Goal: Task Accomplishment & Management: Complete application form

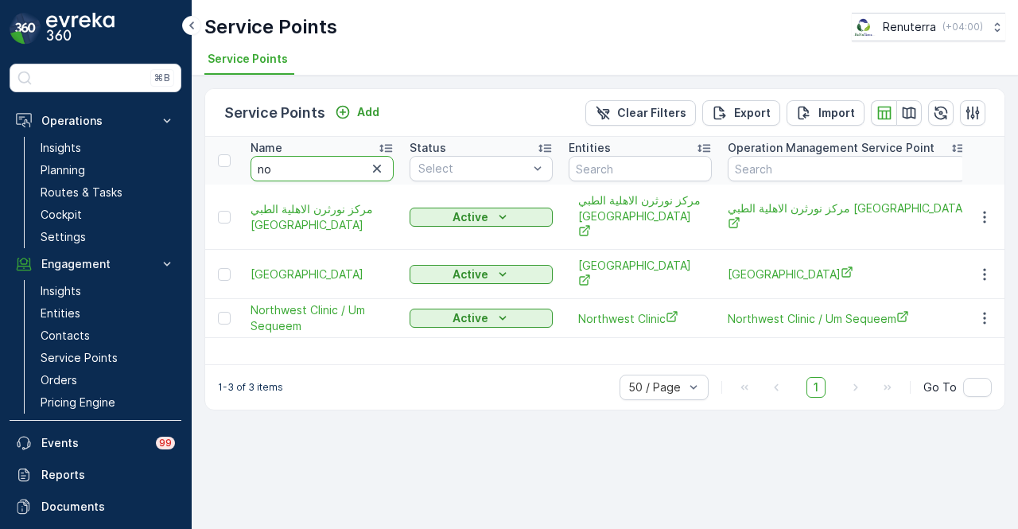
type input "n"
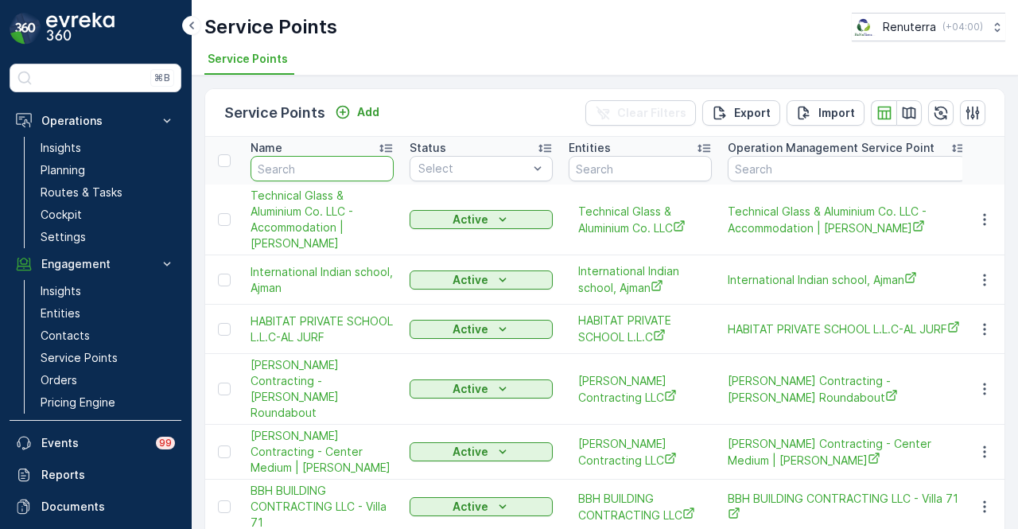
click at [342, 171] on input "text" at bounding box center [322, 168] width 143 height 25
type input "omed"
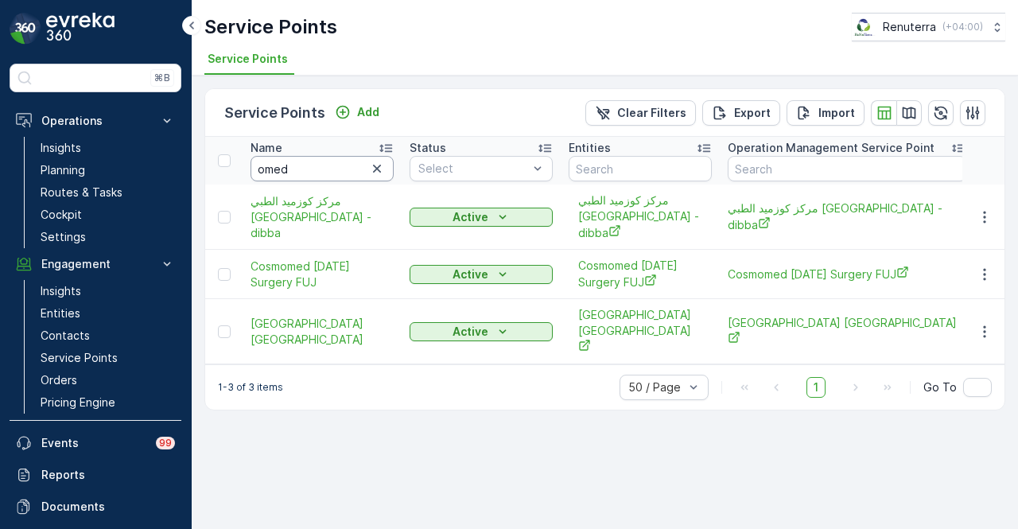
click at [342, 171] on input "omed" at bounding box center [322, 168] width 143 height 25
type input "omega"
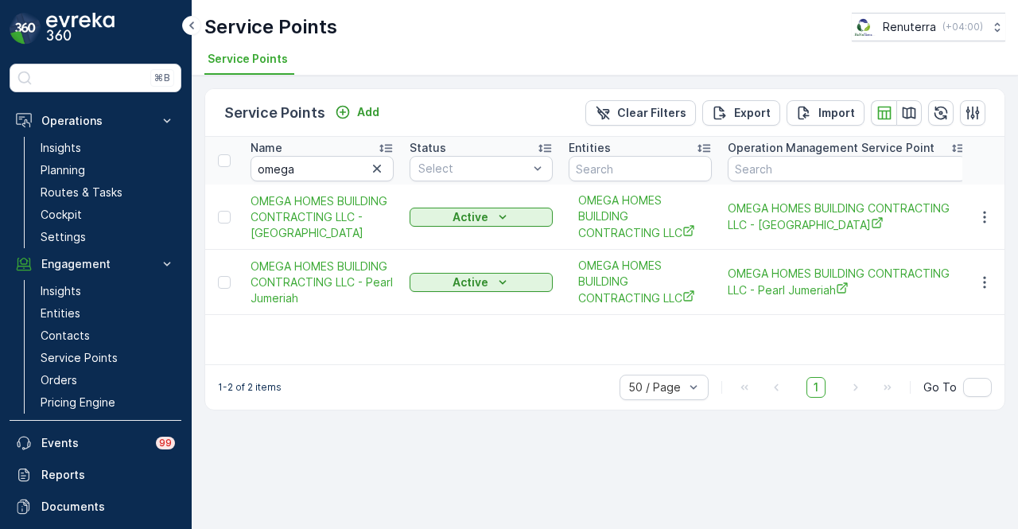
click at [990, 295] on td at bounding box center [983, 282] width 43 height 65
click at [985, 282] on icon "button" at bounding box center [985, 282] width 16 height 16
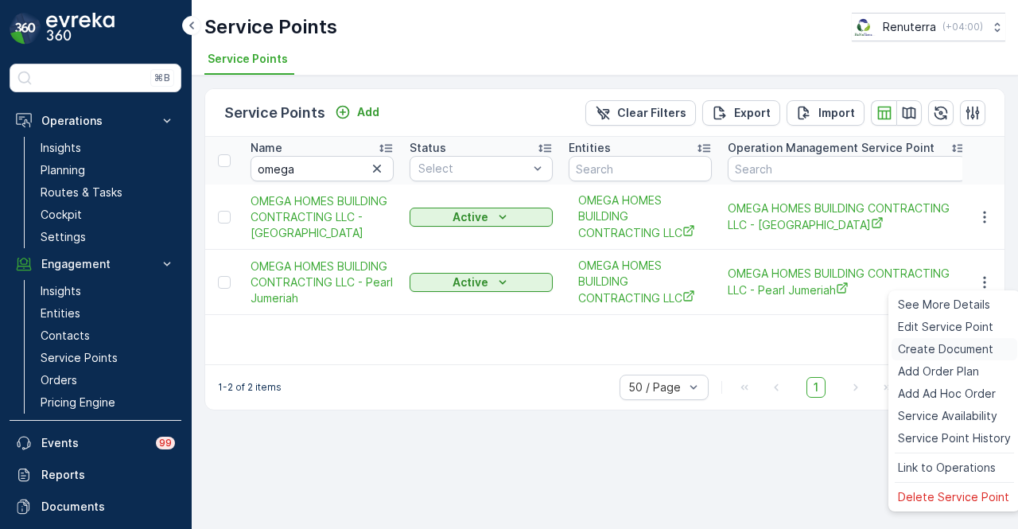
click at [958, 343] on span "Create Document" at bounding box center [945, 349] width 95 height 16
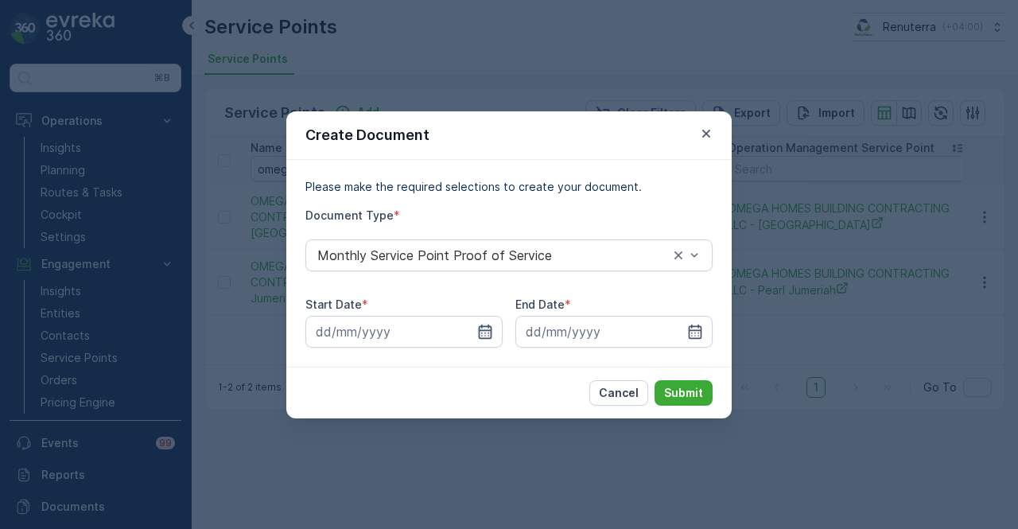
click at [480, 337] on icon "button" at bounding box center [486, 331] width 14 height 14
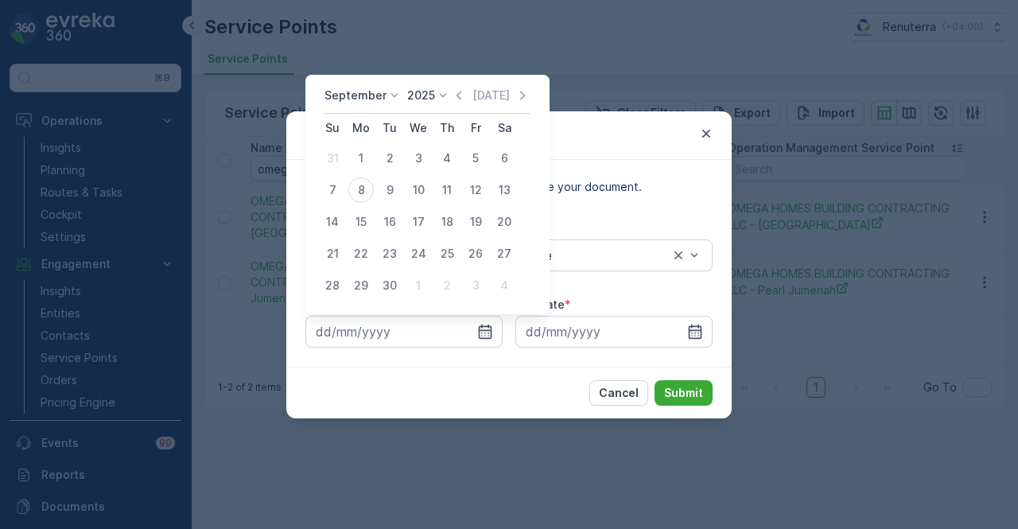
click at [457, 104] on div "September 2025 Today" at bounding box center [428, 100] width 206 height 26
click at [457, 103] on icon "button" at bounding box center [459, 95] width 16 height 16
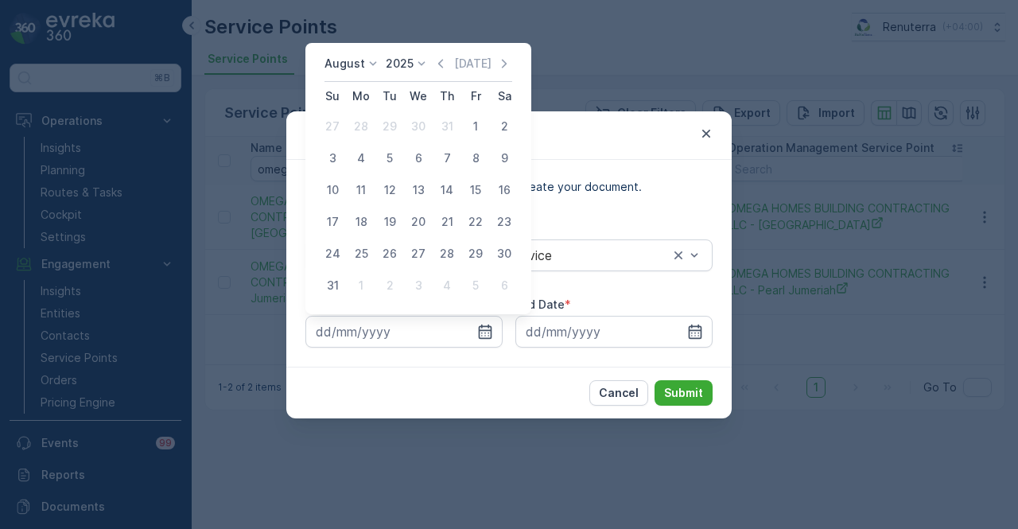
click at [476, 141] on td "1" at bounding box center [475, 127] width 29 height 32
click at [477, 138] on div "1" at bounding box center [475, 126] width 25 height 25
type input "01.08.2025"
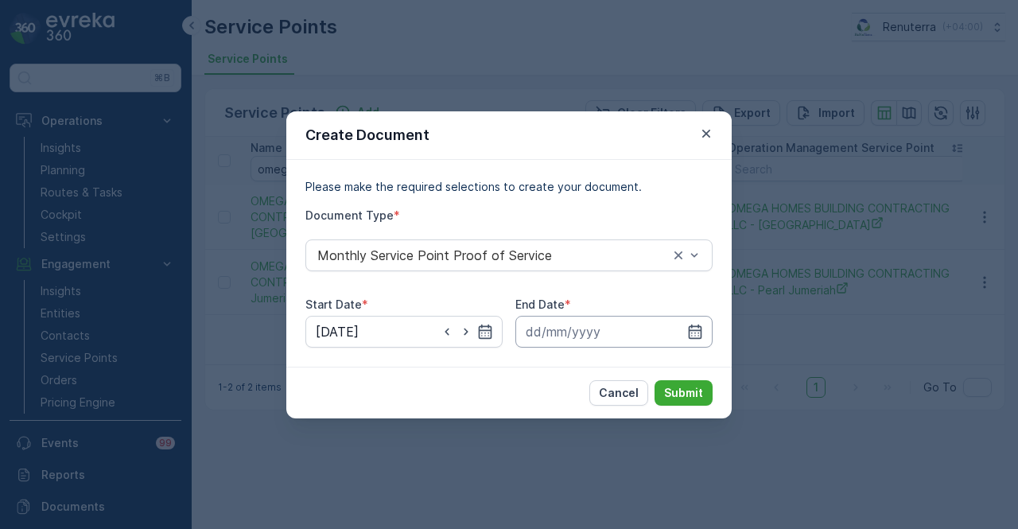
click at [684, 323] on input at bounding box center [613, 332] width 197 height 32
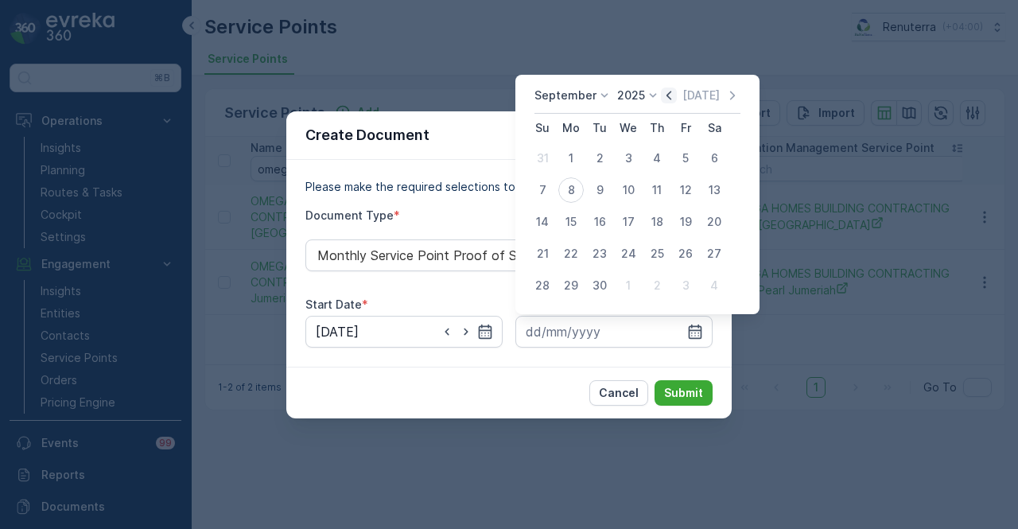
click at [667, 94] on icon "button" at bounding box center [669, 95] width 5 height 9
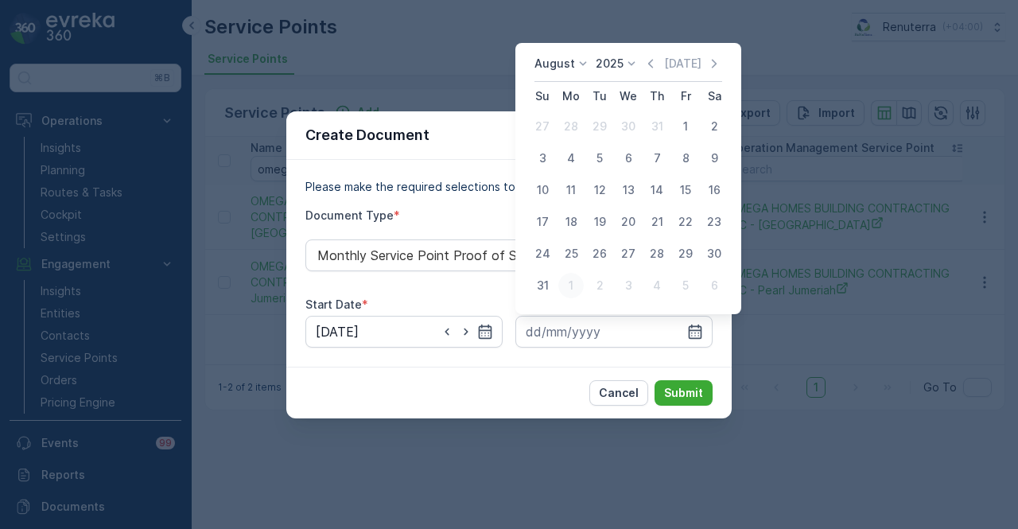
click at [558, 288] on div "1" at bounding box center [570, 285] width 25 height 25
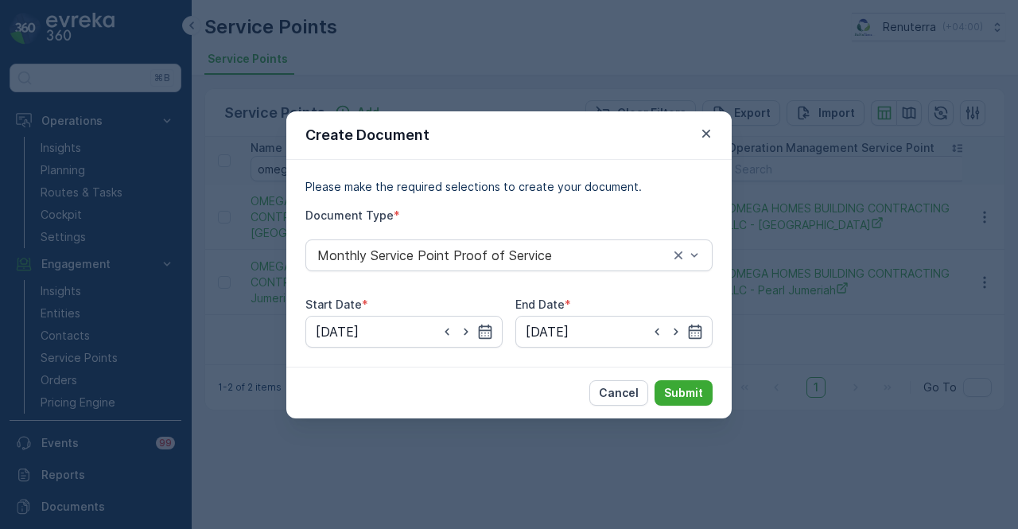
drag, startPoint x: 663, startPoint y: 387, endPoint x: 650, endPoint y: 349, distance: 39.8
click at [535, 373] on div "Cancel Submit" at bounding box center [508, 393] width 445 height 52
click at [657, 332] on icon "button" at bounding box center [657, 332] width 16 height 16
type input "31.08.2025"
click at [689, 393] on p "Submit" at bounding box center [683, 393] width 39 height 16
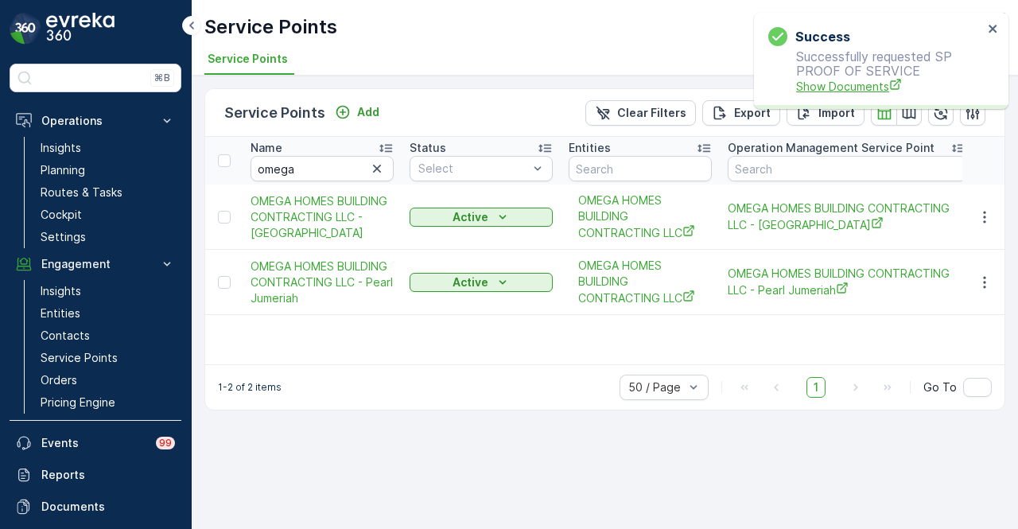
click at [800, 87] on span "Show Documents" at bounding box center [889, 86] width 187 height 17
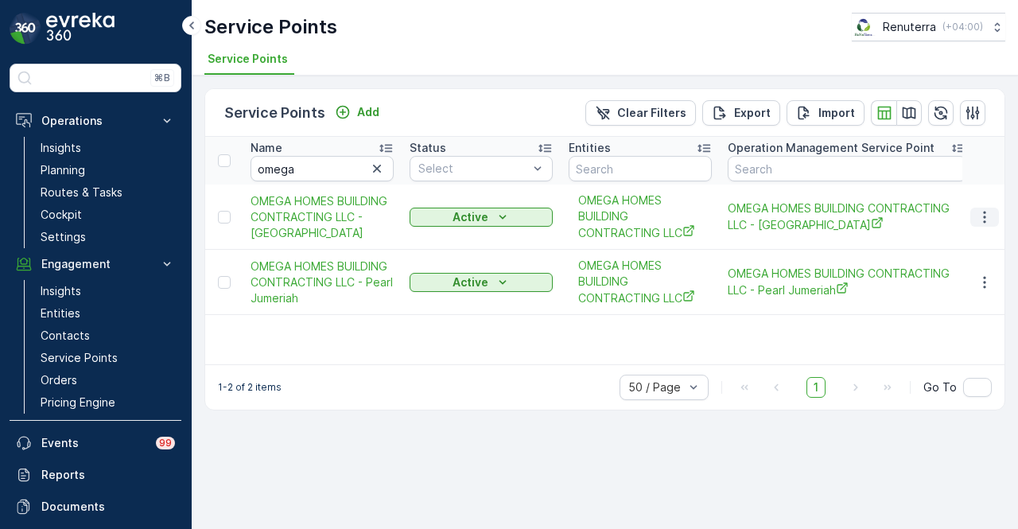
click at [986, 212] on icon "button" at bounding box center [985, 217] width 16 height 16
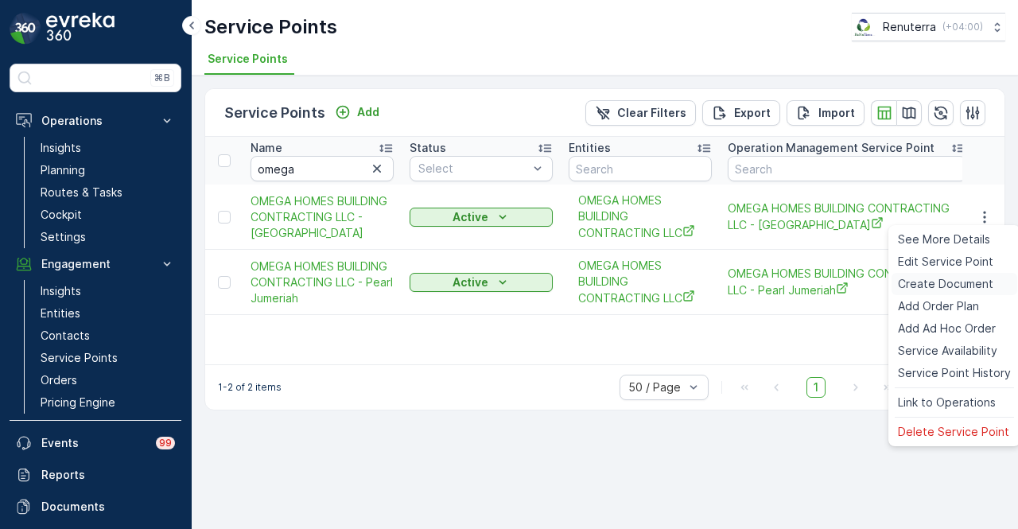
click at [979, 280] on span "Create Document" at bounding box center [945, 284] width 95 height 16
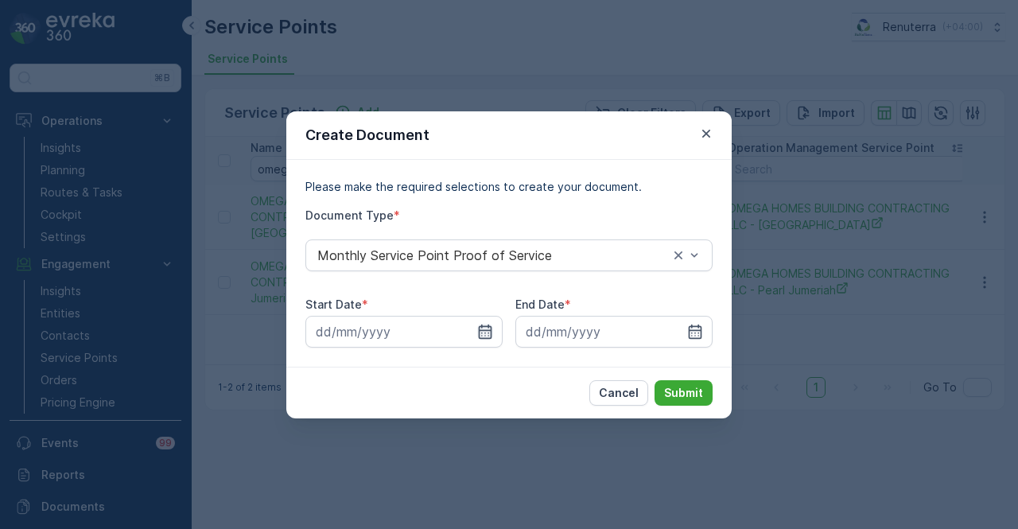
click at [484, 335] on icon "button" at bounding box center [485, 332] width 16 height 16
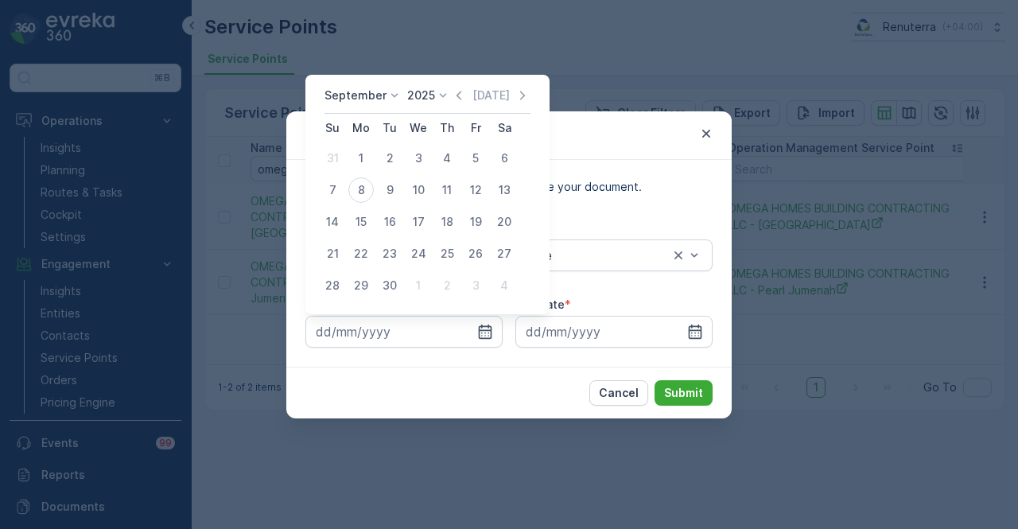
click at [452, 86] on div "September 2025 Today Su Mo Tu We Th Fr Sa 31 1 2 3 4 5 6 7 8 9 10 11 12 13 14 1…" at bounding box center [427, 194] width 244 height 239
click at [453, 90] on icon "button" at bounding box center [459, 95] width 16 height 16
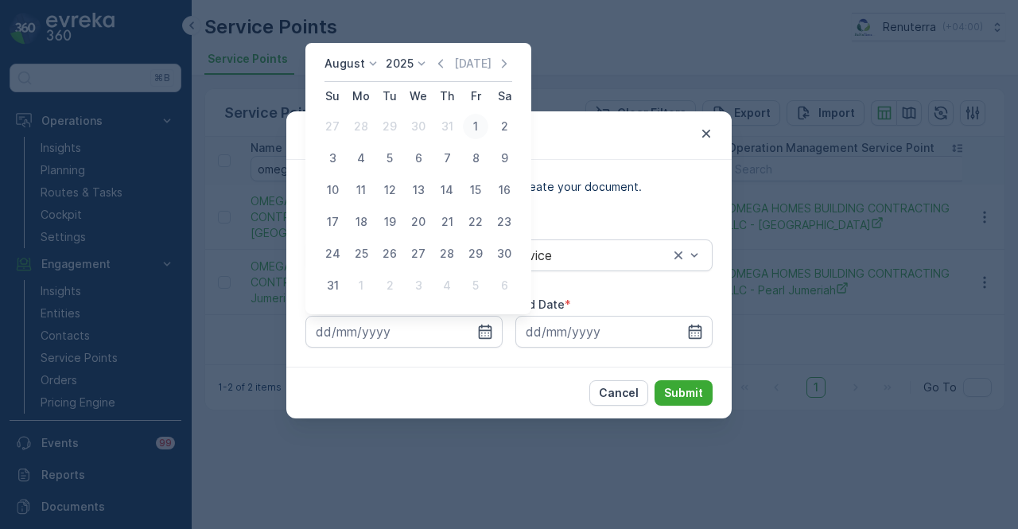
click at [468, 122] on div "1" at bounding box center [475, 126] width 25 height 25
type input "01.08.2025"
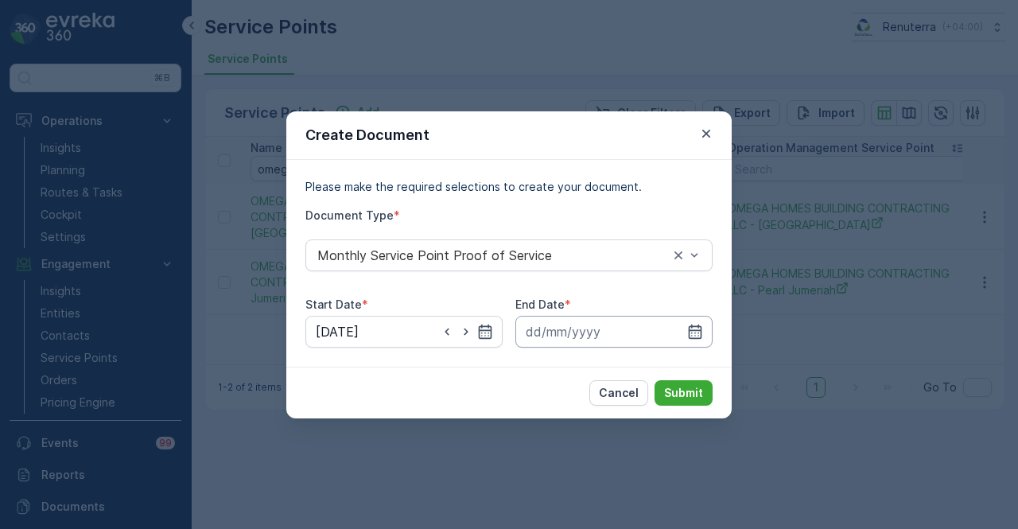
drag, startPoint x: 702, startPoint y: 332, endPoint x: 692, endPoint y: 316, distance: 18.6
click at [701, 328] on icon "button" at bounding box center [695, 332] width 16 height 16
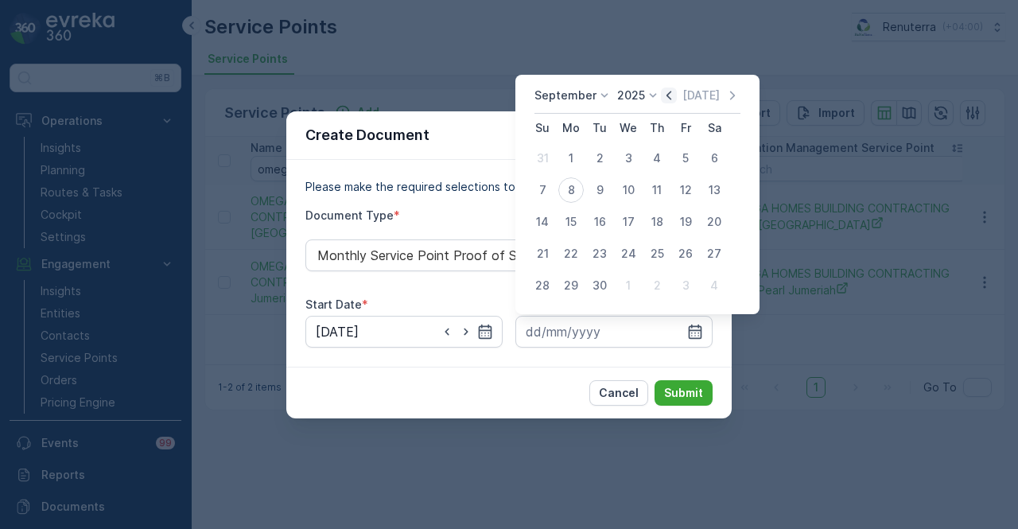
click at [669, 94] on icon "button" at bounding box center [669, 95] width 16 height 16
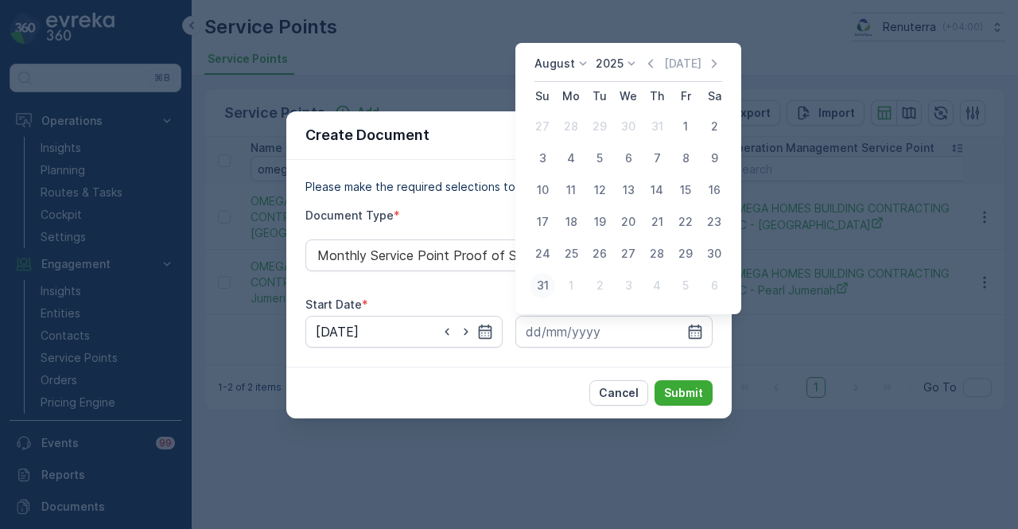
click at [537, 280] on div "31" at bounding box center [542, 285] width 25 height 25
type input "31.08.2025"
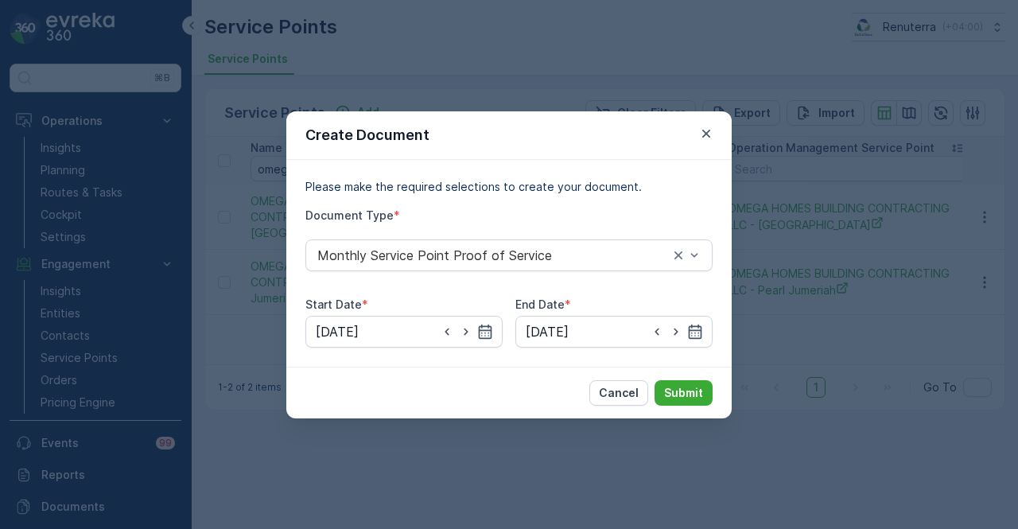
click at [703, 411] on div "Cancel Submit" at bounding box center [508, 393] width 445 height 52
click at [700, 402] on button "Submit" at bounding box center [684, 392] width 58 height 25
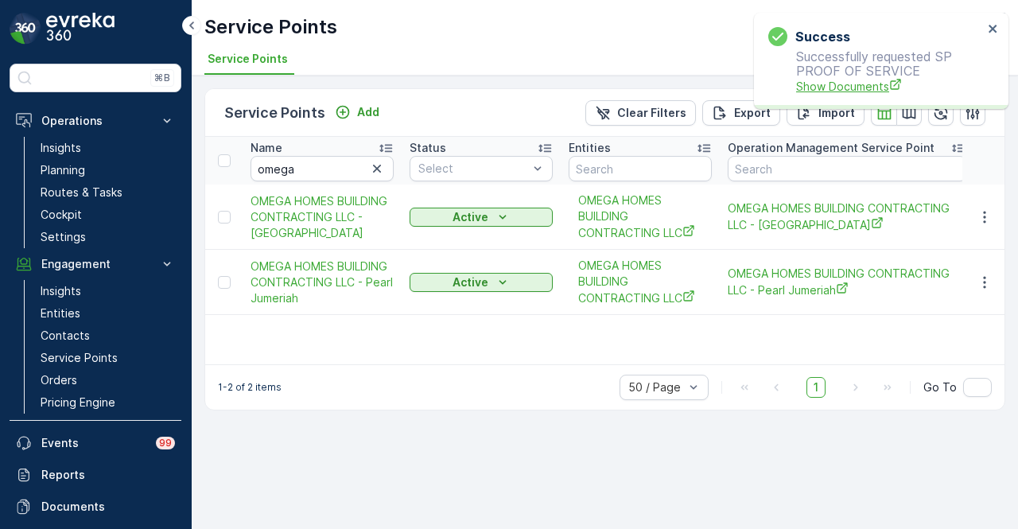
click at [842, 87] on span "Show Documents" at bounding box center [889, 86] width 187 height 17
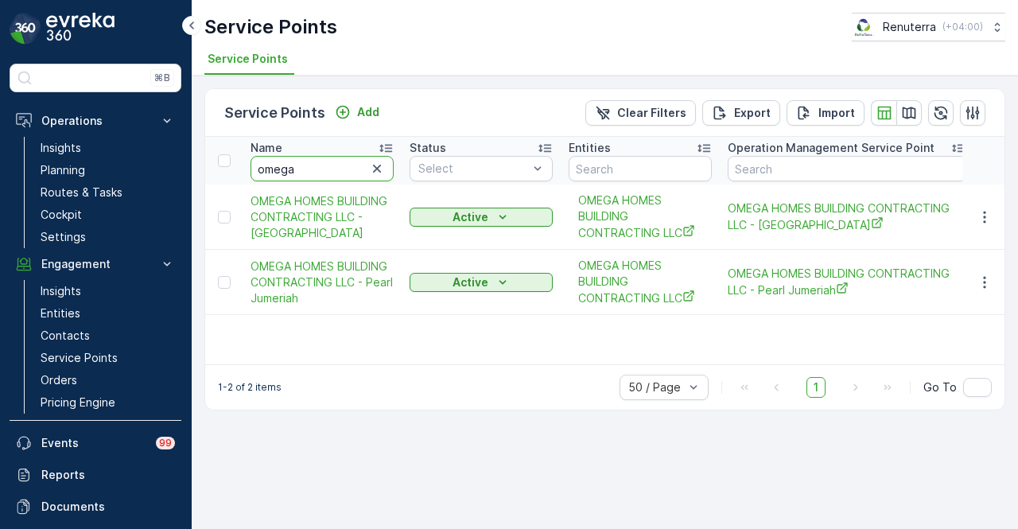
click at [316, 163] on input "omega" at bounding box center [322, 168] width 143 height 25
type input "omfi"
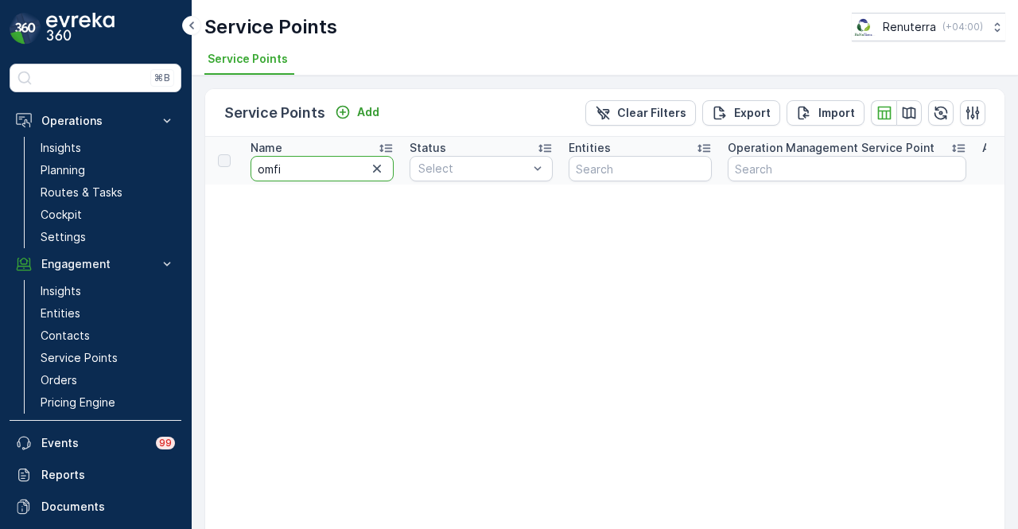
click at [274, 169] on input "omfi" at bounding box center [322, 168] width 143 height 25
type input "om fi"
click at [303, 170] on input "om fi" at bounding box center [322, 168] width 143 height 25
type input "om ft"
click at [277, 168] on input "om ft" at bounding box center [322, 168] width 143 height 25
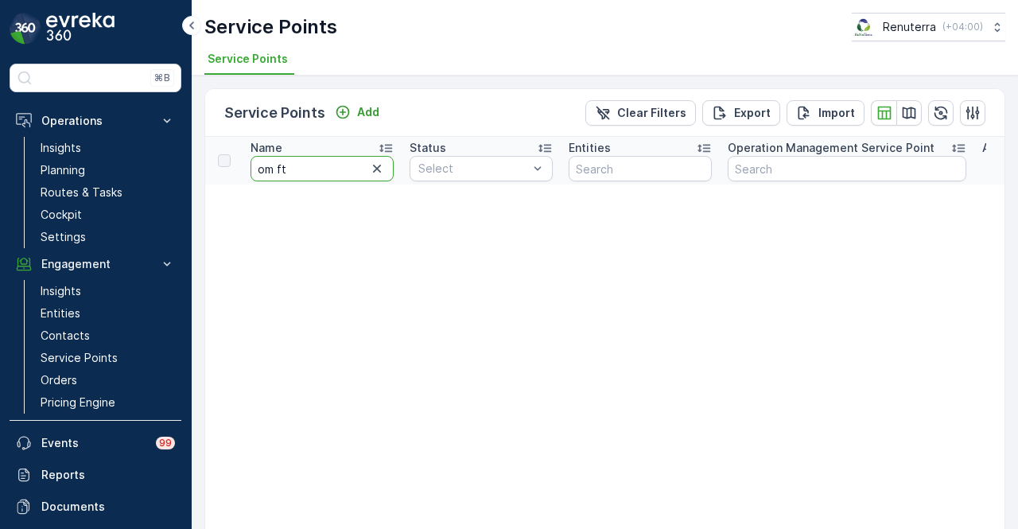
type input "omft"
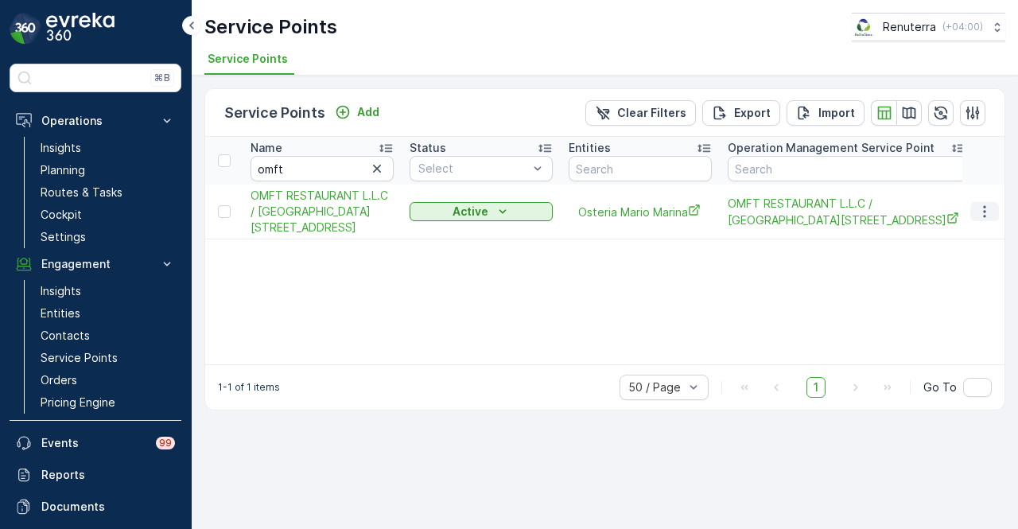
click at [992, 208] on icon "button" at bounding box center [985, 212] width 16 height 16
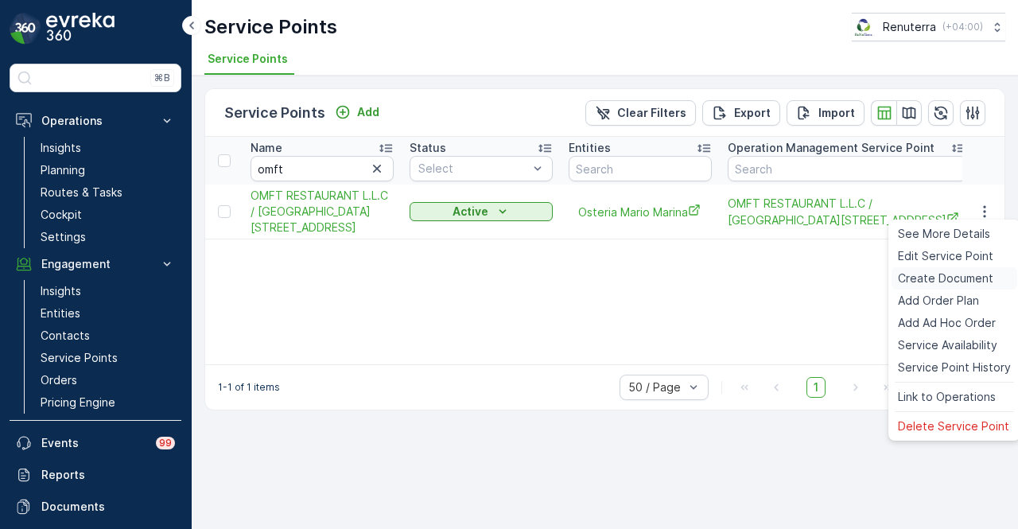
click at [978, 288] on div "Create Document" at bounding box center [955, 278] width 126 height 22
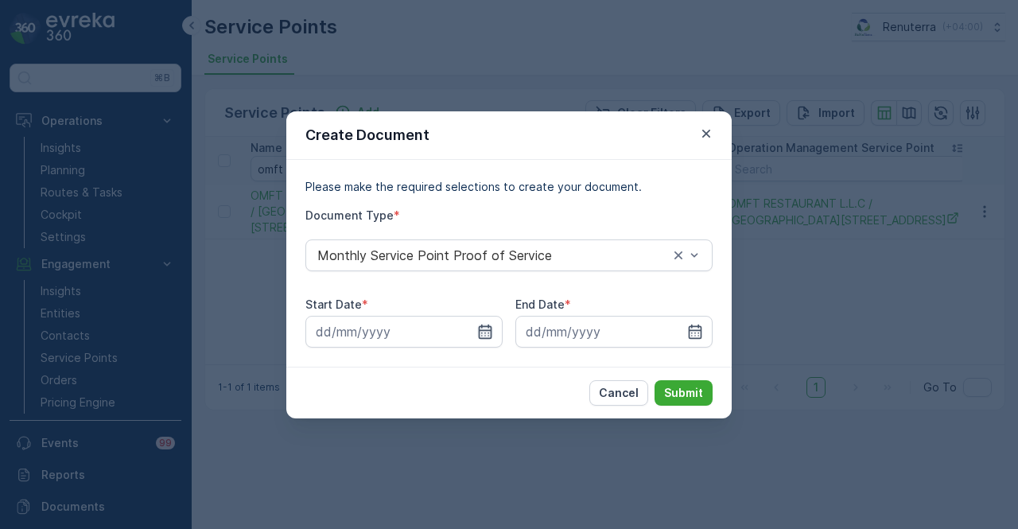
click at [492, 335] on icon "button" at bounding box center [485, 332] width 16 height 16
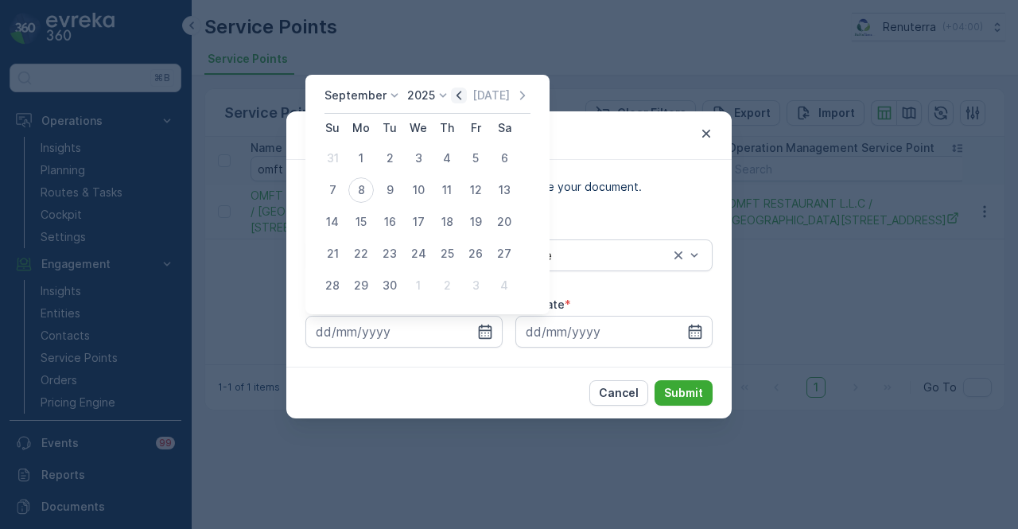
click at [452, 92] on icon "button" at bounding box center [459, 95] width 16 height 16
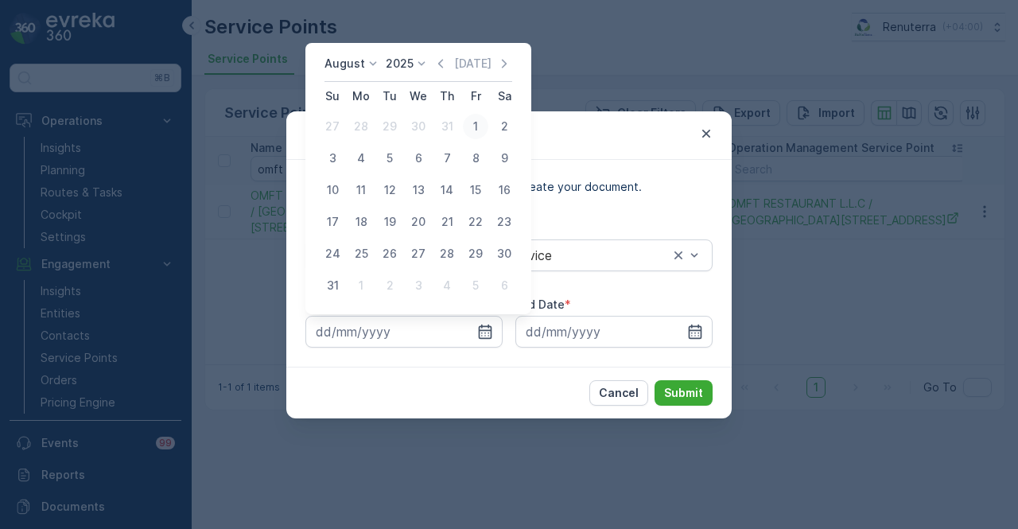
click at [471, 131] on div "1" at bounding box center [475, 126] width 25 height 25
type input "01.08.2025"
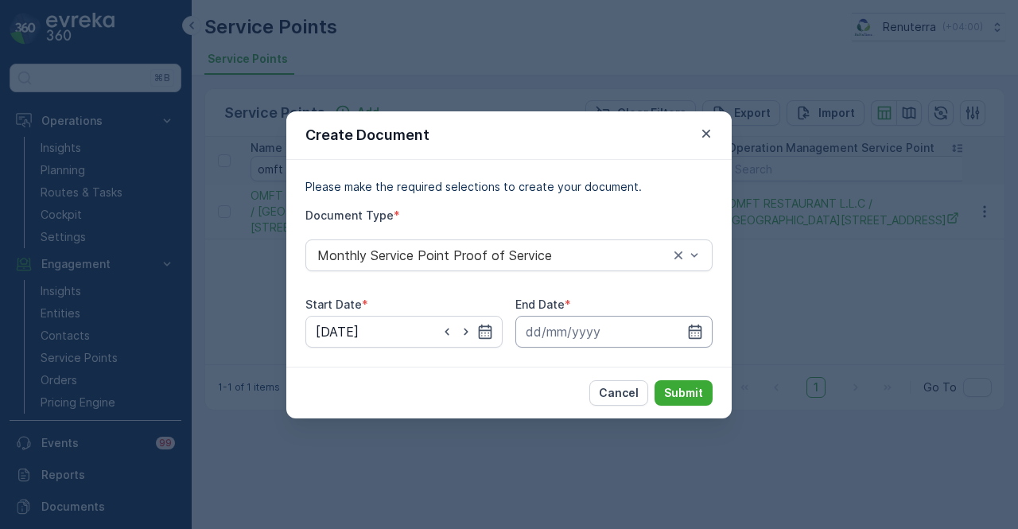
click at [700, 322] on input at bounding box center [613, 332] width 197 height 32
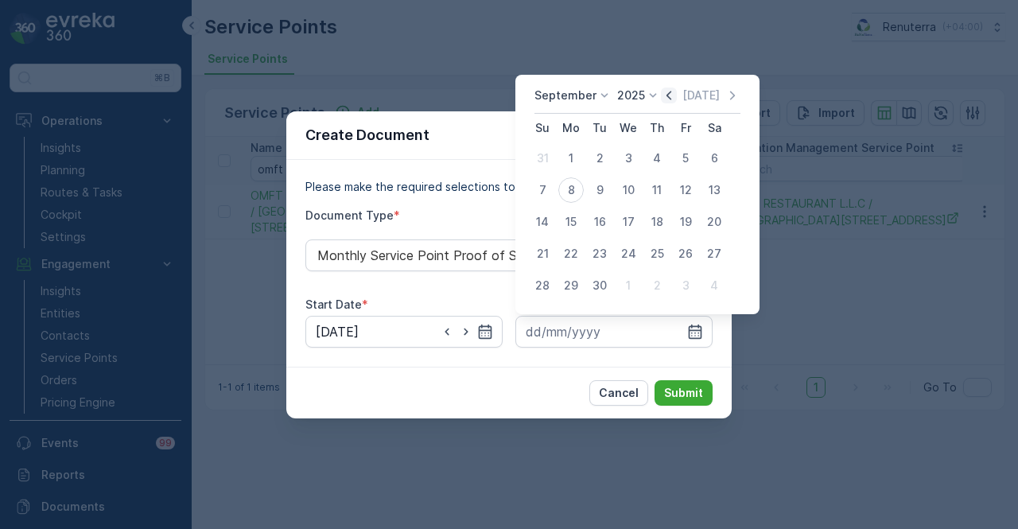
click at [667, 96] on icon "button" at bounding box center [669, 95] width 5 height 9
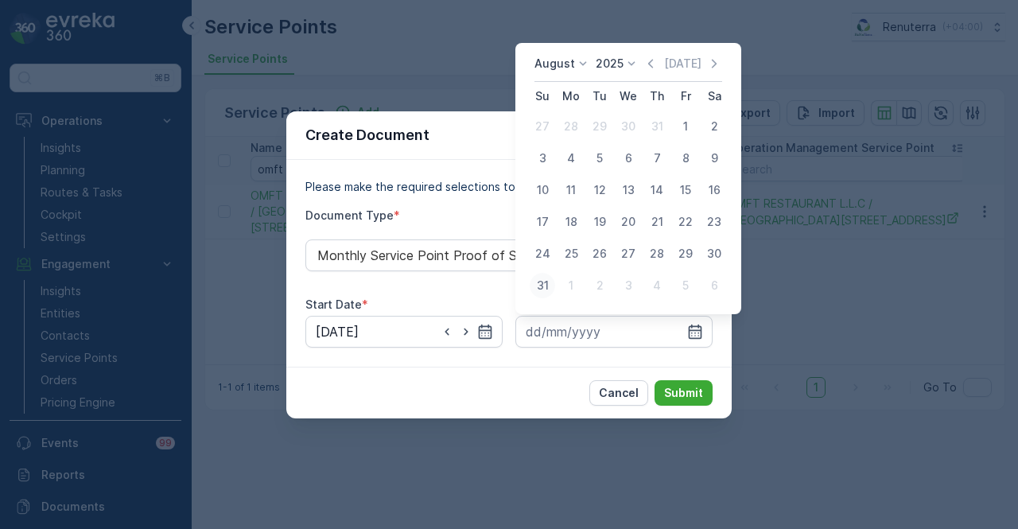
click at [550, 288] on div "31" at bounding box center [542, 285] width 25 height 25
type input "31.08.2025"
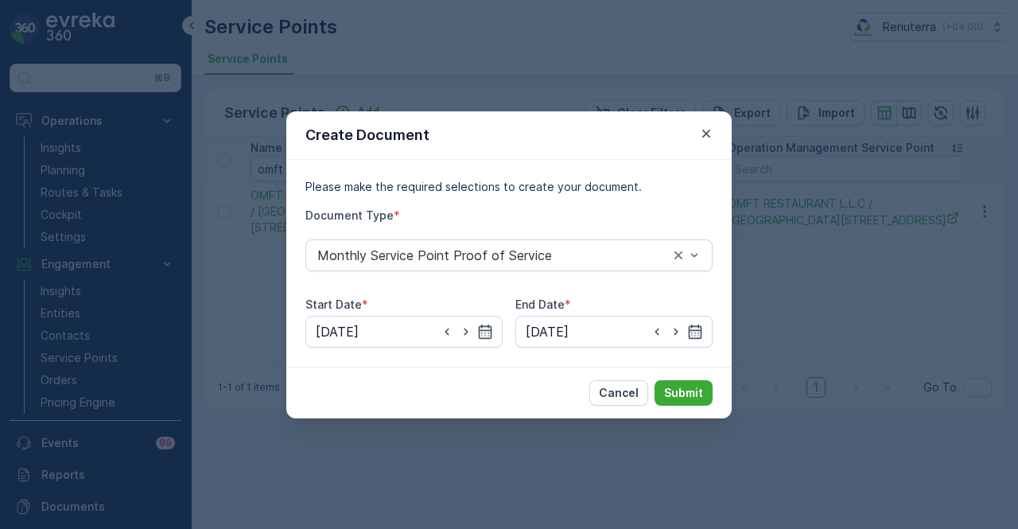
click at [671, 375] on div "Cancel Submit" at bounding box center [508, 393] width 445 height 52
click at [685, 407] on div "Cancel Submit" at bounding box center [508, 393] width 445 height 52
click at [692, 395] on p "Submit" at bounding box center [683, 393] width 39 height 16
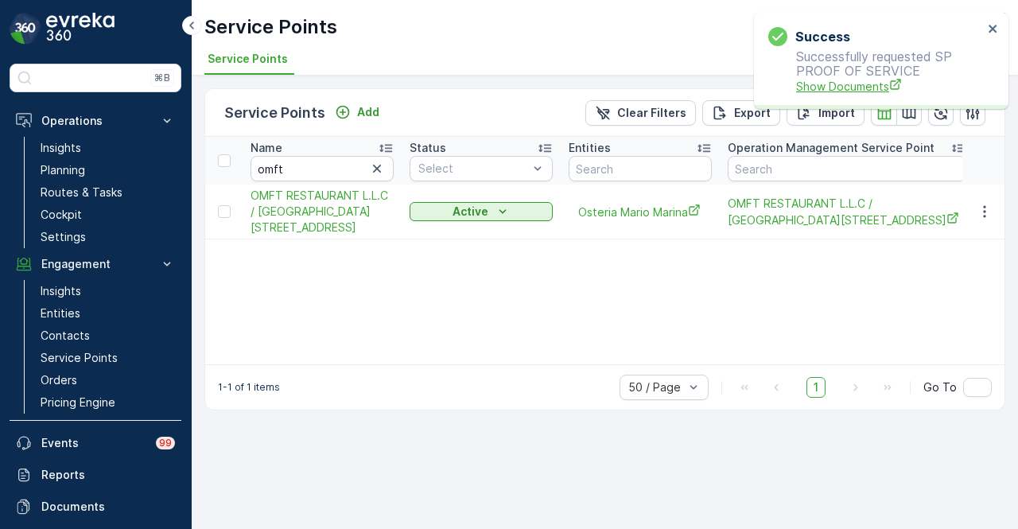
click at [841, 90] on span "Show Documents" at bounding box center [889, 86] width 187 height 17
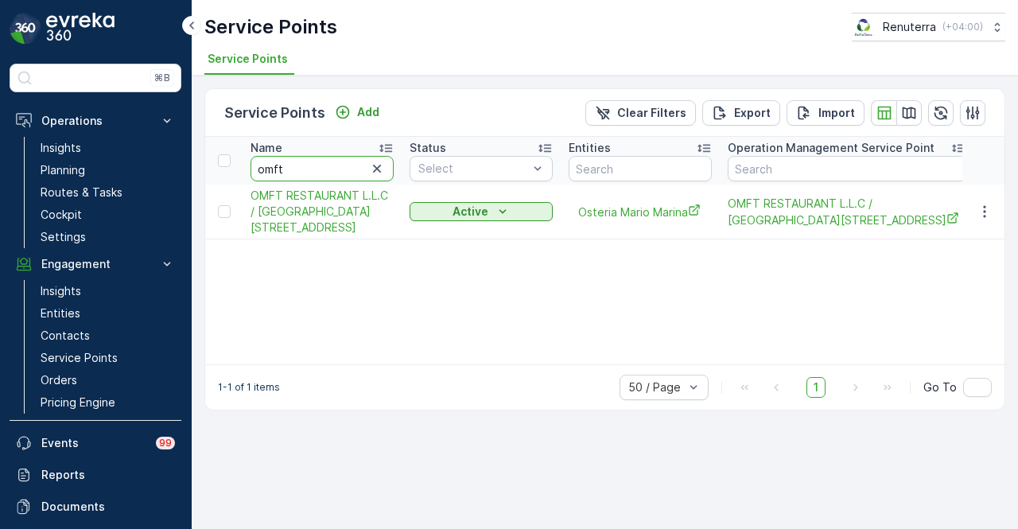
click at [293, 168] on input "omft" at bounding box center [322, 168] width 143 height 25
type input "o"
type input "shie"
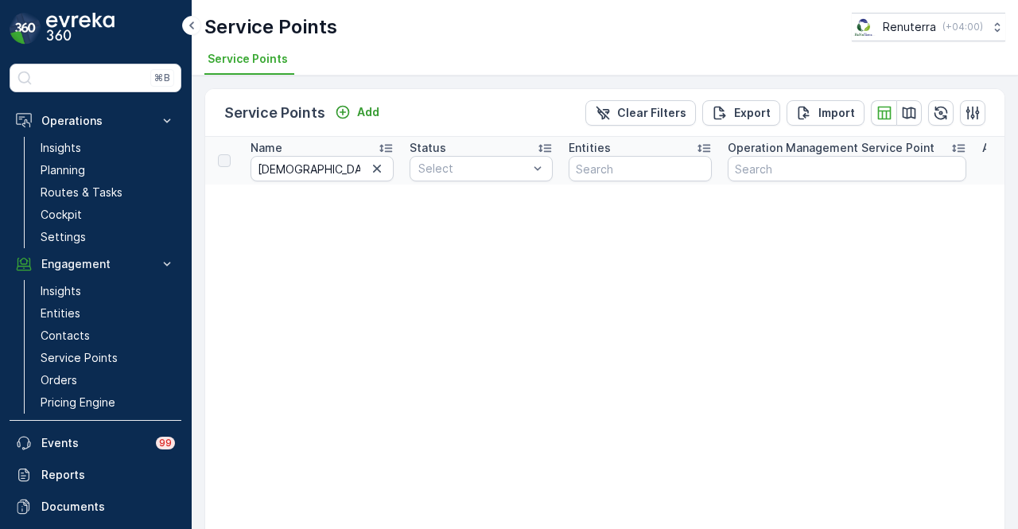
click at [293, 168] on input "shie" at bounding box center [322, 168] width 143 height 25
type input "shi"
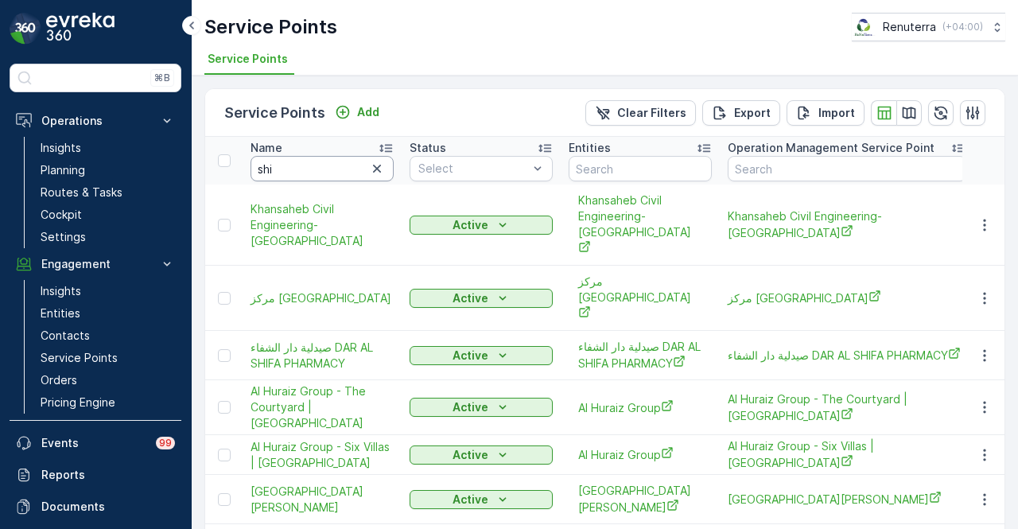
click at [313, 153] on div "Name" at bounding box center [322, 148] width 143 height 16
click at [313, 163] on input "shi" at bounding box center [322, 168] width 143 height 25
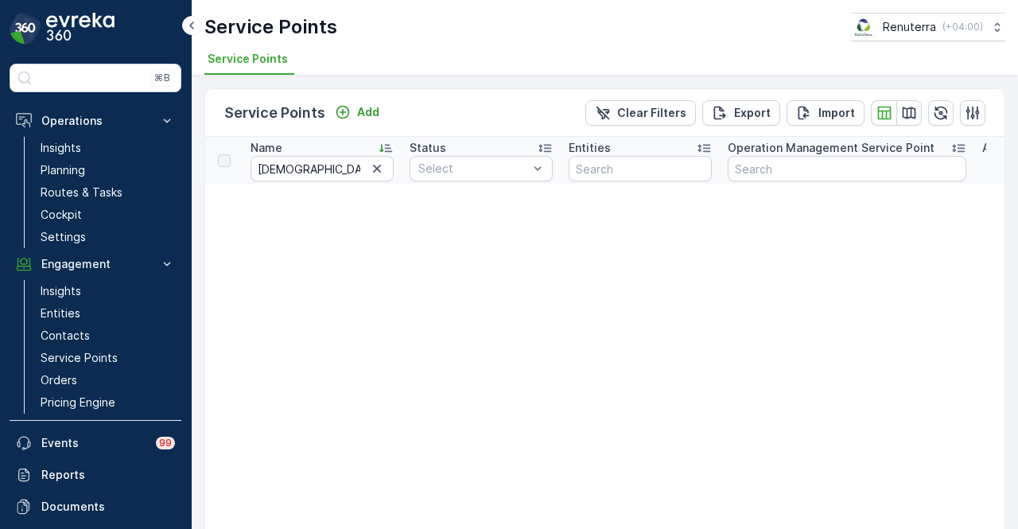
click at [315, 181] on th "Name shie" at bounding box center [322, 161] width 159 height 48
click at [318, 168] on input "shie" at bounding box center [322, 168] width 143 height 25
type input "shiekh"
click at [318, 168] on input "shiekh" at bounding box center [322, 168] width 143 height 25
type input "s"
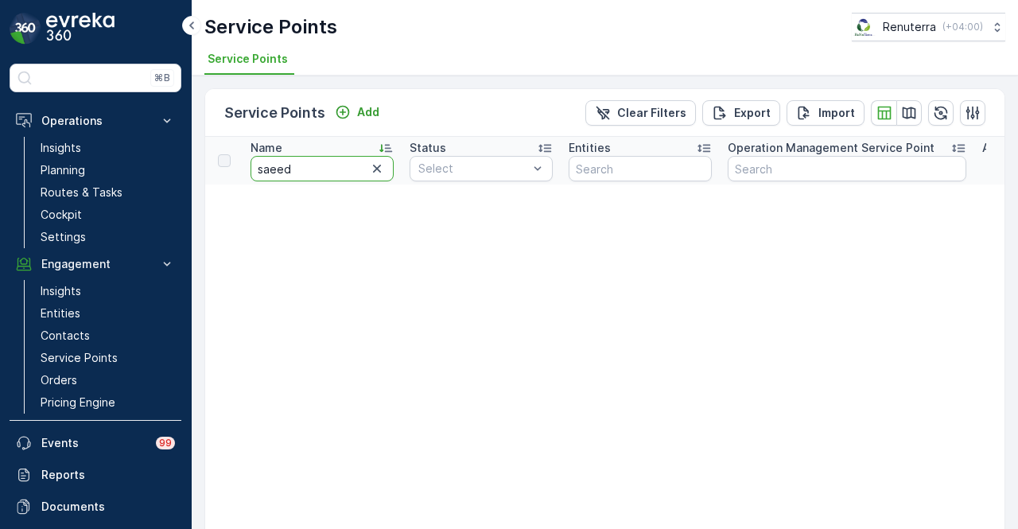
type input "saeed o"
click at [337, 167] on input "saeed o" at bounding box center [322, 168] width 143 height 25
type input "s"
type input "obaid"
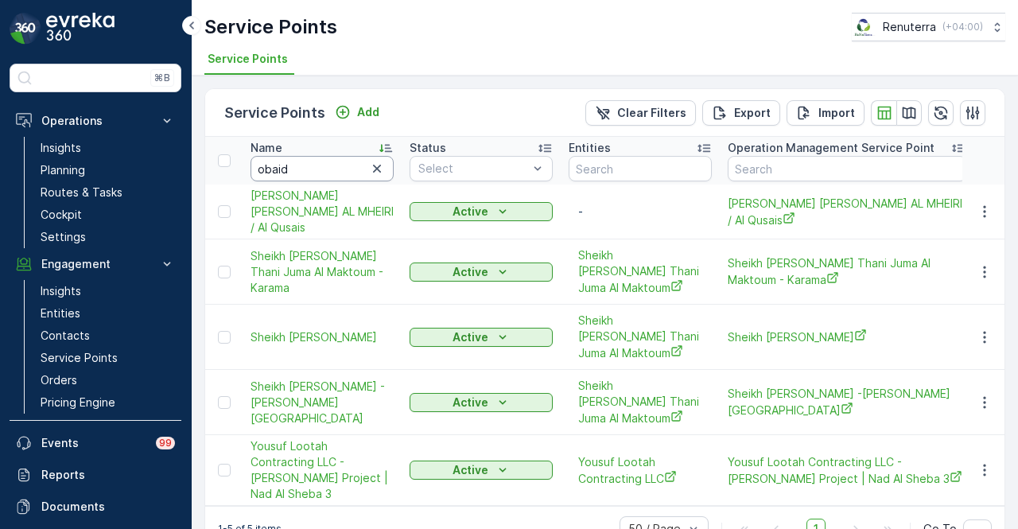
click at [337, 167] on input "obaid" at bounding box center [322, 168] width 143 height 25
type input "obaid th"
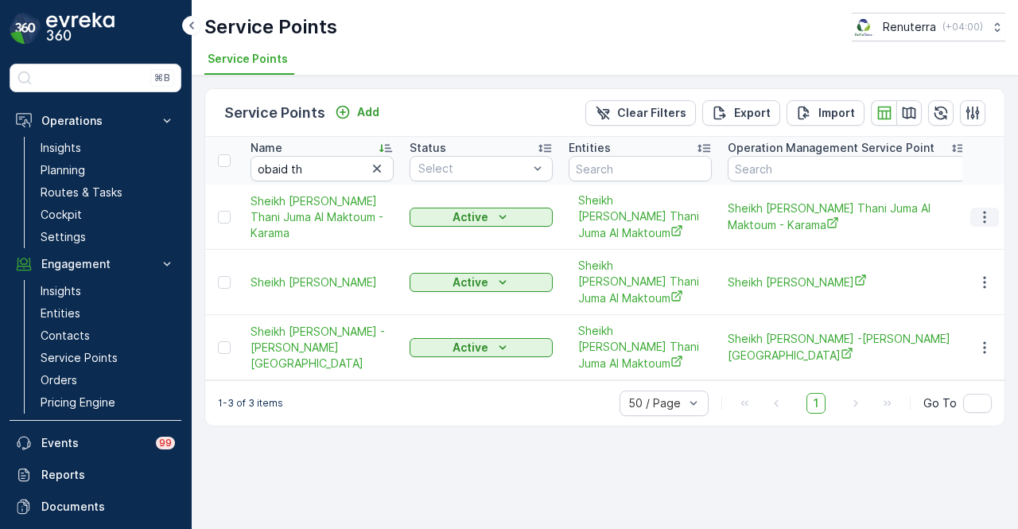
click at [984, 211] on icon "button" at bounding box center [984, 217] width 2 height 12
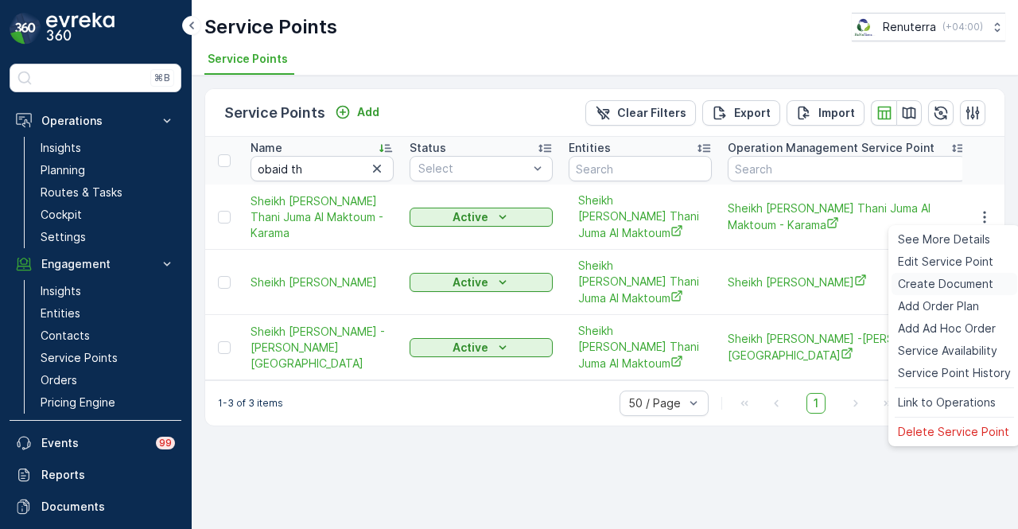
click at [948, 282] on span "Create Document" at bounding box center [945, 284] width 95 height 16
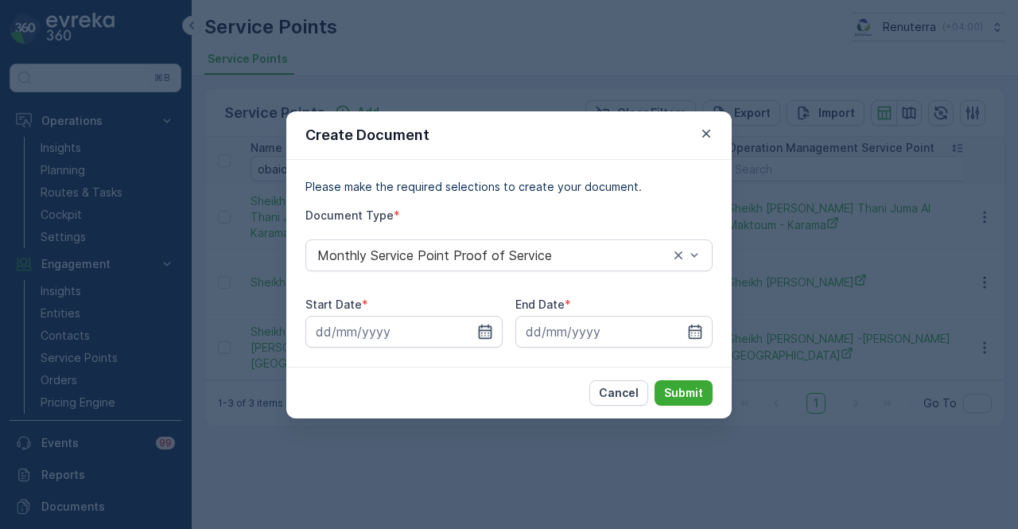
click at [482, 327] on icon "button" at bounding box center [486, 331] width 14 height 14
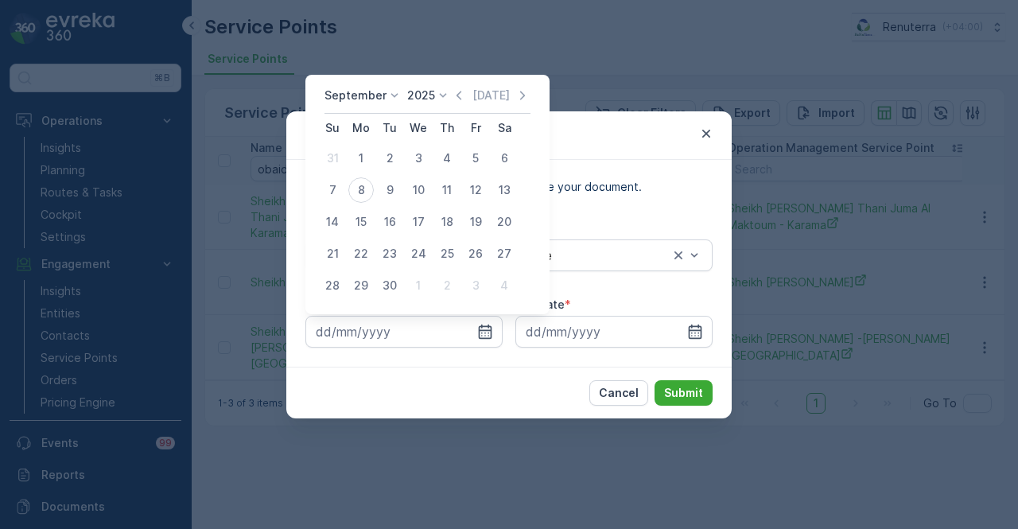
click at [465, 101] on div "Today" at bounding box center [491, 95] width 80 height 16
click at [451, 96] on icon "button" at bounding box center [459, 95] width 16 height 16
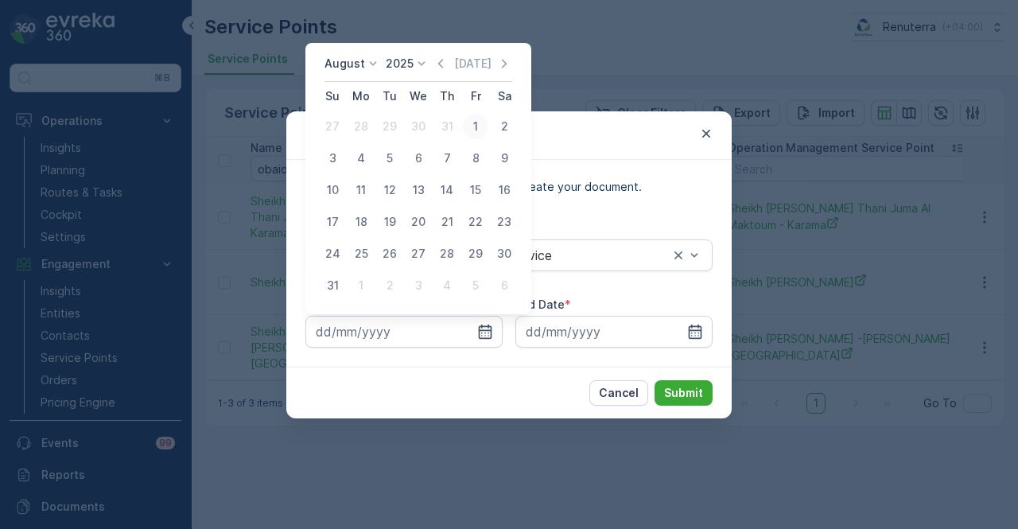
click at [480, 124] on div "1" at bounding box center [475, 126] width 25 height 25
type input "01.08.2025"
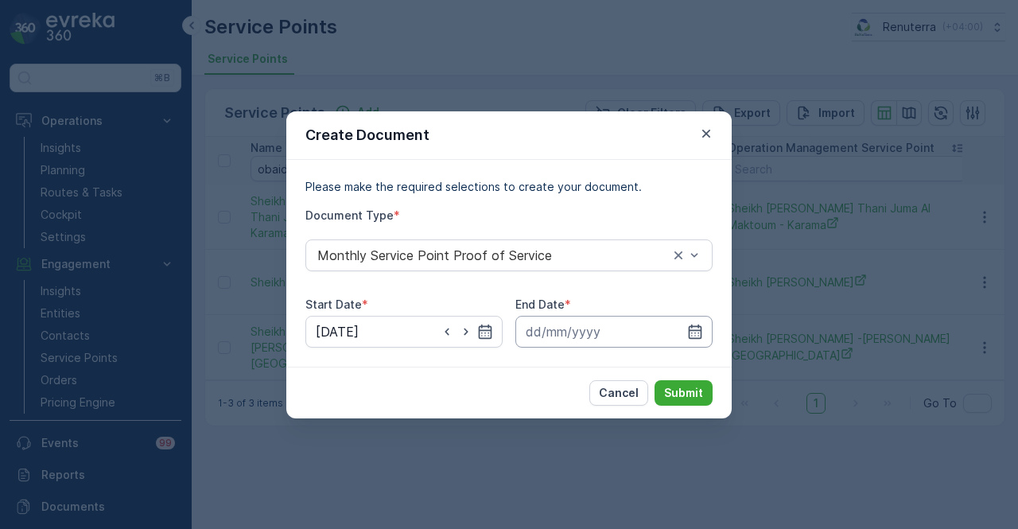
click at [678, 329] on input at bounding box center [613, 332] width 197 height 32
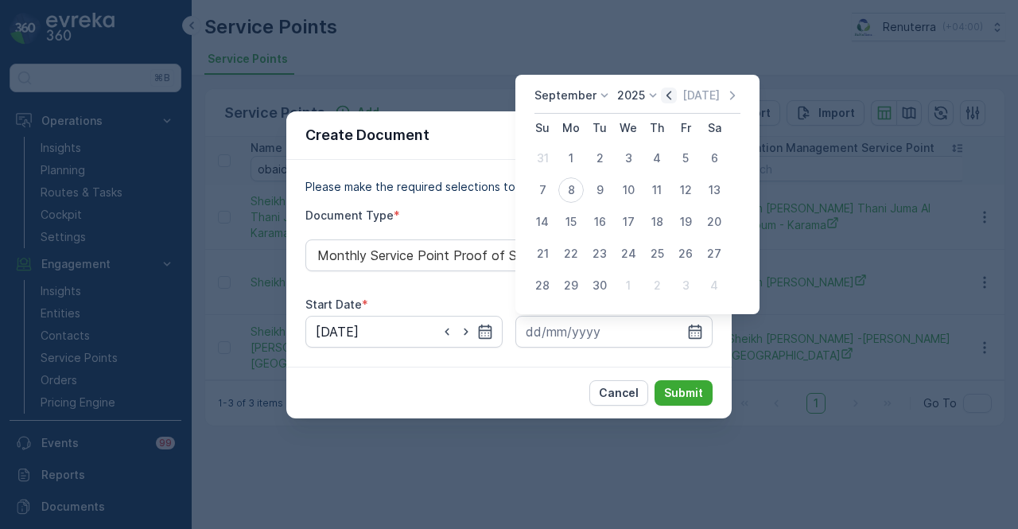
click at [664, 99] on icon "button" at bounding box center [669, 95] width 16 height 16
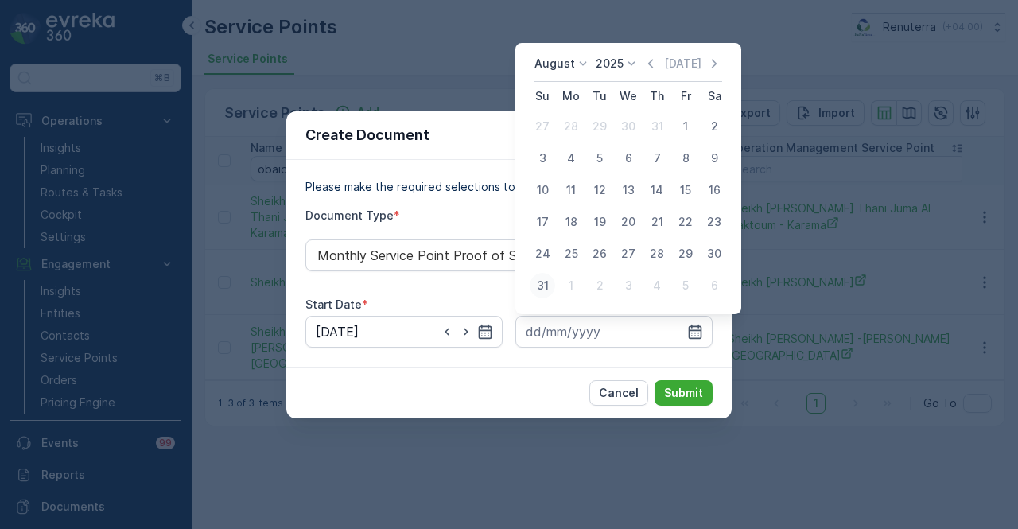
click at [540, 281] on div "31" at bounding box center [542, 285] width 25 height 25
type input "31.08.2025"
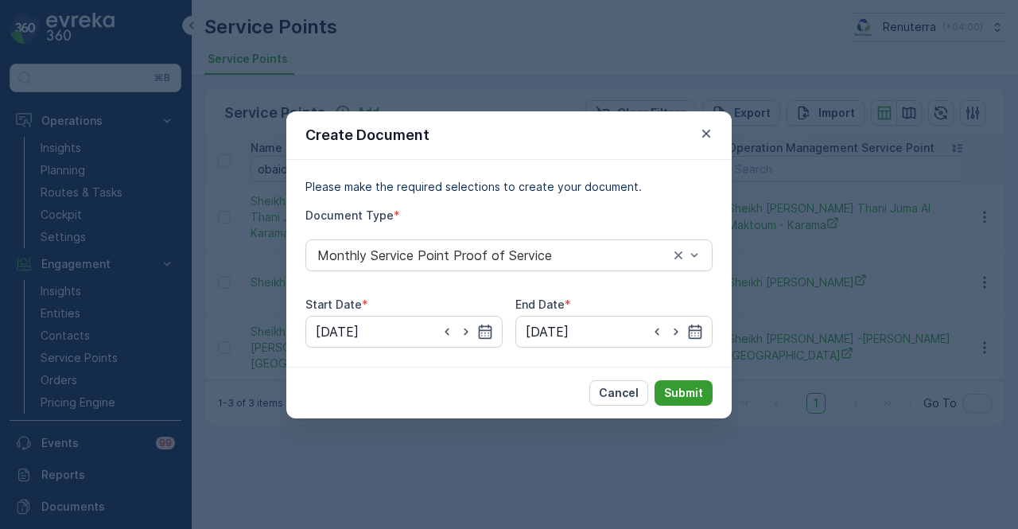
click at [684, 380] on button "Submit" at bounding box center [684, 392] width 58 height 25
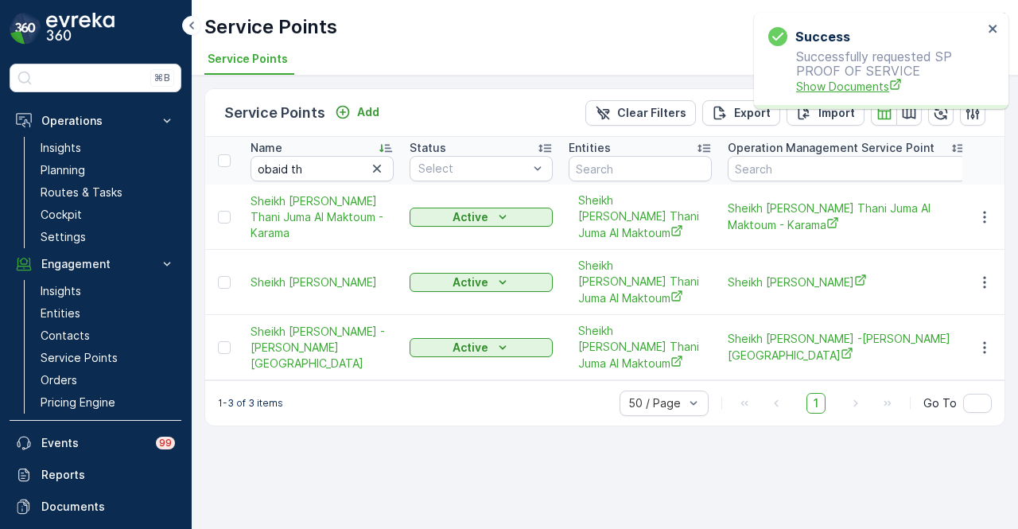
click at [813, 83] on span "Show Documents" at bounding box center [889, 86] width 187 height 17
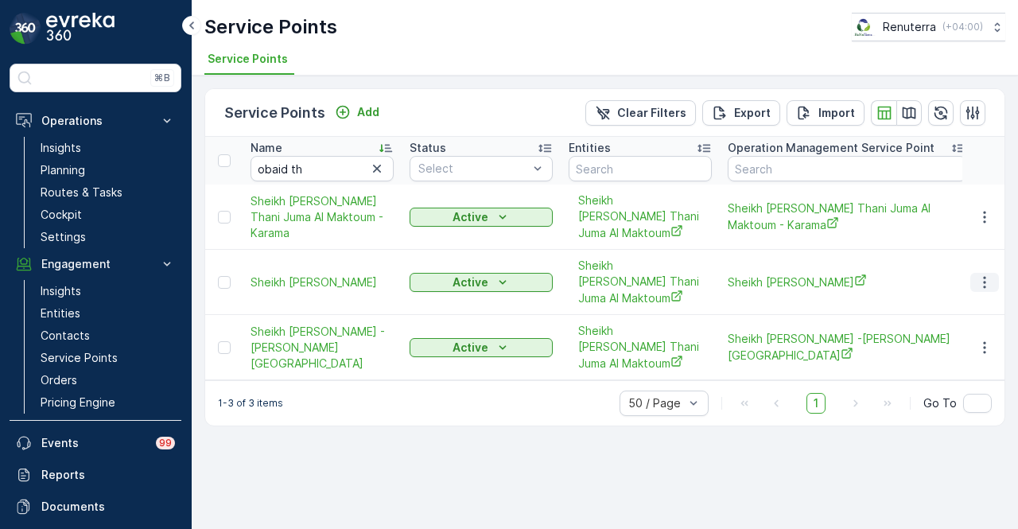
click at [982, 281] on icon "button" at bounding box center [985, 282] width 16 height 16
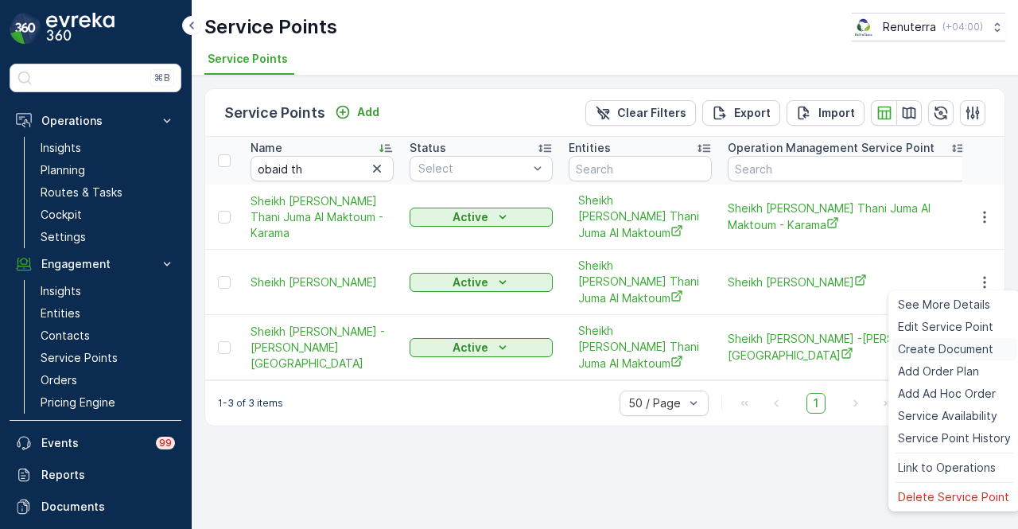
drag, startPoint x: 972, startPoint y: 342, endPoint x: 959, endPoint y: 348, distance: 13.9
click at [959, 348] on span "Create Document" at bounding box center [945, 349] width 95 height 16
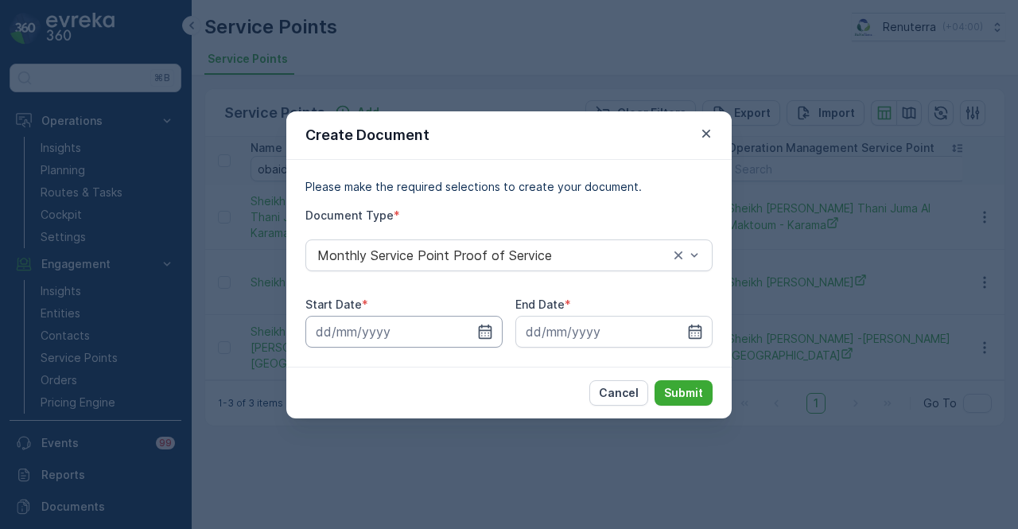
click at [496, 325] on input at bounding box center [403, 332] width 197 height 32
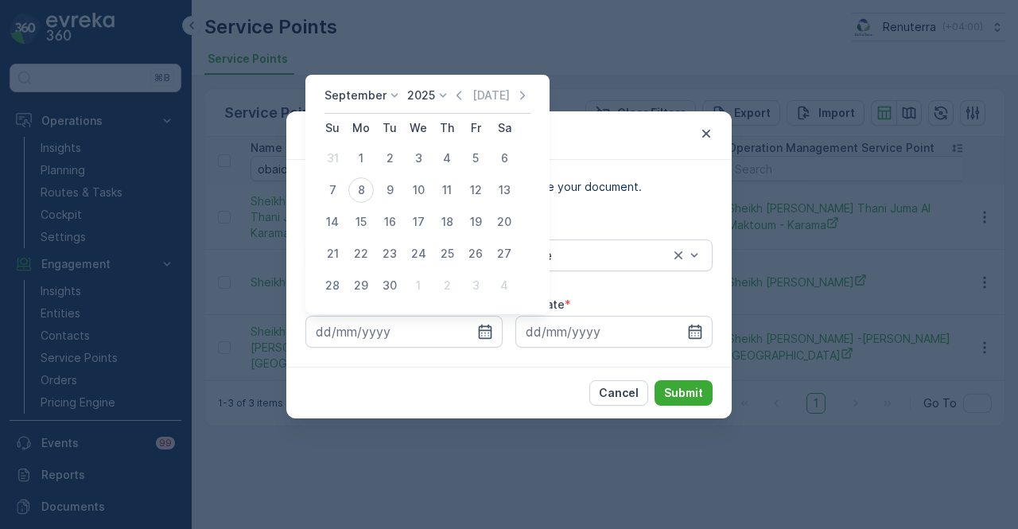
click at [457, 104] on div "September 2025 Today" at bounding box center [428, 100] width 206 height 26
click at [454, 94] on icon "button" at bounding box center [459, 95] width 16 height 16
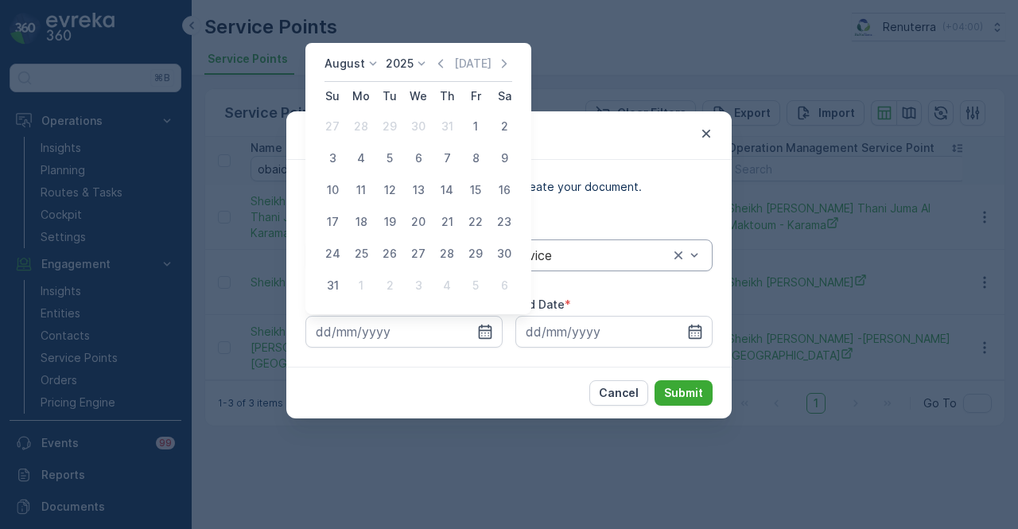
drag, startPoint x: 479, startPoint y: 123, endPoint x: 654, endPoint y: 268, distance: 227.1
click at [482, 126] on div "1" at bounding box center [475, 126] width 25 height 25
type input "01.08.2025"
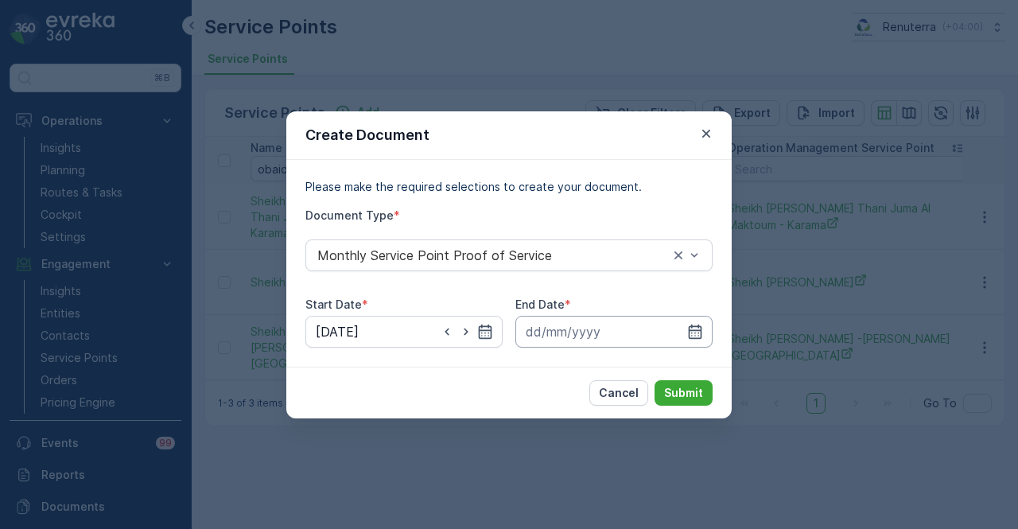
click at [712, 328] on input at bounding box center [613, 332] width 197 height 32
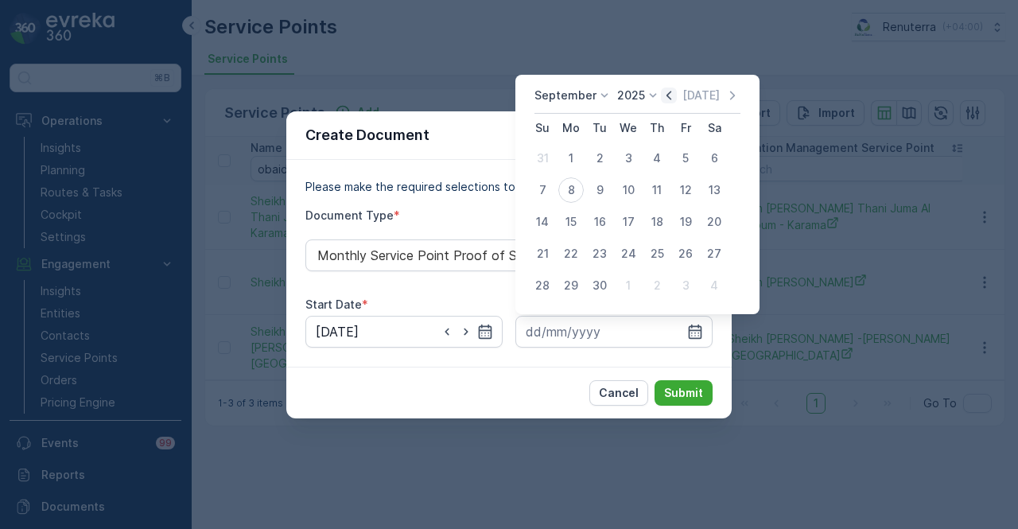
click at [663, 98] on icon "button" at bounding box center [669, 95] width 16 height 16
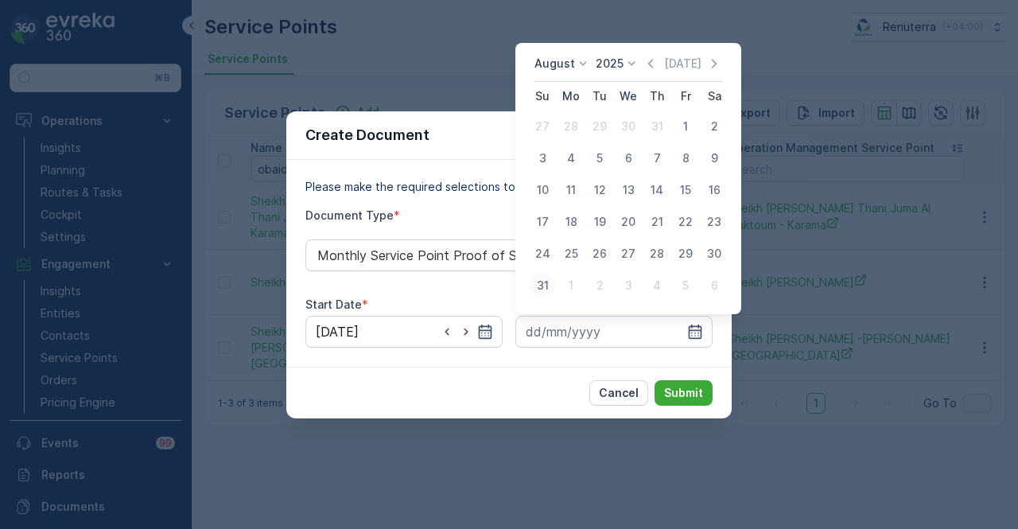
click at [539, 290] on div "31" at bounding box center [542, 285] width 25 height 25
type input "31.08.2025"
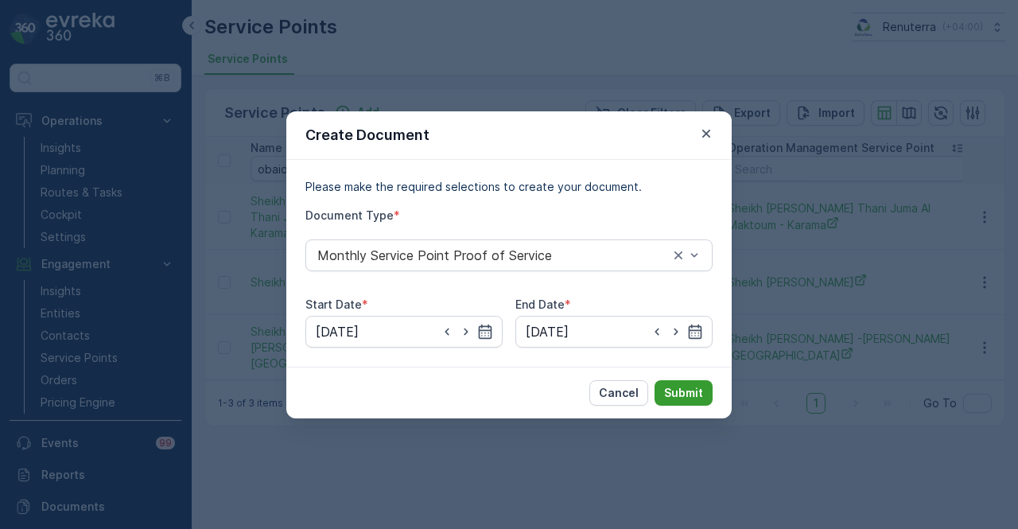
click at [668, 394] on p "Submit" at bounding box center [683, 393] width 39 height 16
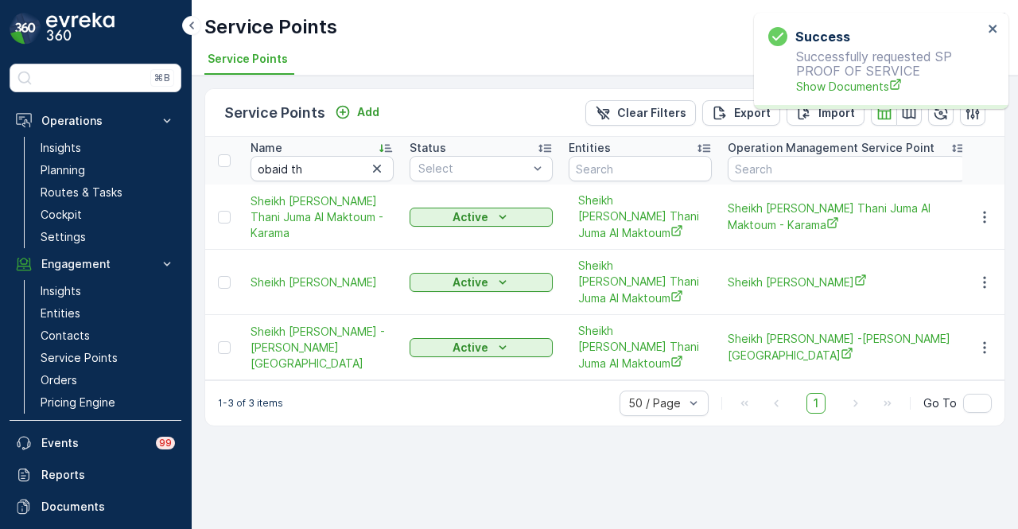
click at [827, 75] on p "Successfully requested SP PROOF OF SERVICE Show Documents" at bounding box center [875, 71] width 215 height 45
click at [824, 80] on span "Show Documents" at bounding box center [889, 86] width 187 height 17
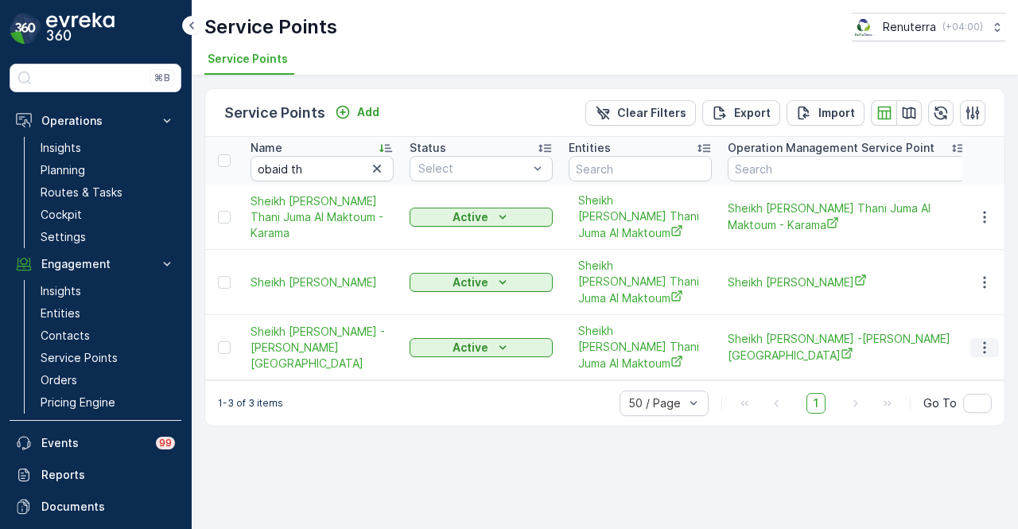
click at [997, 348] on button "button" at bounding box center [984, 347] width 29 height 19
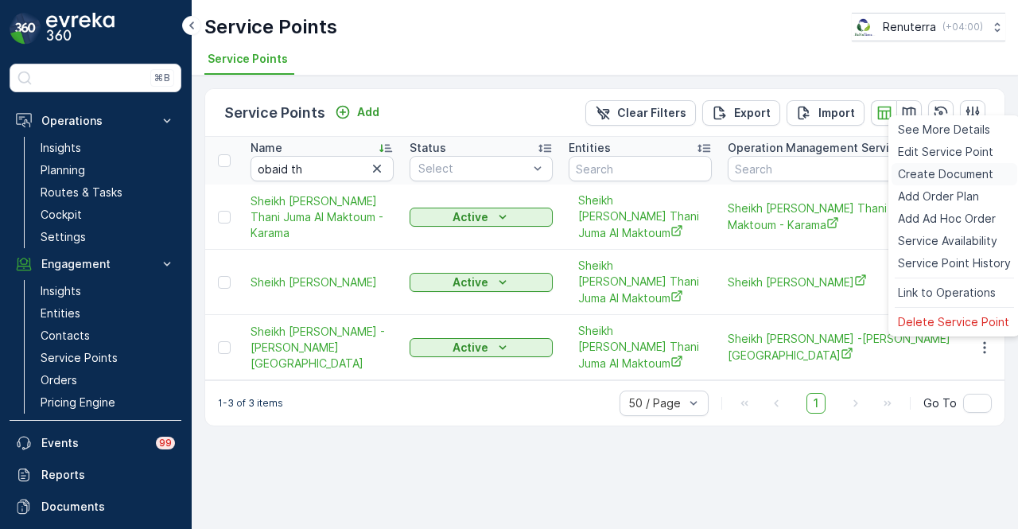
click at [969, 163] on div "Create Document" at bounding box center [955, 174] width 126 height 22
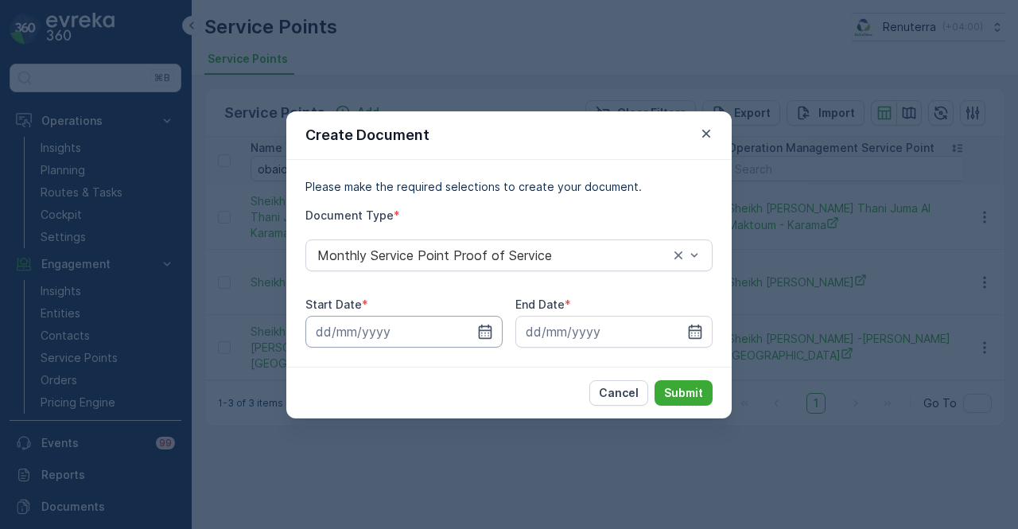
click at [476, 333] on input at bounding box center [403, 332] width 197 height 32
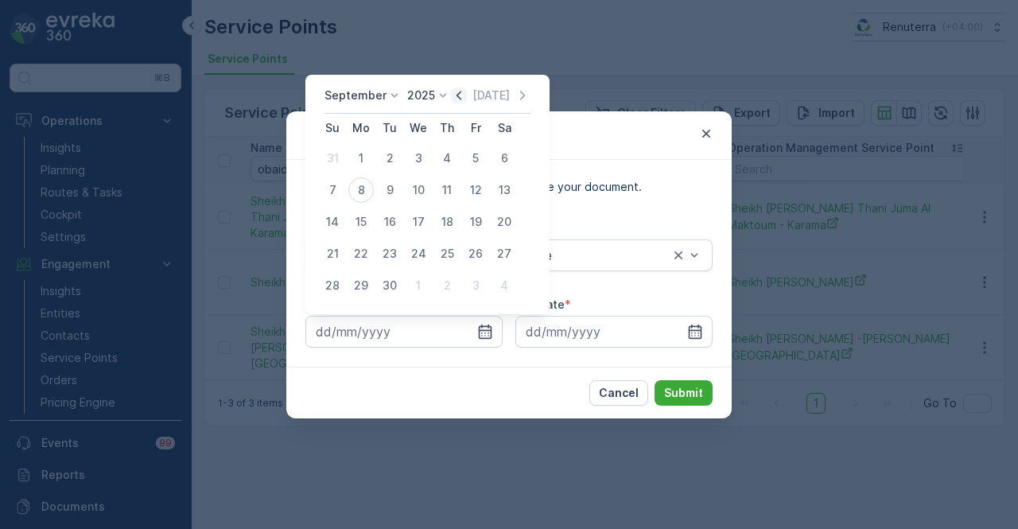
click at [455, 93] on icon "button" at bounding box center [459, 95] width 16 height 16
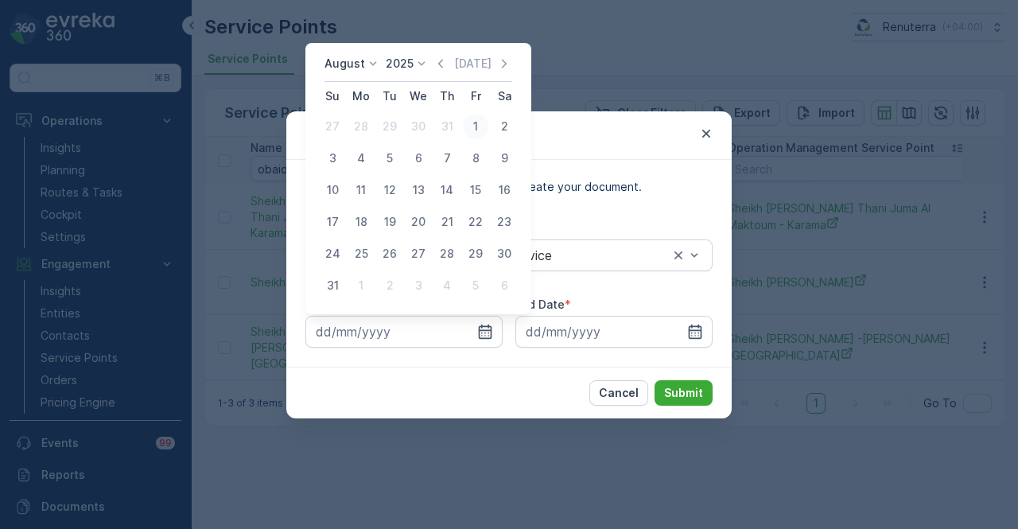
click at [476, 134] on div "1" at bounding box center [475, 126] width 25 height 25
type input "01.08.2025"
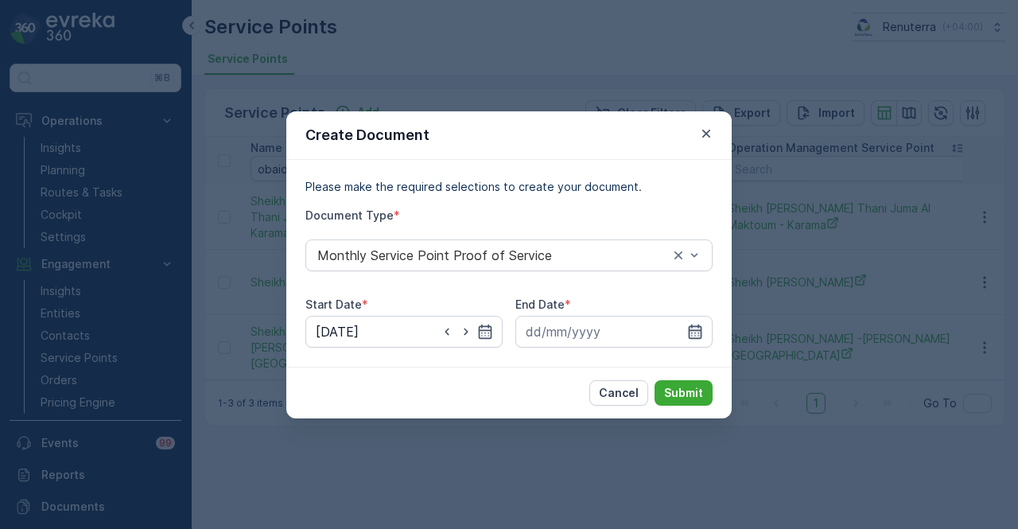
click at [695, 328] on icon "button" at bounding box center [695, 332] width 16 height 16
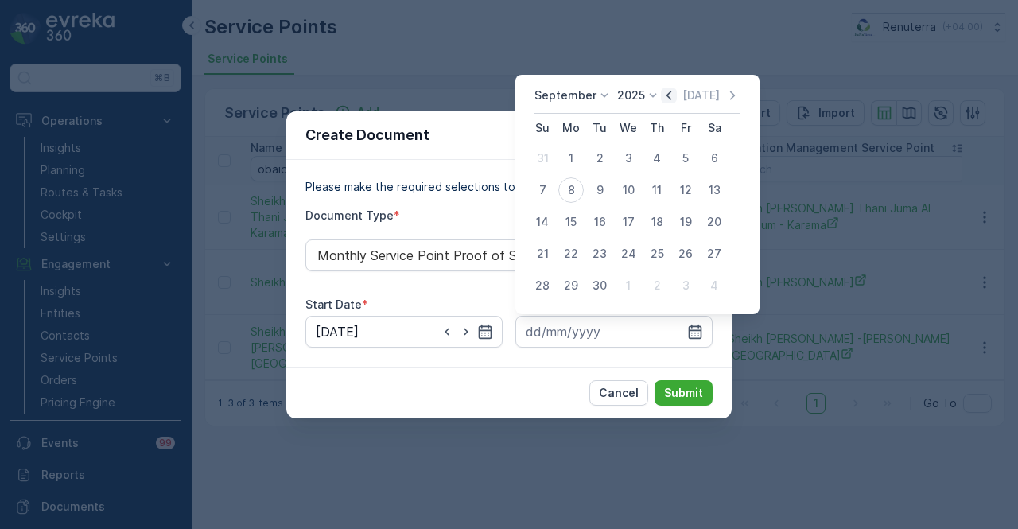
click at [668, 91] on icon "button" at bounding box center [669, 95] width 16 height 16
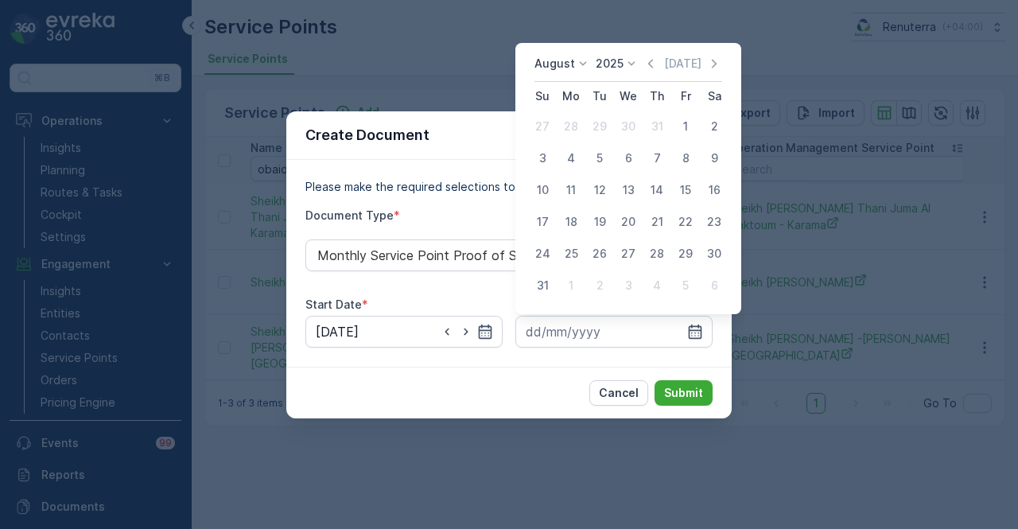
drag, startPoint x: 549, startPoint y: 284, endPoint x: 718, endPoint y: 410, distance: 210.9
click at [554, 292] on div "31" at bounding box center [542, 285] width 25 height 25
type input "31.08.2025"
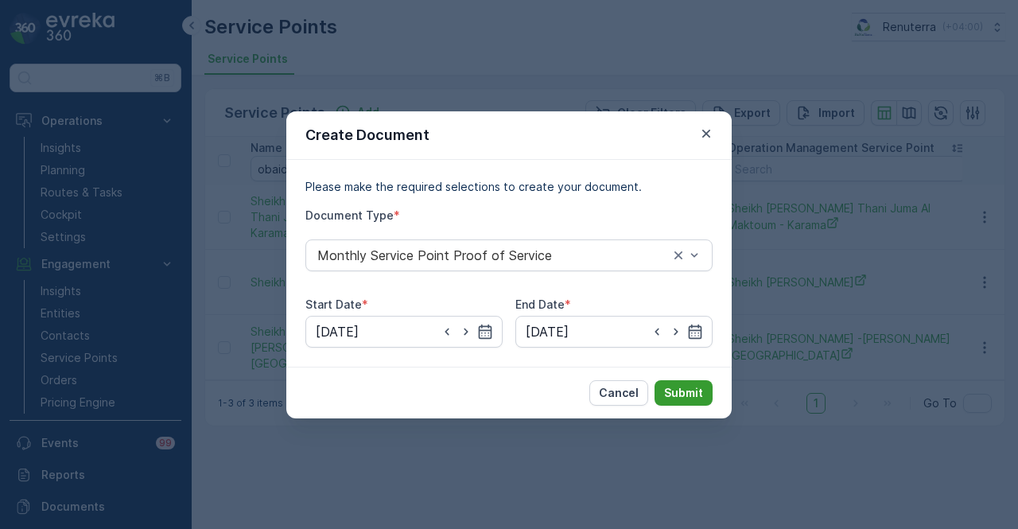
click at [680, 387] on p "Submit" at bounding box center [683, 393] width 39 height 16
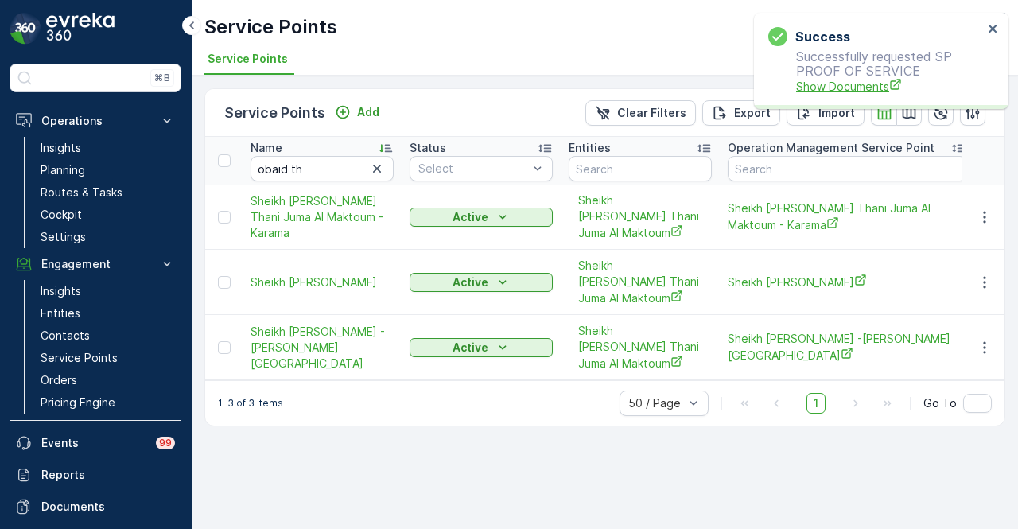
click at [846, 87] on span "Show Documents" at bounding box center [889, 86] width 187 height 17
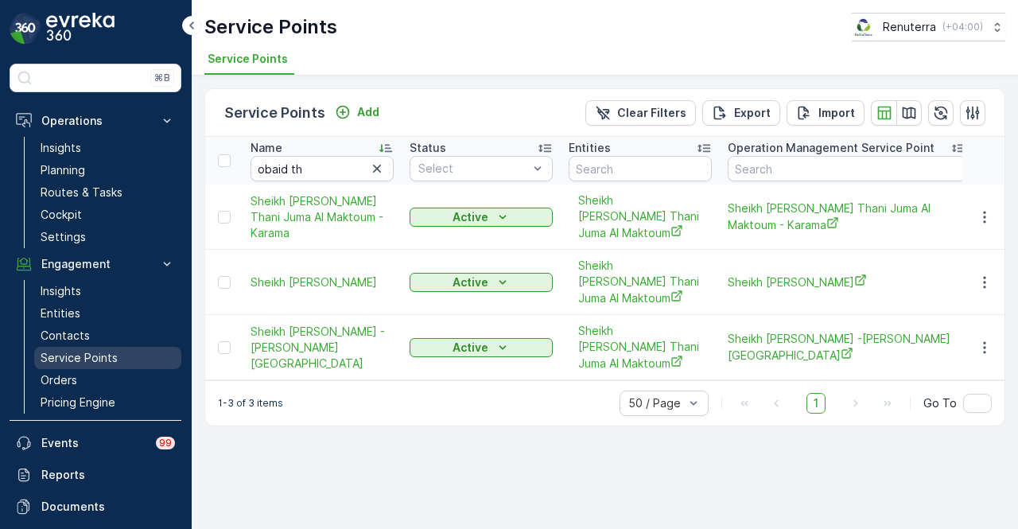
click at [94, 356] on p "Service Points" at bounding box center [79, 358] width 77 height 16
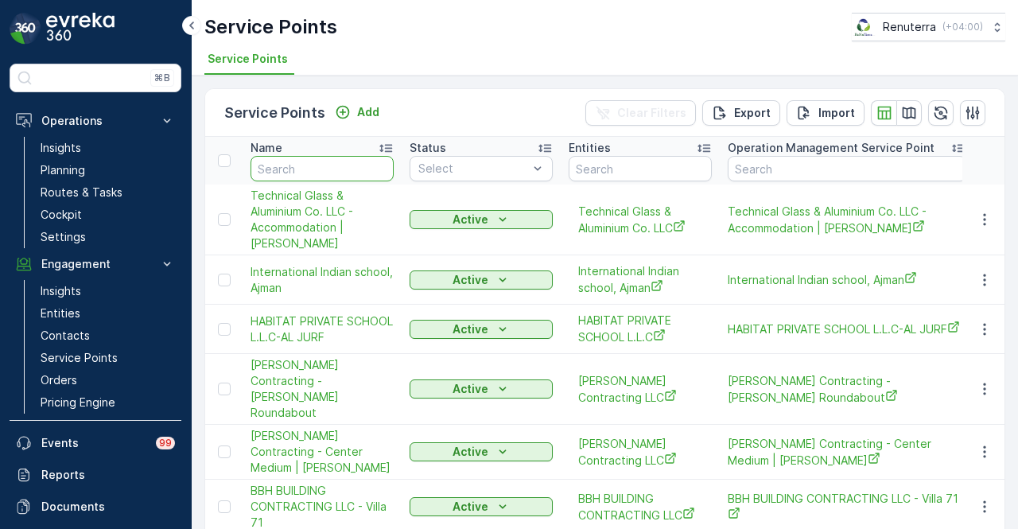
click at [328, 161] on input "text" at bounding box center [322, 168] width 143 height 25
type input "qalat"
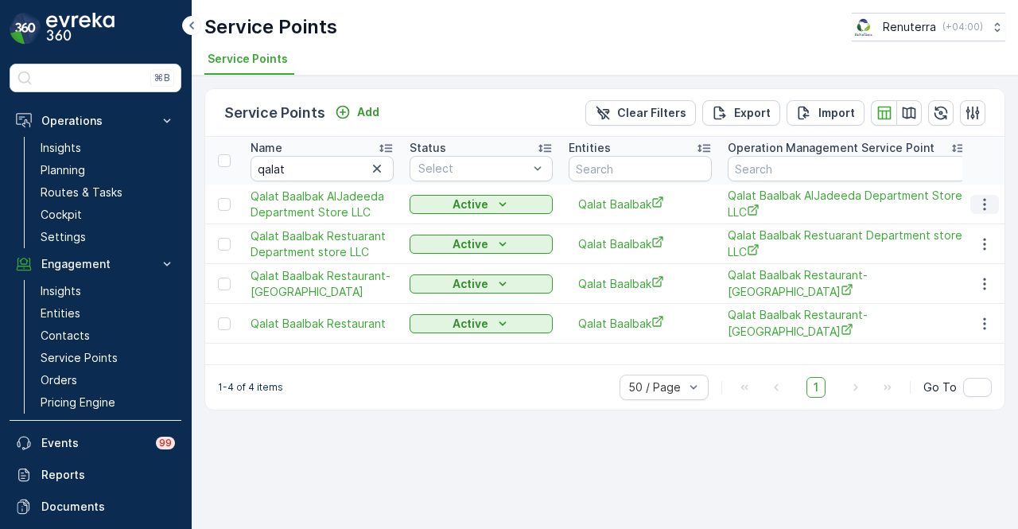
click at [982, 208] on icon "button" at bounding box center [985, 204] width 16 height 16
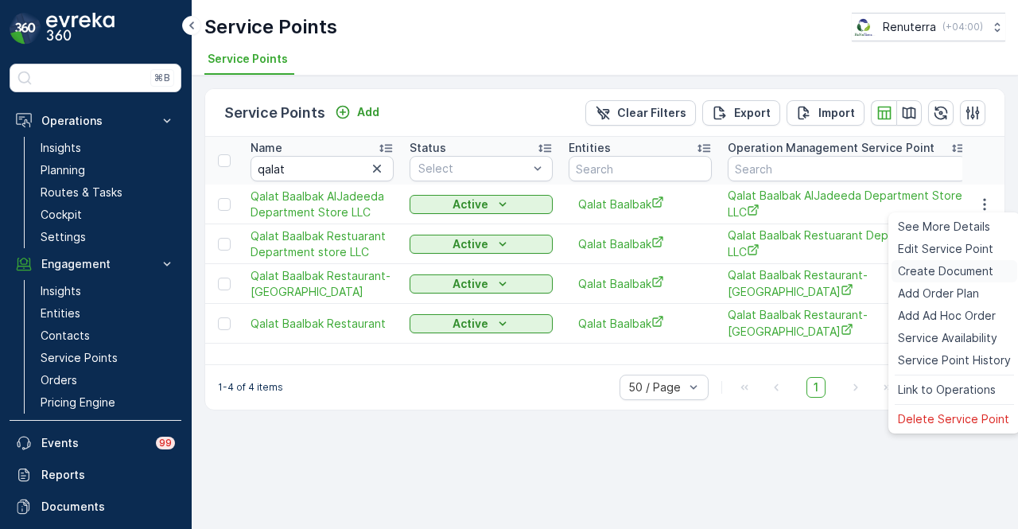
click at [972, 265] on span "Create Document" at bounding box center [945, 271] width 95 height 16
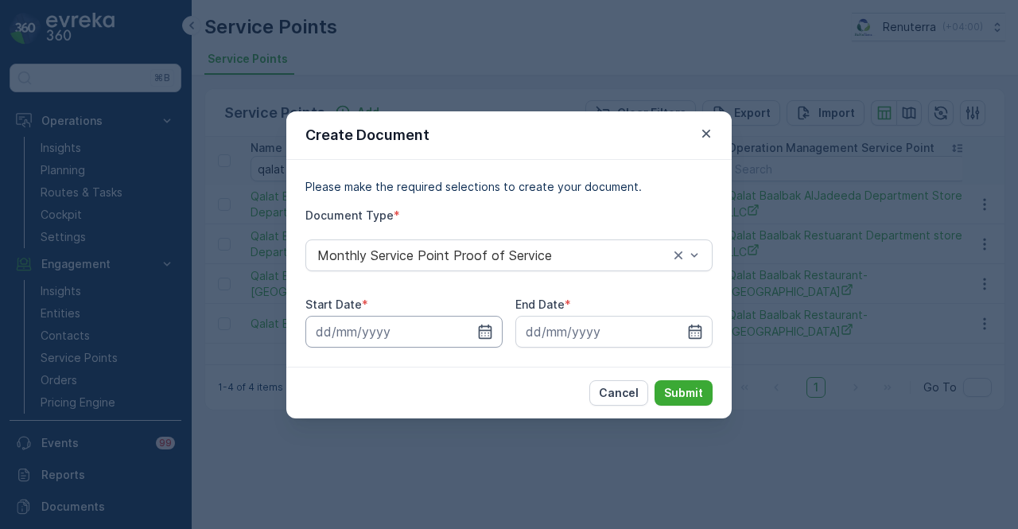
click at [484, 341] on input at bounding box center [403, 332] width 197 height 32
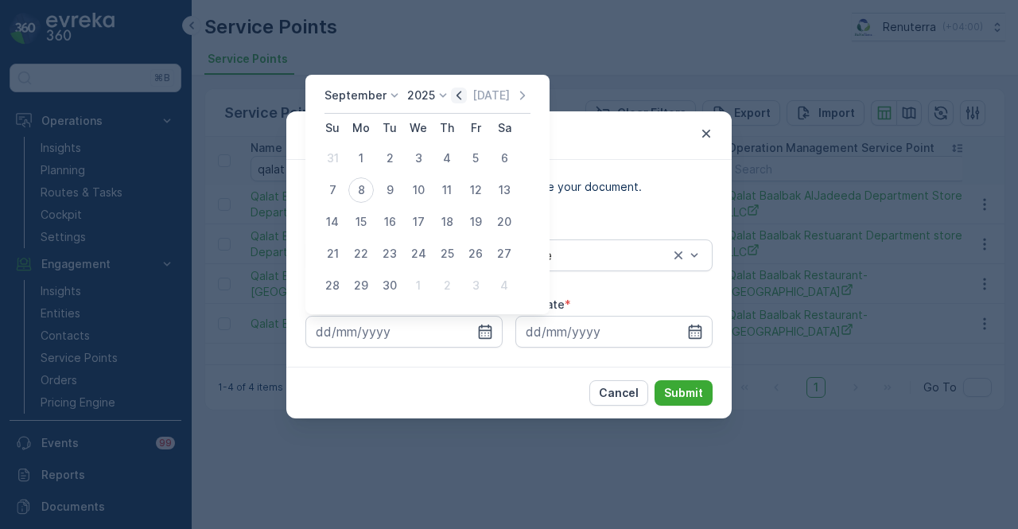
click at [459, 92] on icon "button" at bounding box center [459, 95] width 16 height 16
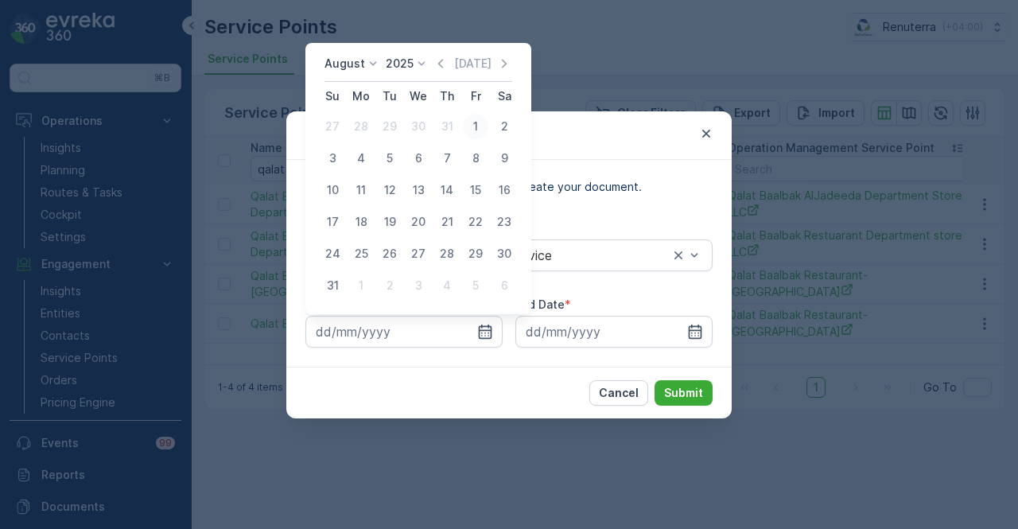
drag, startPoint x: 468, startPoint y: 124, endPoint x: 484, endPoint y: 153, distance: 32.4
click at [469, 124] on div "1" at bounding box center [475, 126] width 25 height 25
type input "01.08.2025"
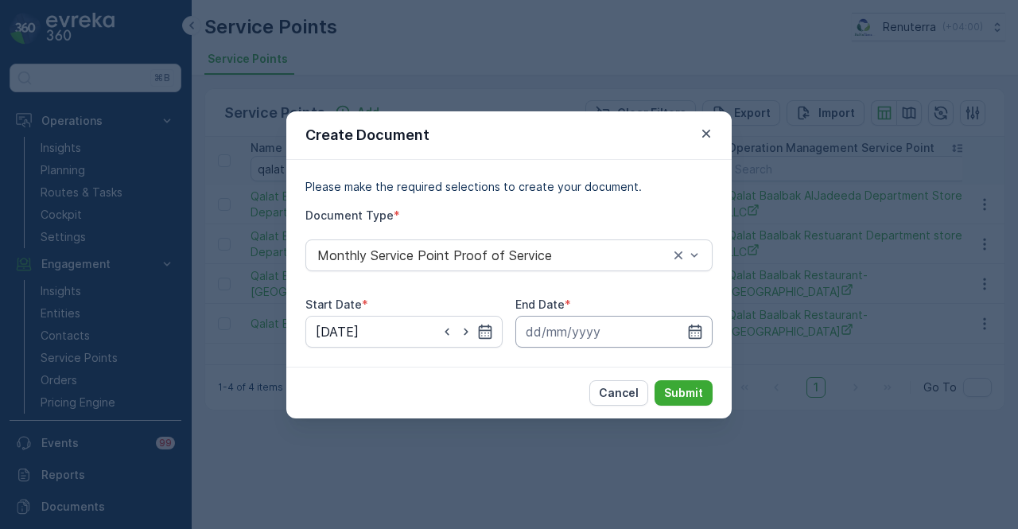
drag, startPoint x: 697, startPoint y: 343, endPoint x: 697, endPoint y: 316, distance: 27.0
click at [697, 341] on input at bounding box center [613, 332] width 197 height 32
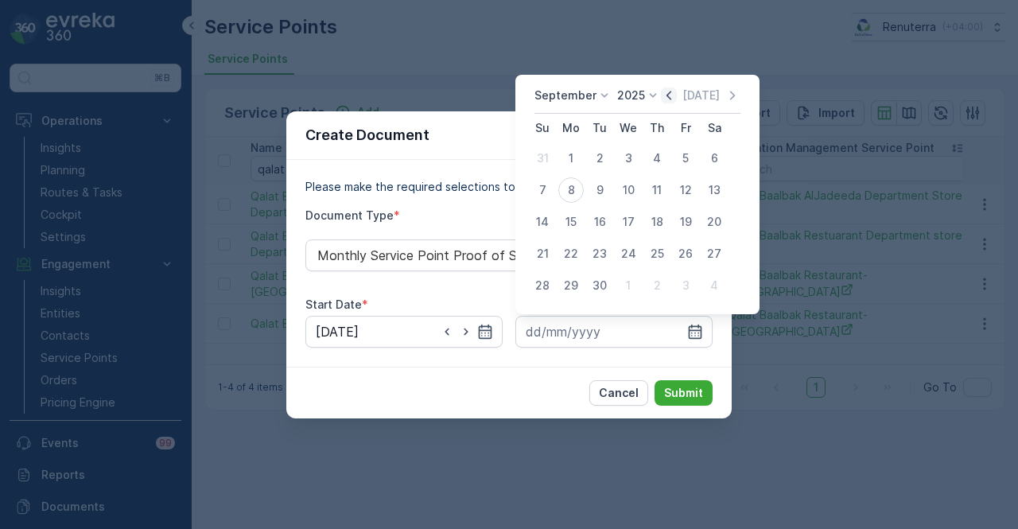
click at [668, 94] on icon "button" at bounding box center [669, 95] width 16 height 16
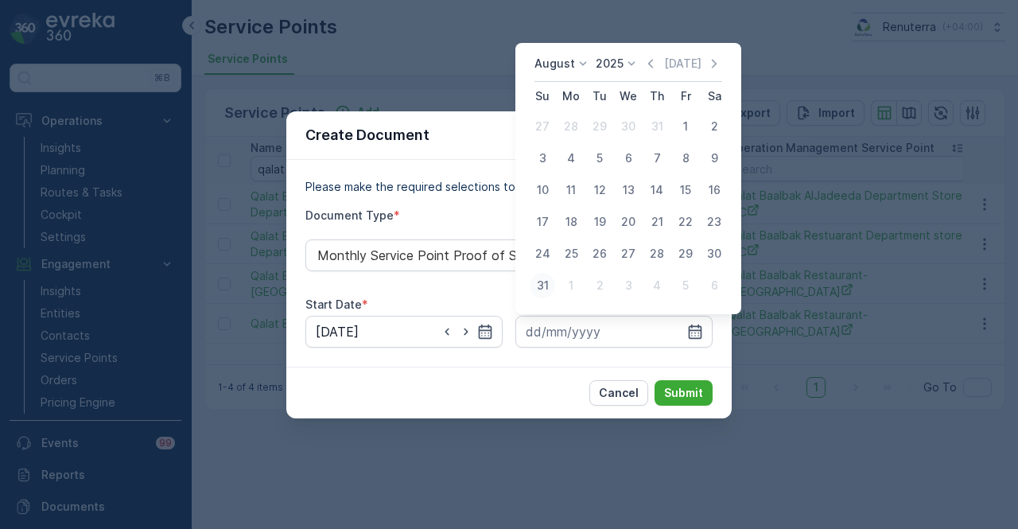
drag, startPoint x: 536, startPoint y: 294, endPoint x: 714, endPoint y: 401, distance: 208.0
click at [537, 294] on div "31" at bounding box center [542, 285] width 25 height 25
type input "31.08.2025"
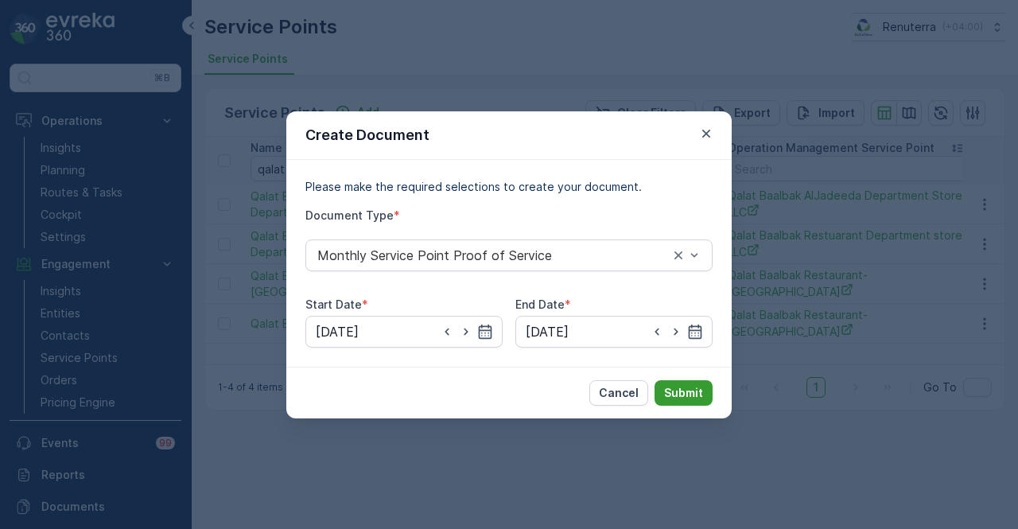
click at [695, 399] on p "Submit" at bounding box center [683, 393] width 39 height 16
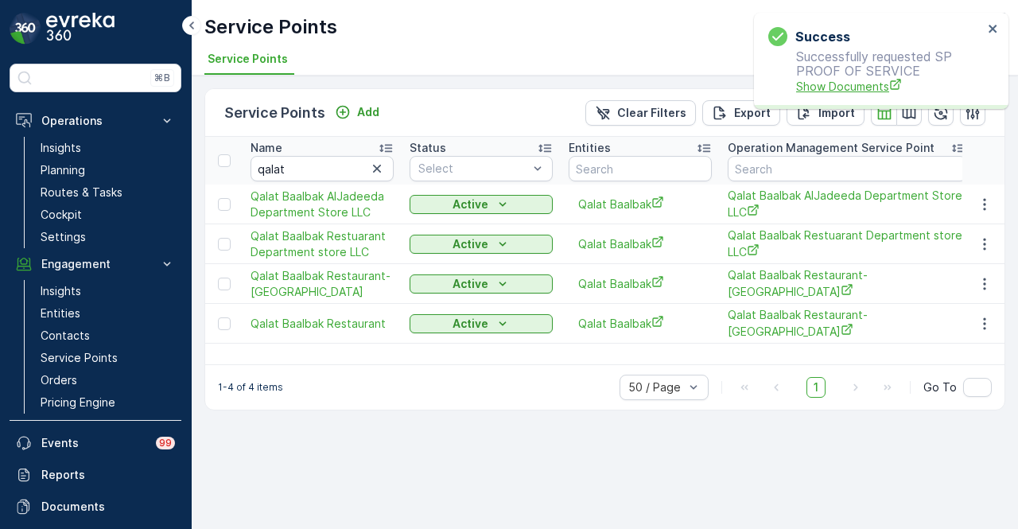
click at [840, 92] on span "Show Documents" at bounding box center [889, 86] width 187 height 17
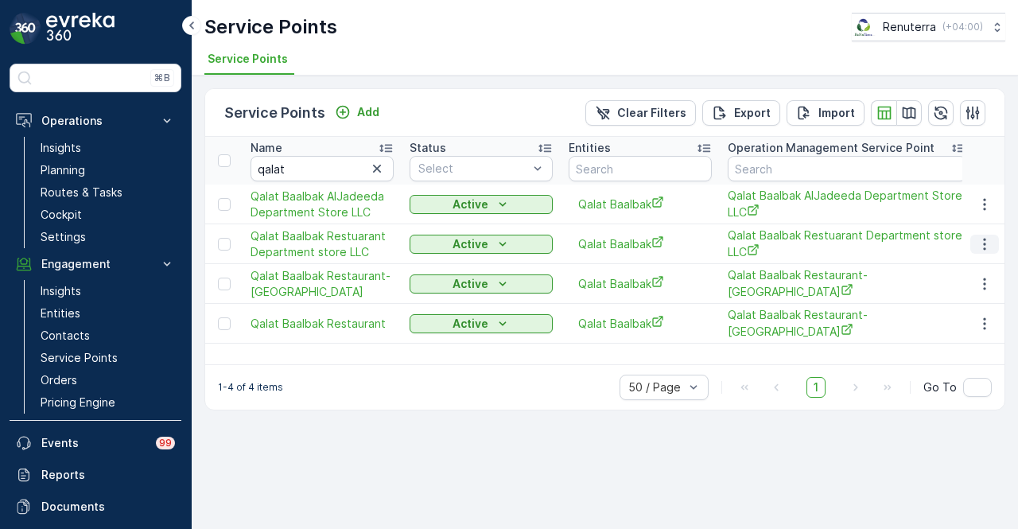
click at [984, 243] on icon "button" at bounding box center [984, 244] width 2 height 12
click at [994, 332] on td at bounding box center [983, 324] width 43 height 40
click at [988, 324] on icon "button" at bounding box center [985, 324] width 16 height 16
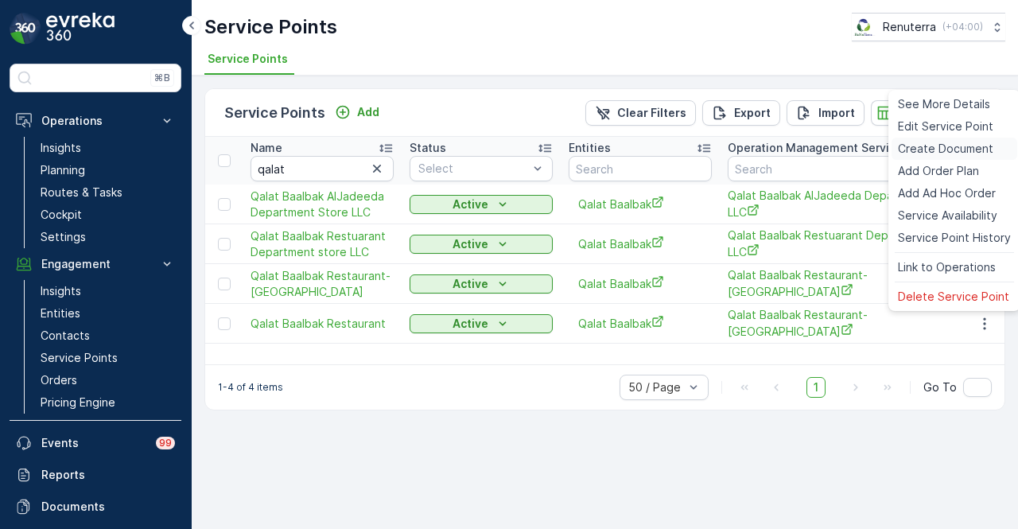
click at [962, 143] on span "Create Document" at bounding box center [945, 149] width 95 height 16
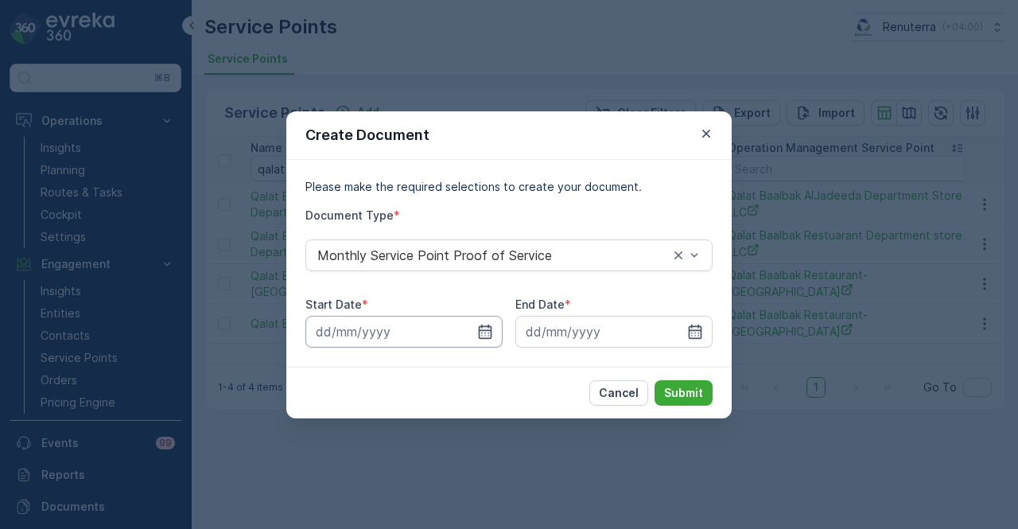
click at [496, 335] on input at bounding box center [403, 332] width 197 height 32
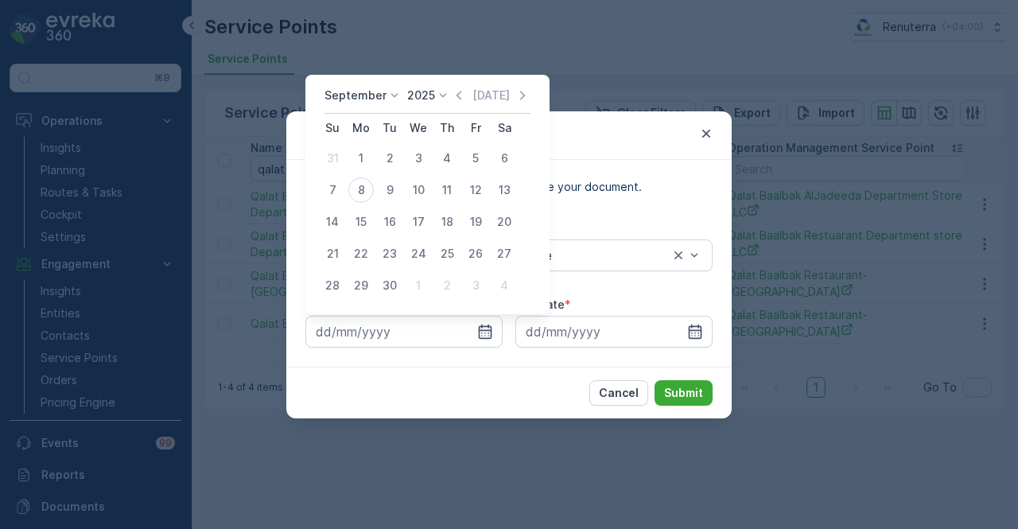
click at [458, 93] on icon "button" at bounding box center [459, 95] width 16 height 16
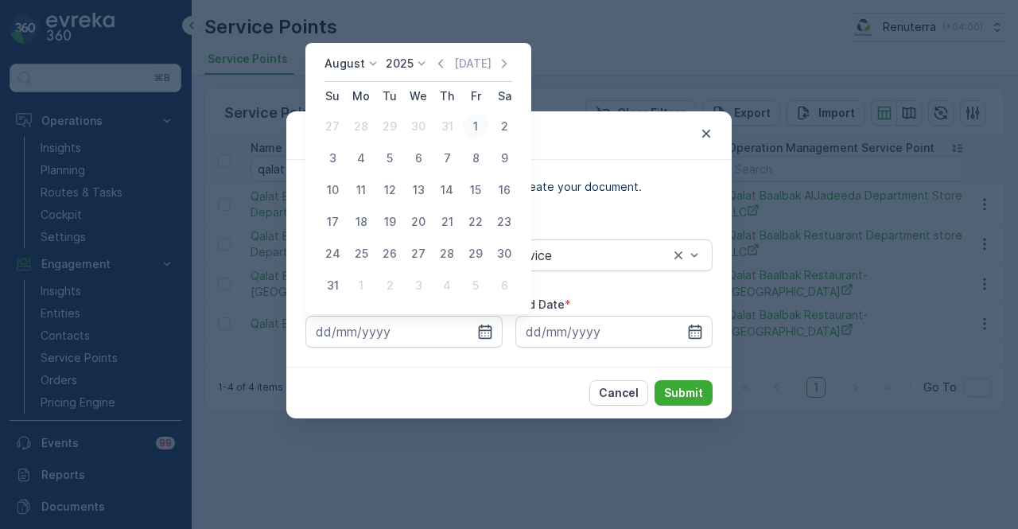
click at [472, 125] on div "1" at bounding box center [475, 126] width 25 height 25
type input "01.08.2025"
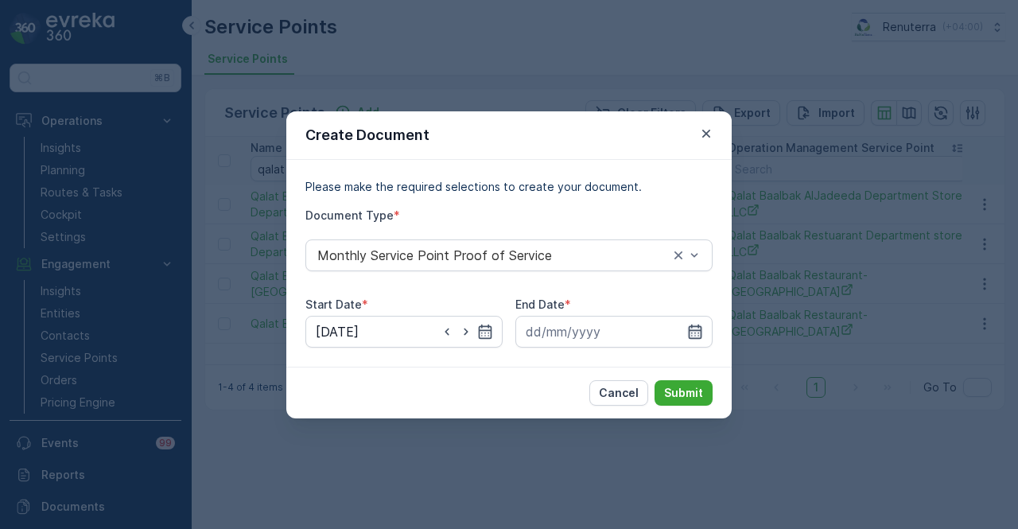
click at [702, 328] on icon "button" at bounding box center [695, 332] width 16 height 16
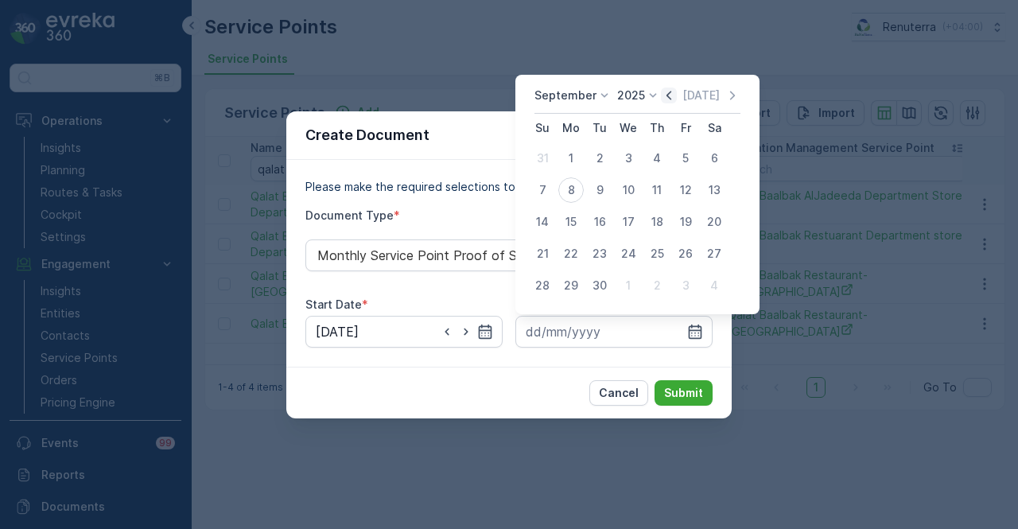
click at [665, 98] on icon "button" at bounding box center [669, 95] width 16 height 16
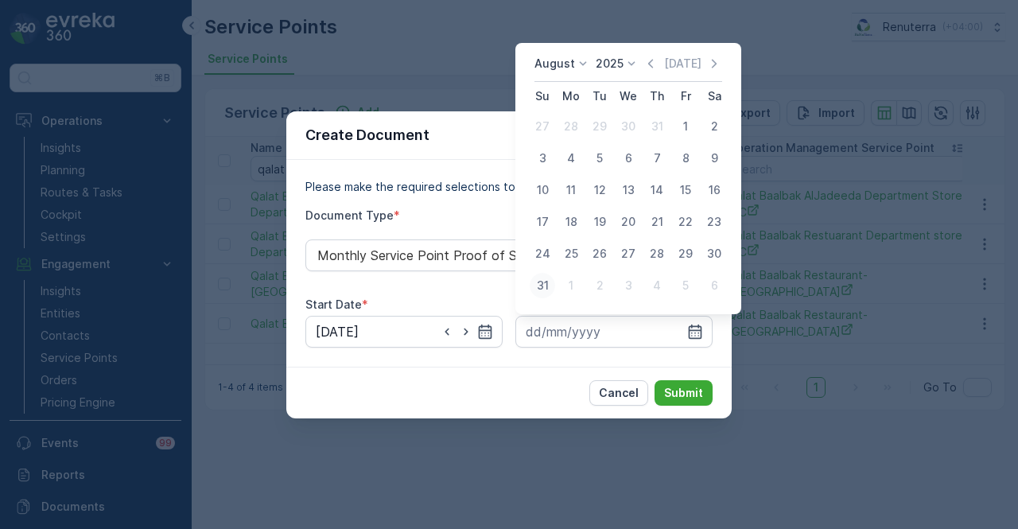
click at [547, 276] on div "31" at bounding box center [542, 285] width 25 height 25
type input "31.08.2025"
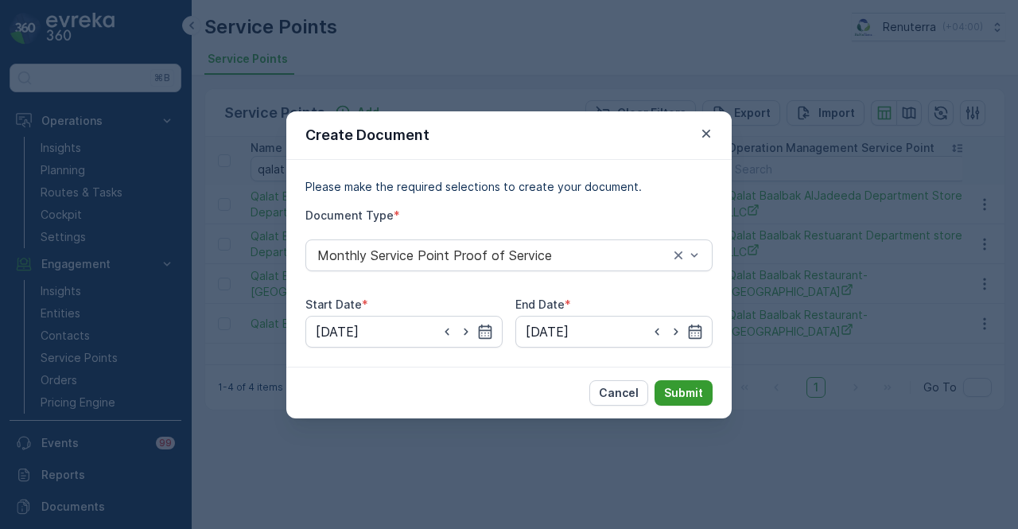
click at [676, 391] on p "Submit" at bounding box center [683, 393] width 39 height 16
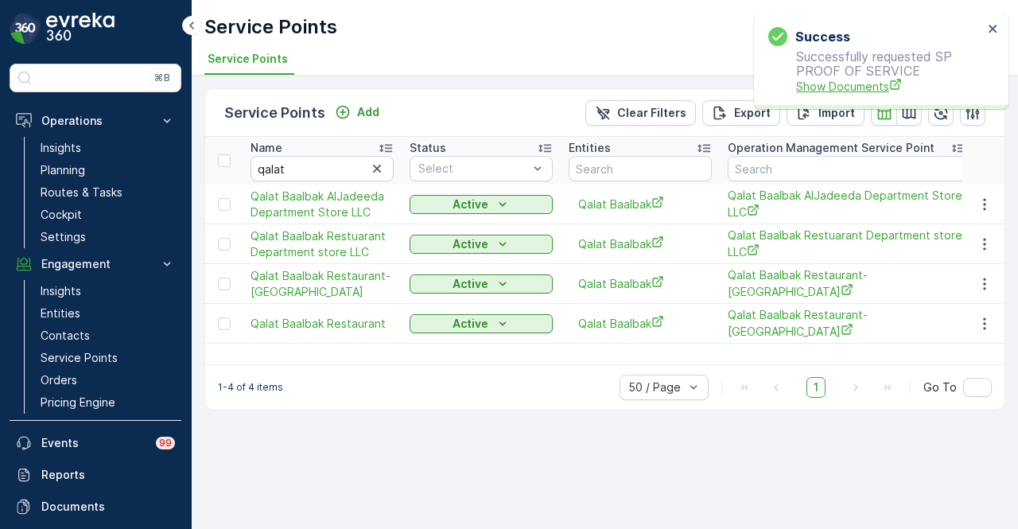
click at [867, 85] on span "Show Documents" at bounding box center [889, 86] width 187 height 17
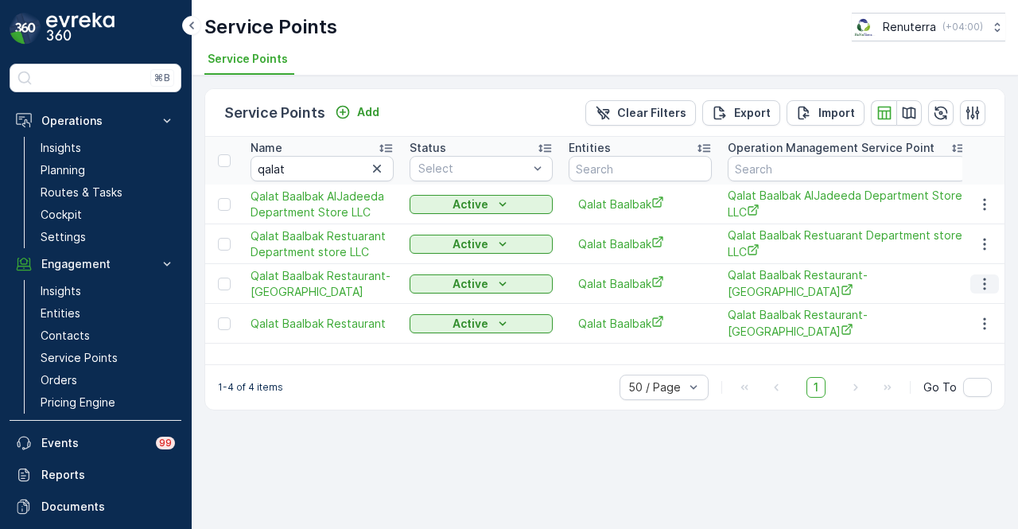
click at [989, 279] on icon "button" at bounding box center [985, 284] width 16 height 16
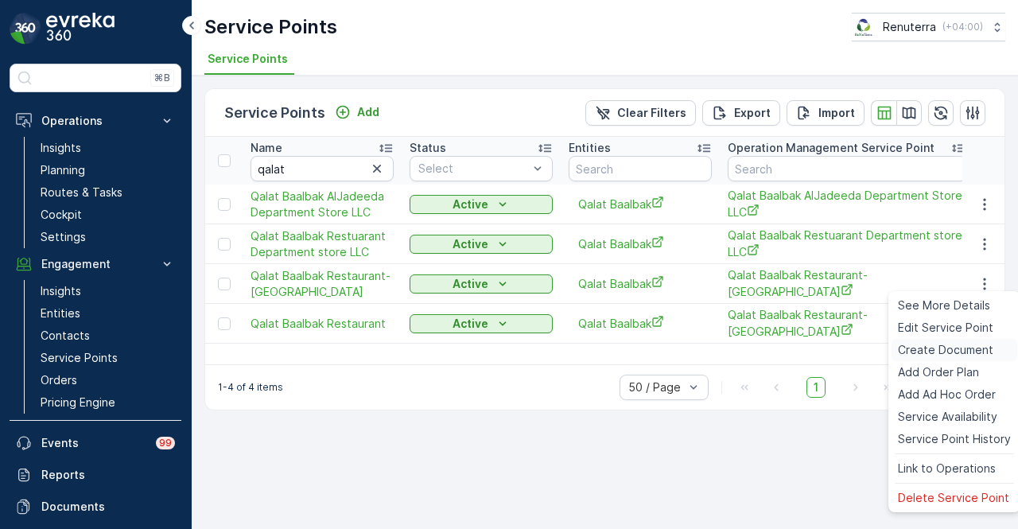
click at [939, 357] on span "Create Document" at bounding box center [945, 350] width 95 height 16
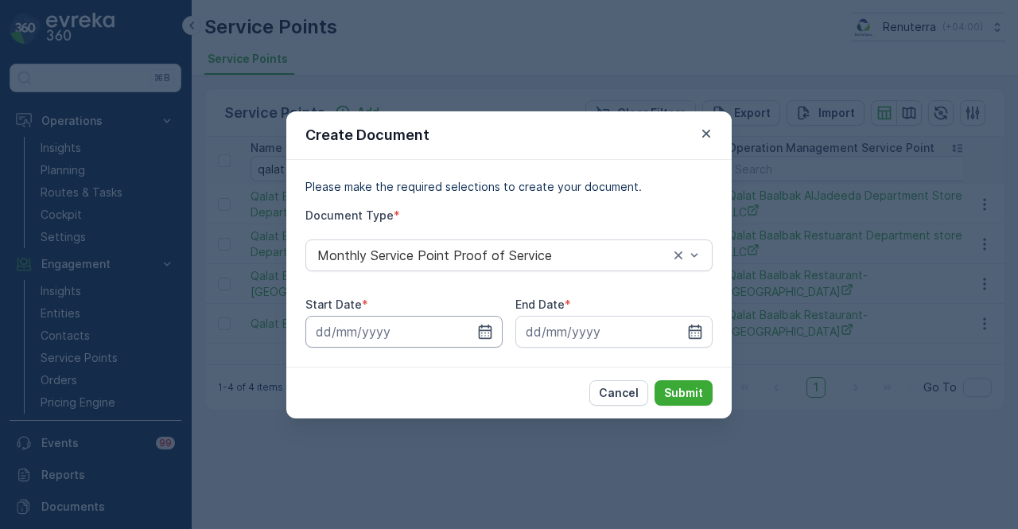
click at [496, 325] on input at bounding box center [403, 332] width 197 height 32
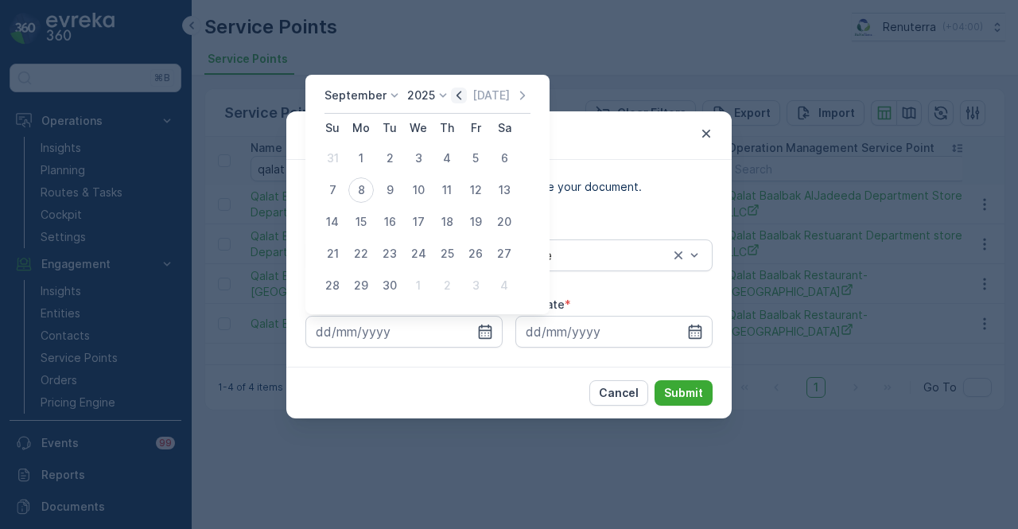
click at [458, 88] on icon "button" at bounding box center [459, 95] width 16 height 16
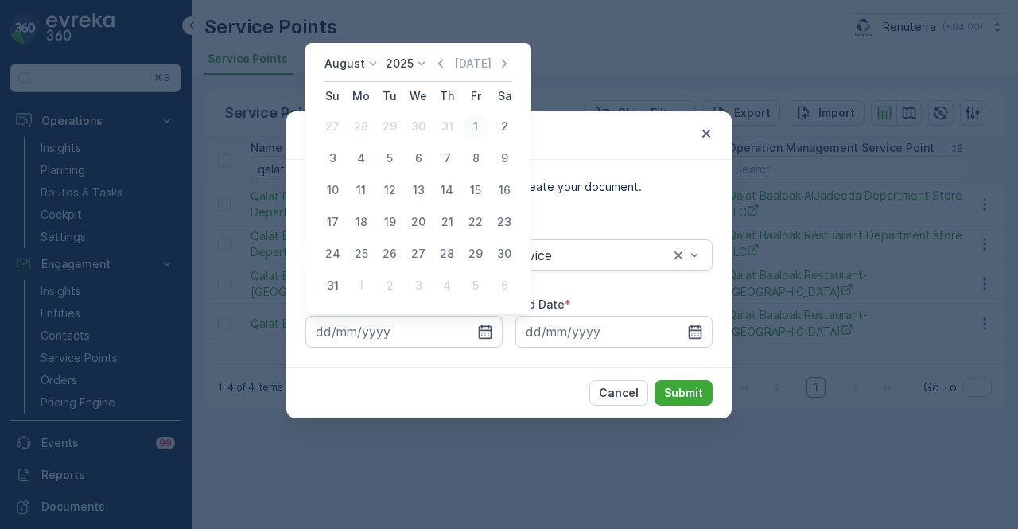
click at [471, 119] on div "1" at bounding box center [475, 126] width 25 height 25
type input "01.08.2025"
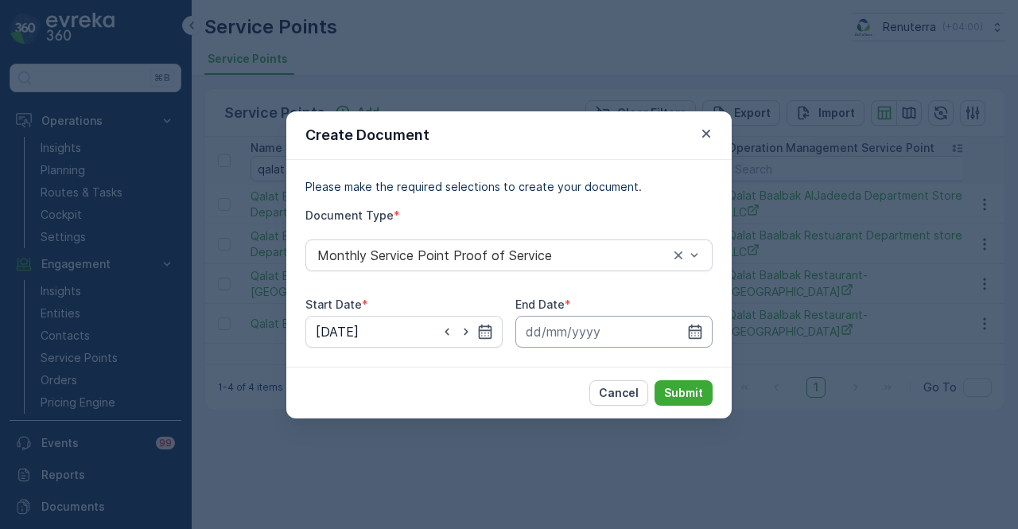
drag, startPoint x: 690, startPoint y: 325, endPoint x: 694, endPoint y: 316, distance: 9.3
click at [690, 325] on icon "button" at bounding box center [695, 332] width 16 height 16
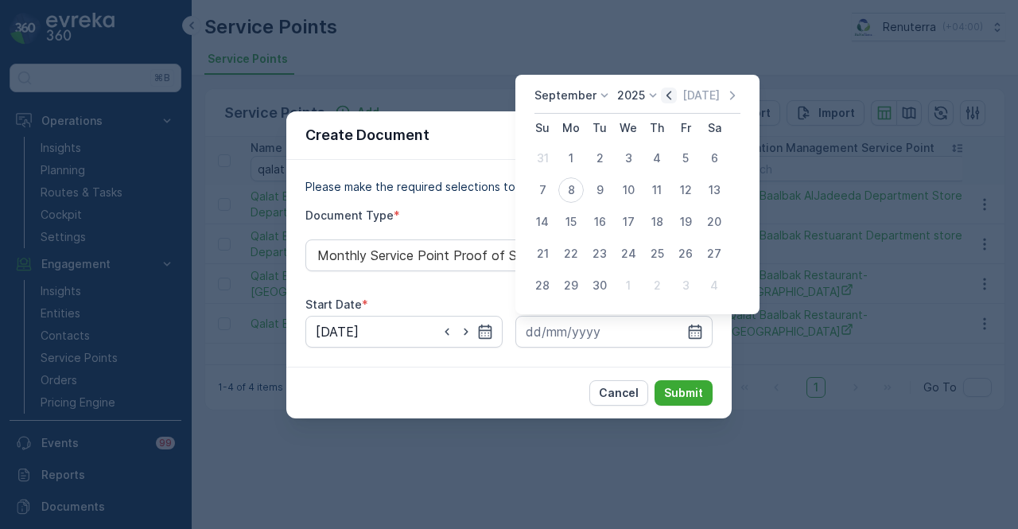
click at [671, 100] on icon "button" at bounding box center [669, 95] width 16 height 16
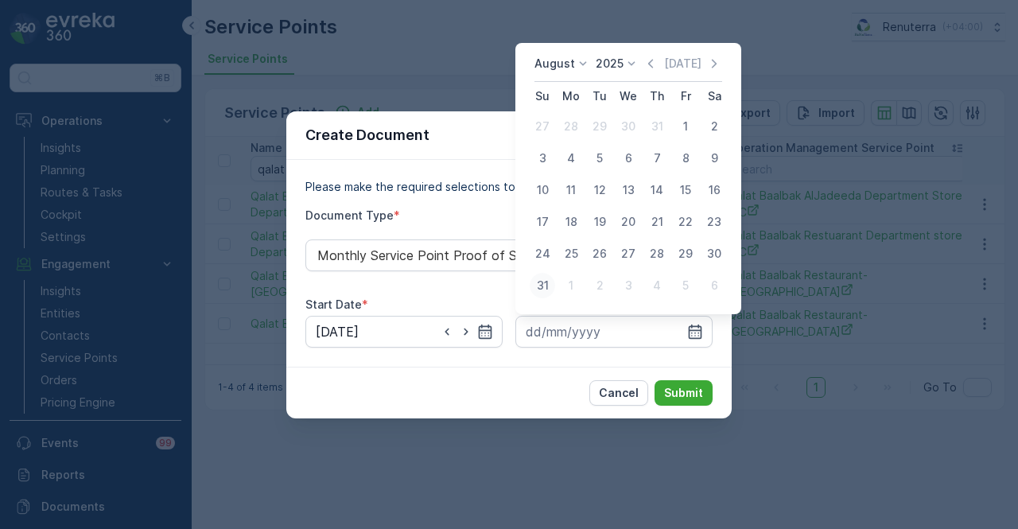
click at [541, 286] on div "31" at bounding box center [542, 285] width 25 height 25
type input "31.08.2025"
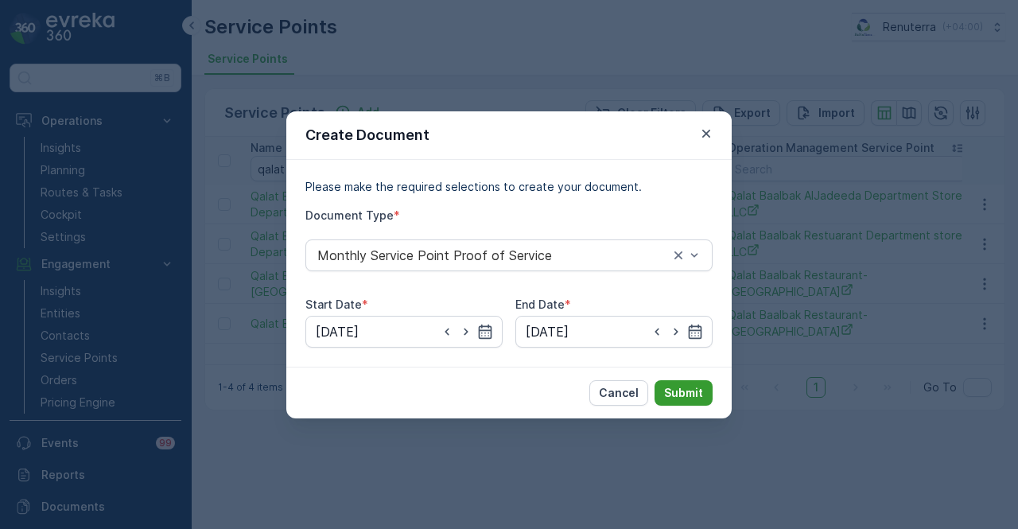
click at [691, 389] on p "Submit" at bounding box center [683, 393] width 39 height 16
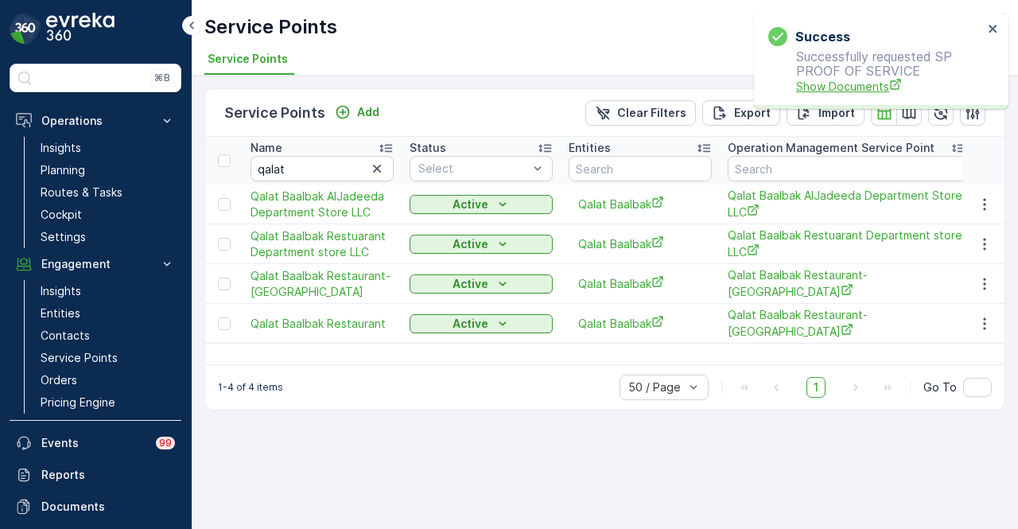
click at [829, 93] on span "Show Documents" at bounding box center [889, 86] width 187 height 17
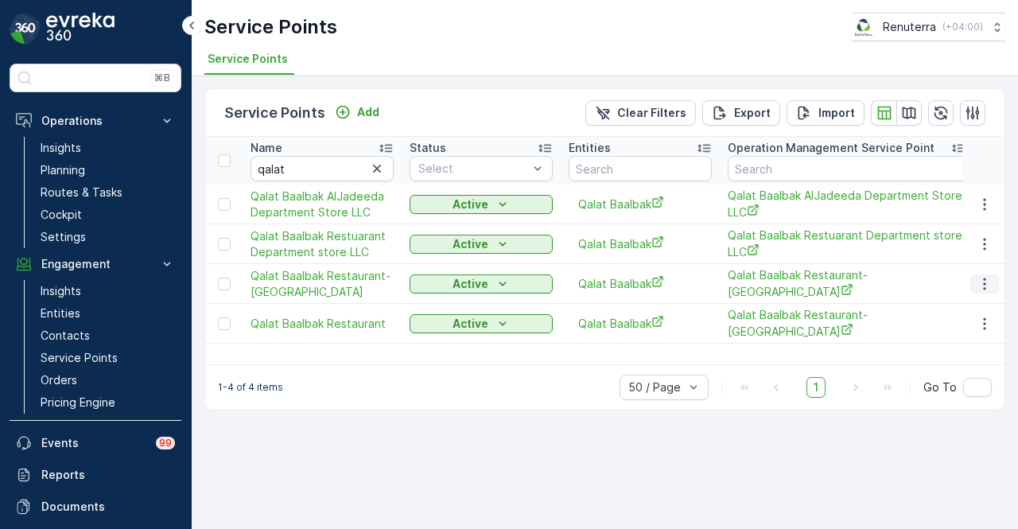
click at [987, 288] on icon "button" at bounding box center [985, 284] width 16 height 16
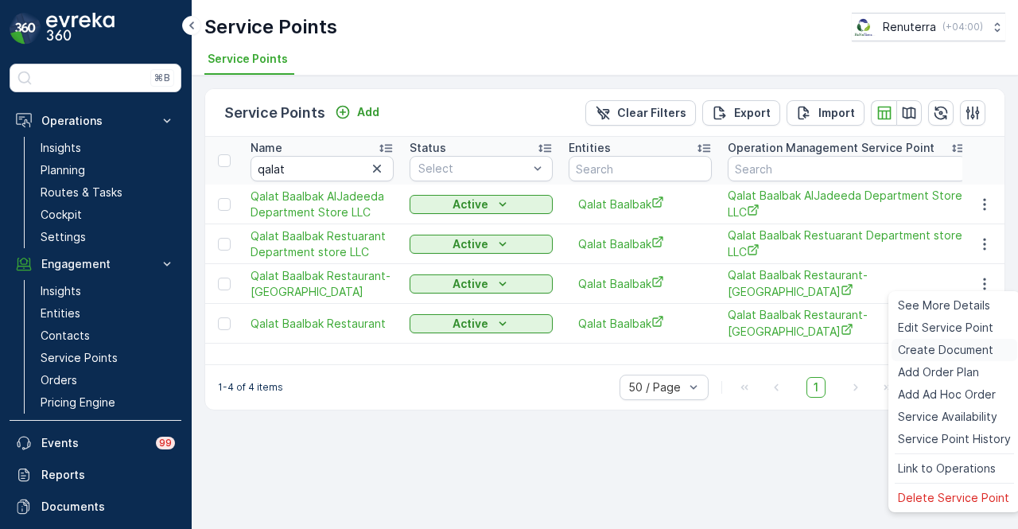
click at [959, 353] on span "Create Document" at bounding box center [945, 350] width 95 height 16
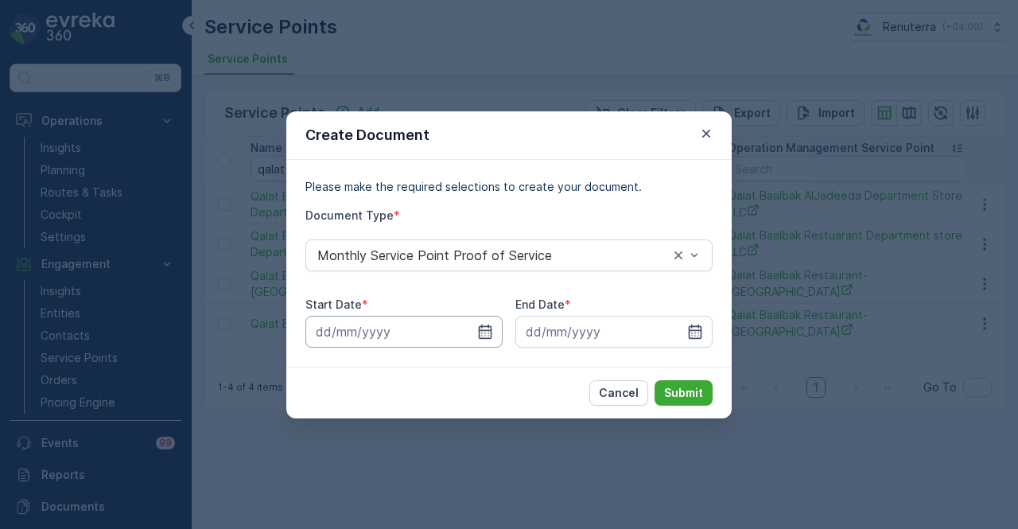
click at [478, 341] on input at bounding box center [403, 332] width 197 height 32
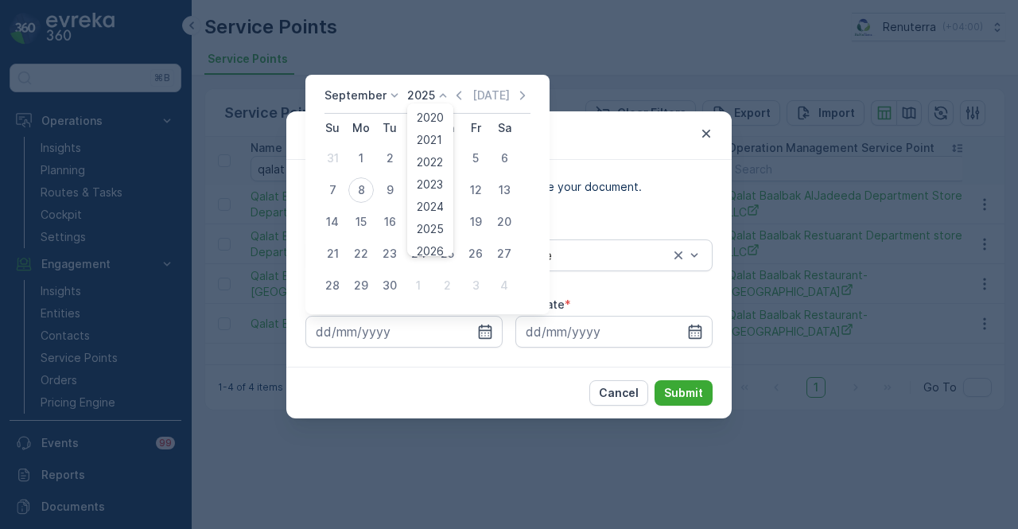
click at [441, 100] on icon at bounding box center [443, 95] width 16 height 16
click at [452, 93] on icon "button" at bounding box center [459, 95] width 16 height 16
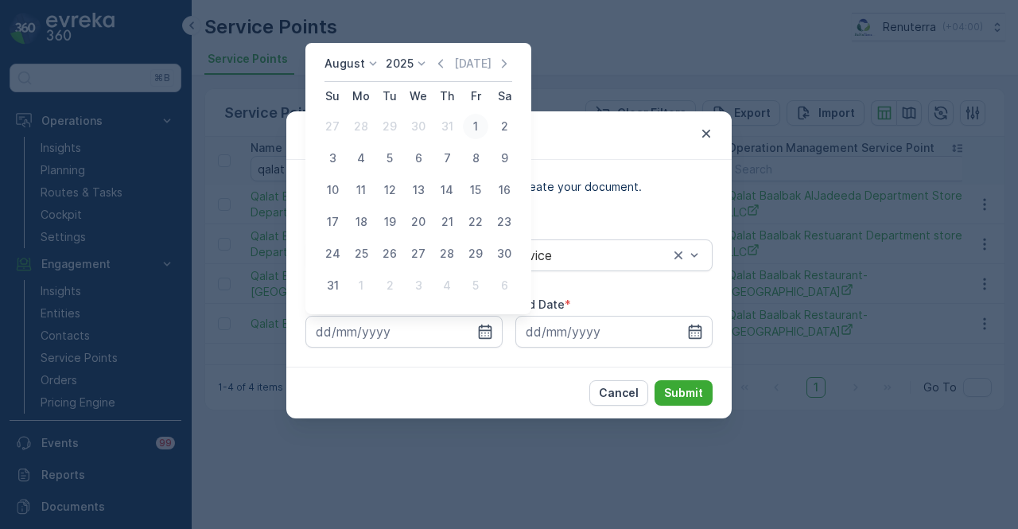
click at [467, 117] on div "1" at bounding box center [475, 126] width 25 height 25
type input "01.08.2025"
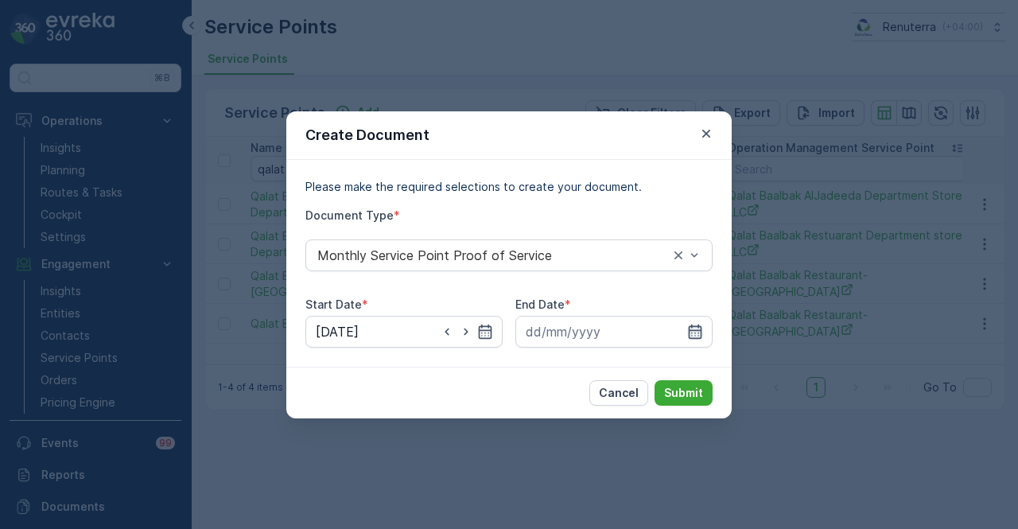
click at [695, 328] on icon "button" at bounding box center [695, 332] width 16 height 16
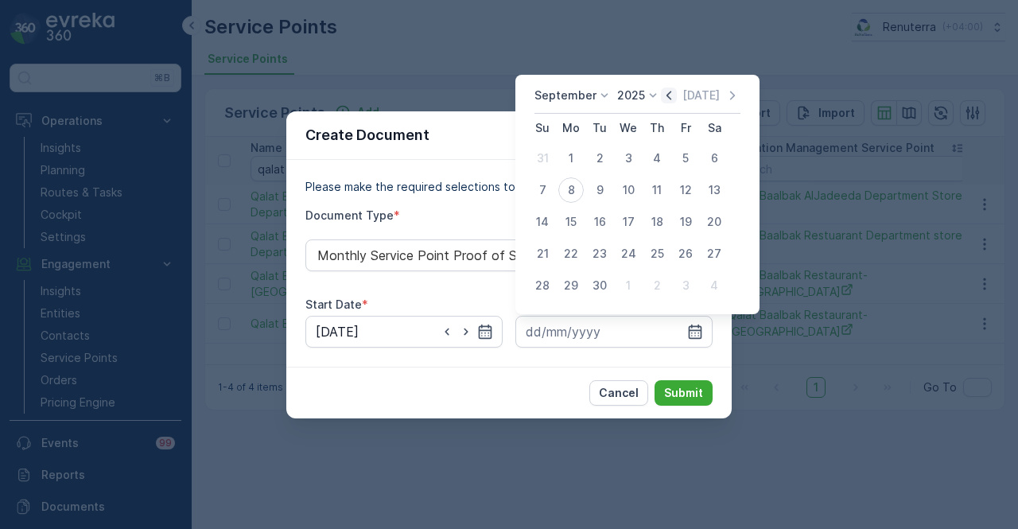
click at [671, 87] on icon "button" at bounding box center [669, 95] width 16 height 16
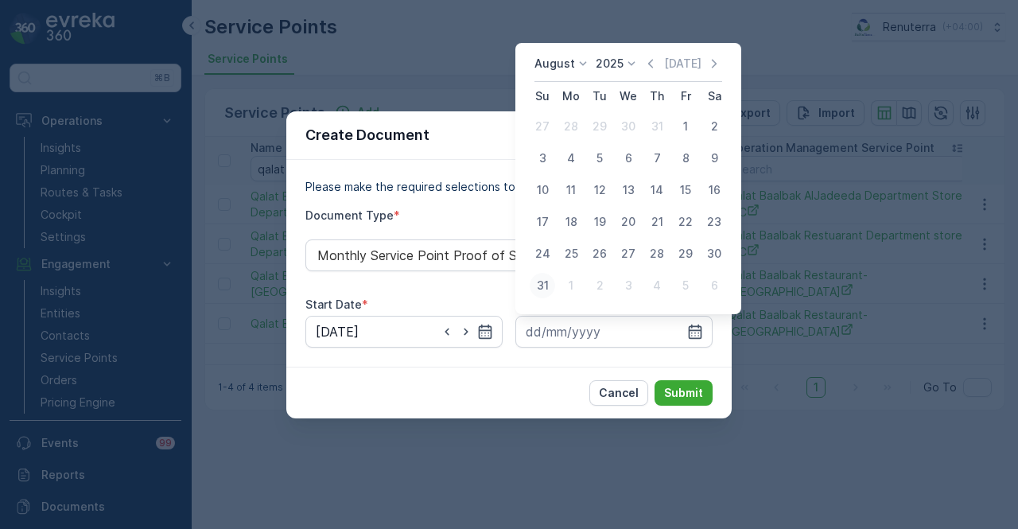
click at [549, 281] on div "31" at bounding box center [542, 285] width 25 height 25
type input "31.08.2025"
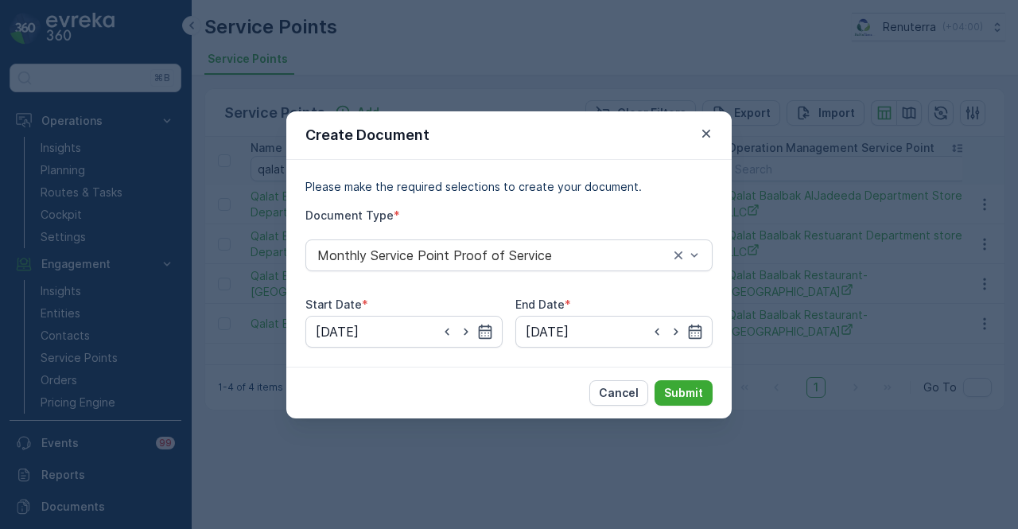
click at [673, 406] on div "Cancel Submit" at bounding box center [508, 393] width 445 height 52
click at [679, 397] on p "Submit" at bounding box center [683, 393] width 39 height 16
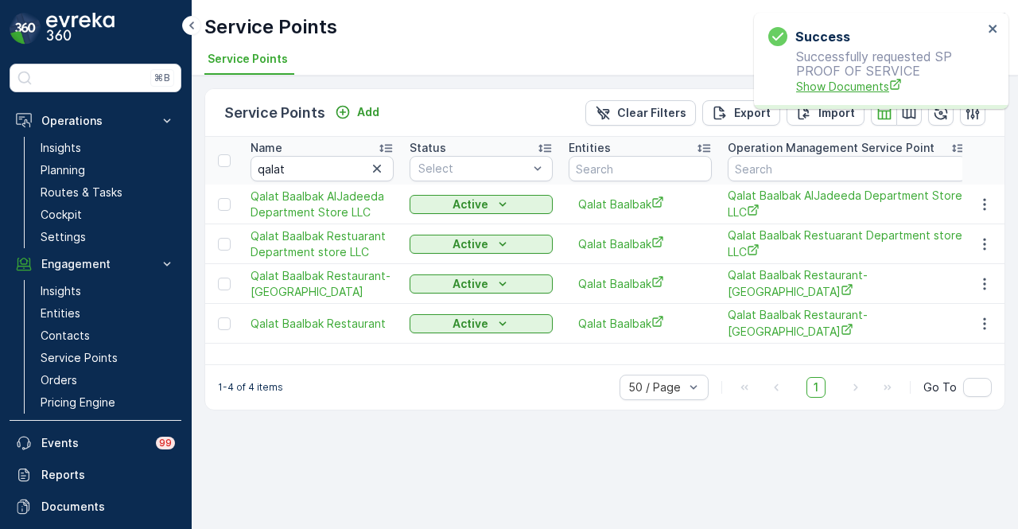
click at [840, 90] on span "Show Documents" at bounding box center [889, 86] width 187 height 17
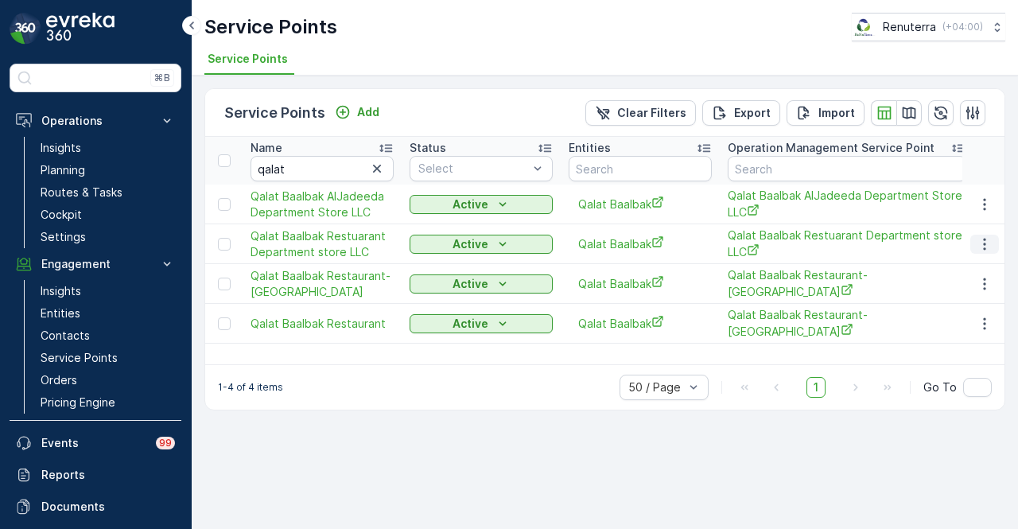
click at [978, 235] on button "button" at bounding box center [984, 244] width 29 height 19
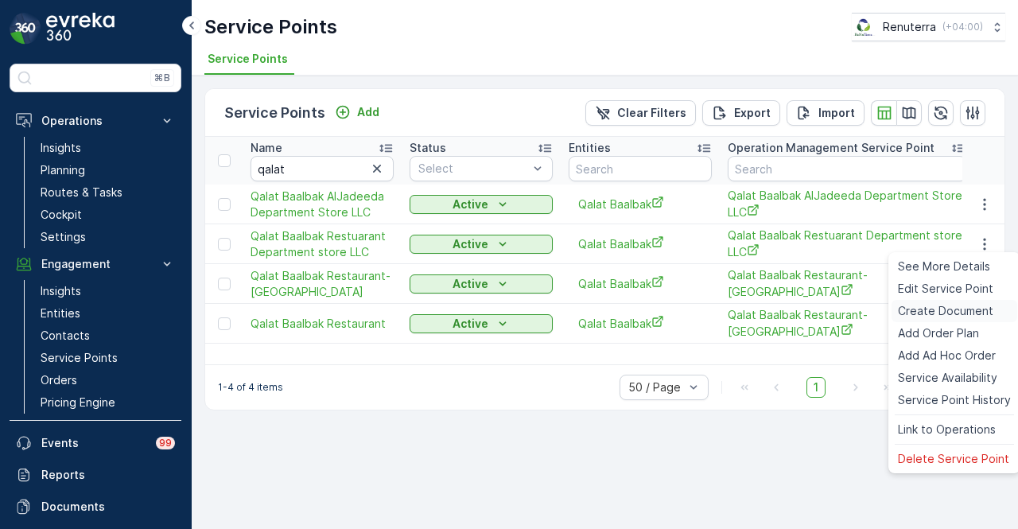
click at [962, 301] on div "Create Document" at bounding box center [955, 311] width 126 height 22
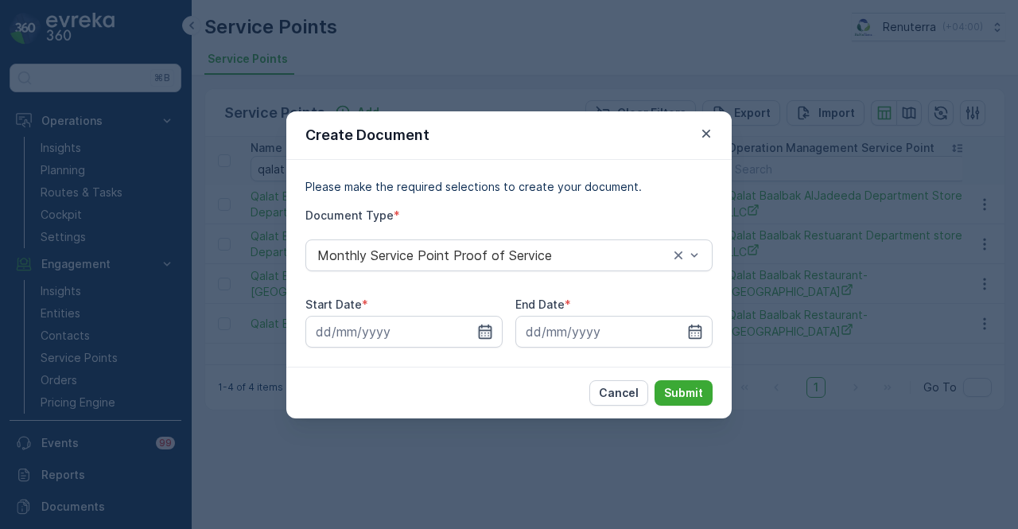
click at [492, 333] on icon "button" at bounding box center [486, 331] width 14 height 14
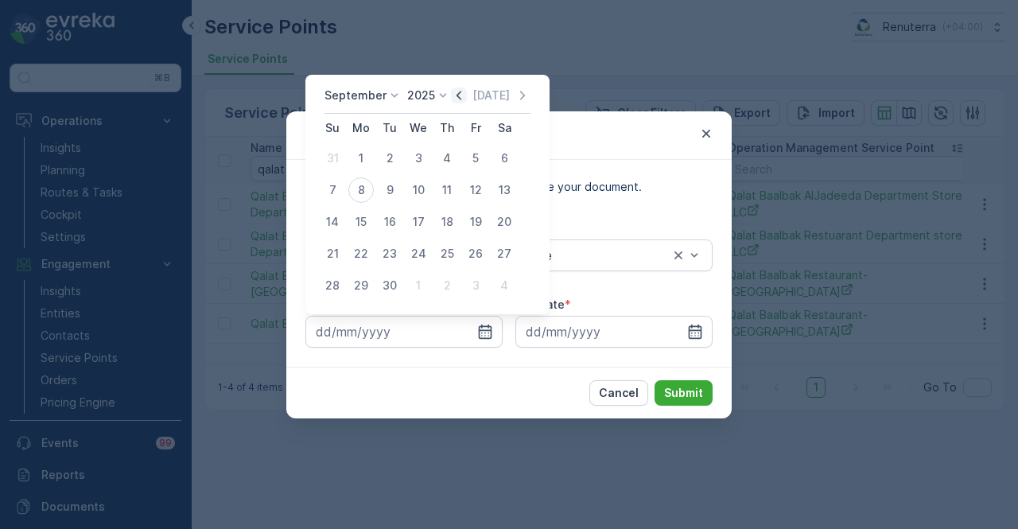
click at [461, 99] on icon "button" at bounding box center [459, 95] width 16 height 16
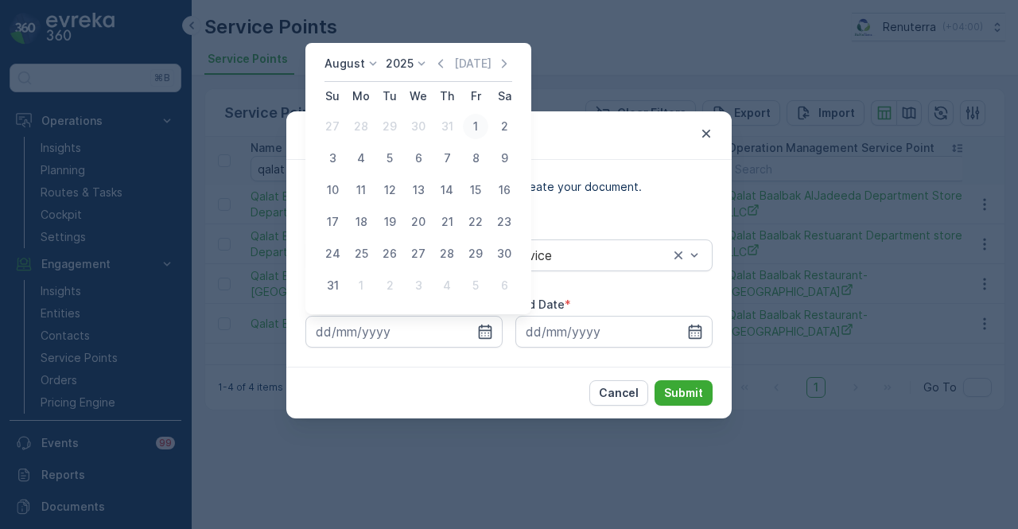
click at [480, 130] on div "1" at bounding box center [475, 126] width 25 height 25
type input "01.08.2025"
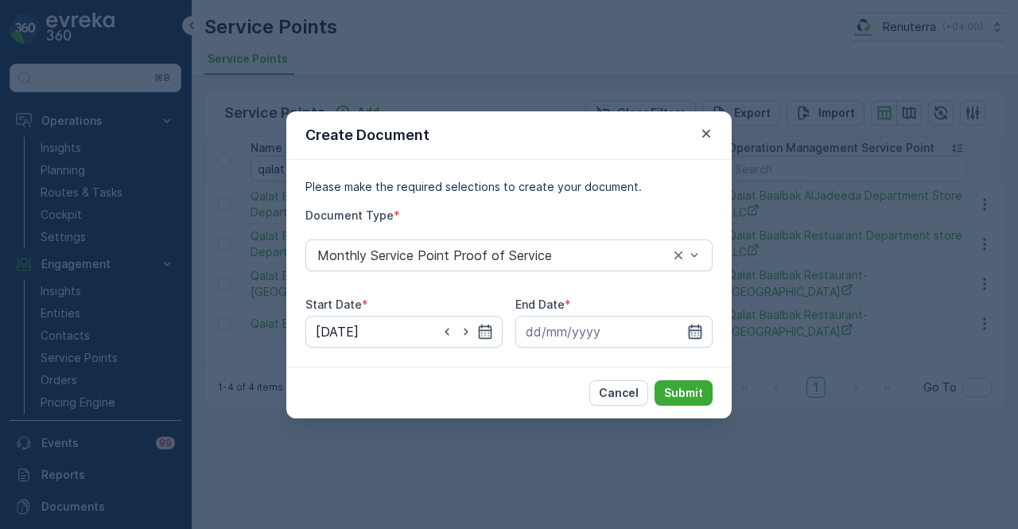
click at [690, 332] on icon "button" at bounding box center [695, 332] width 16 height 16
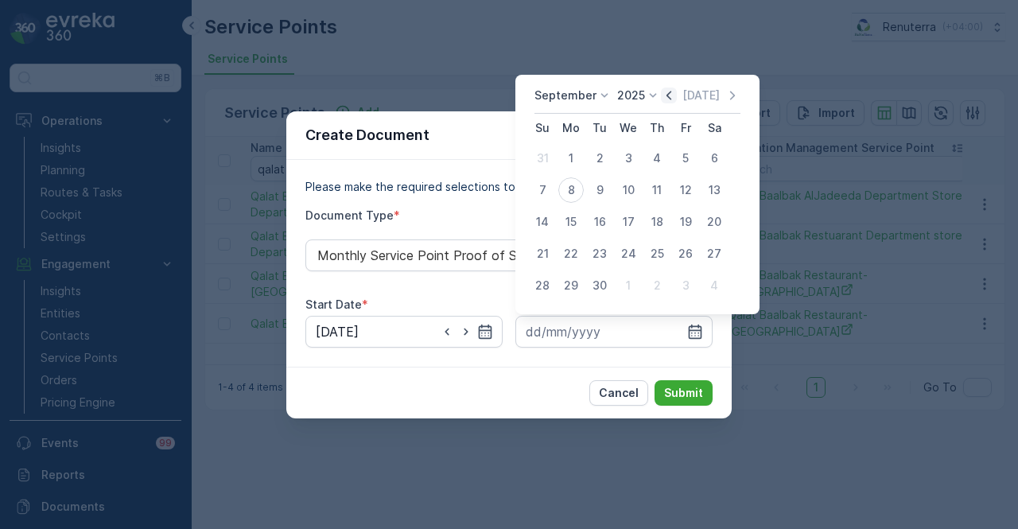
click at [664, 101] on icon "button" at bounding box center [669, 95] width 16 height 16
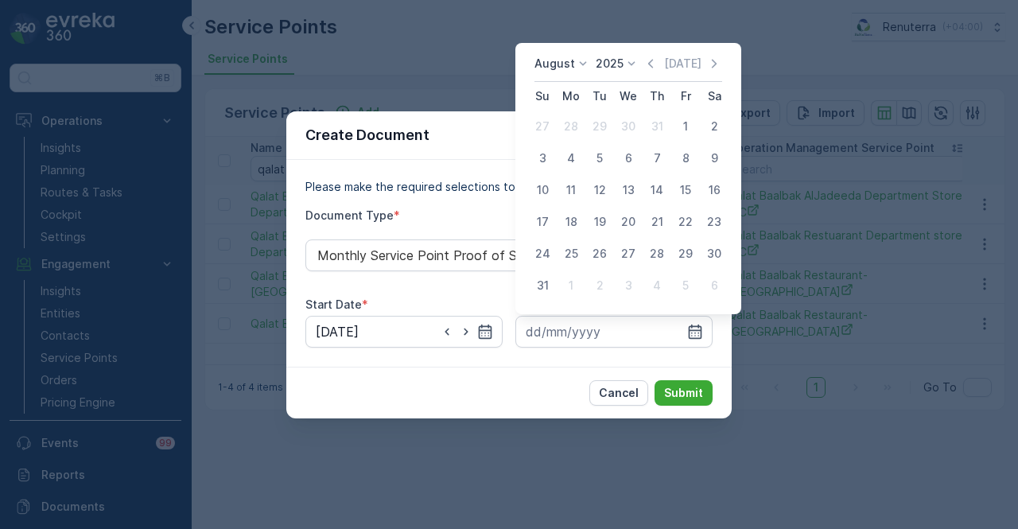
click at [547, 278] on div "31" at bounding box center [542, 285] width 25 height 25
type input "31.08.2025"
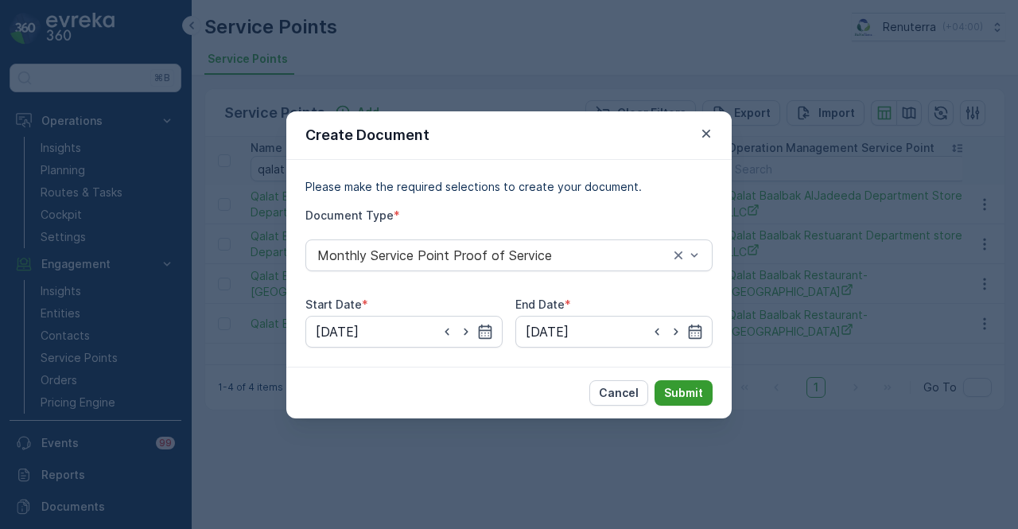
click at [682, 394] on p "Submit" at bounding box center [683, 393] width 39 height 16
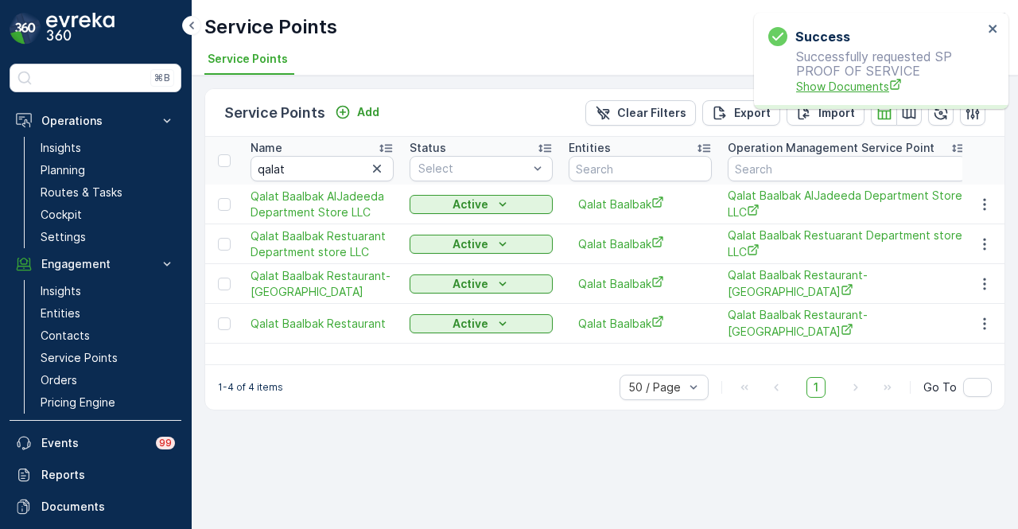
click at [843, 84] on span "Show Documents" at bounding box center [889, 86] width 187 height 17
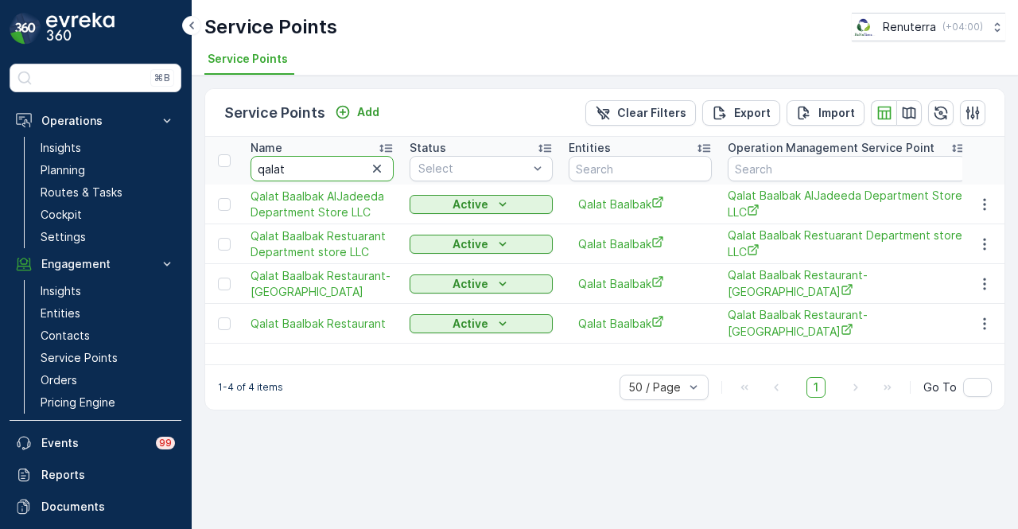
click at [348, 180] on input "qalat" at bounding box center [322, 168] width 143 height 25
type input "q"
type input "ORRA"
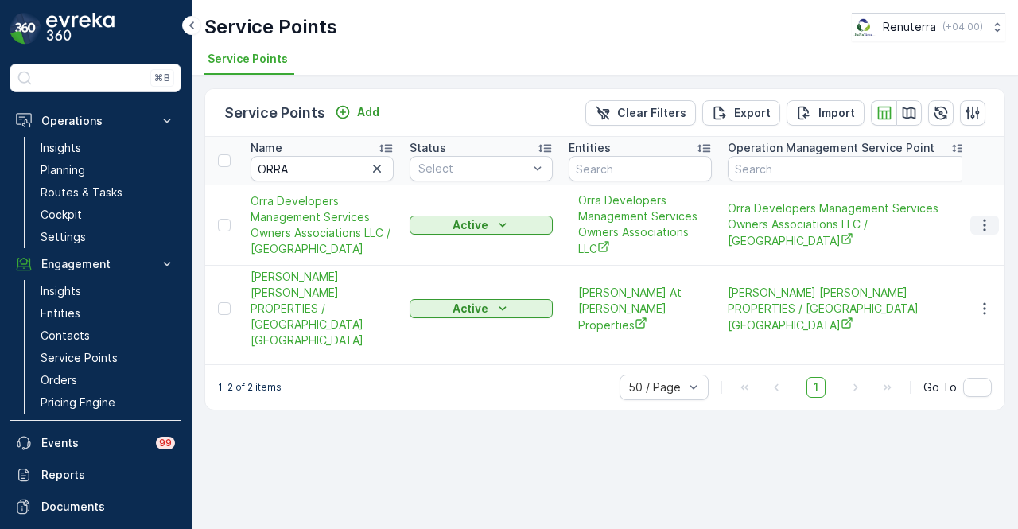
click at [983, 220] on icon "button" at bounding box center [985, 225] width 16 height 16
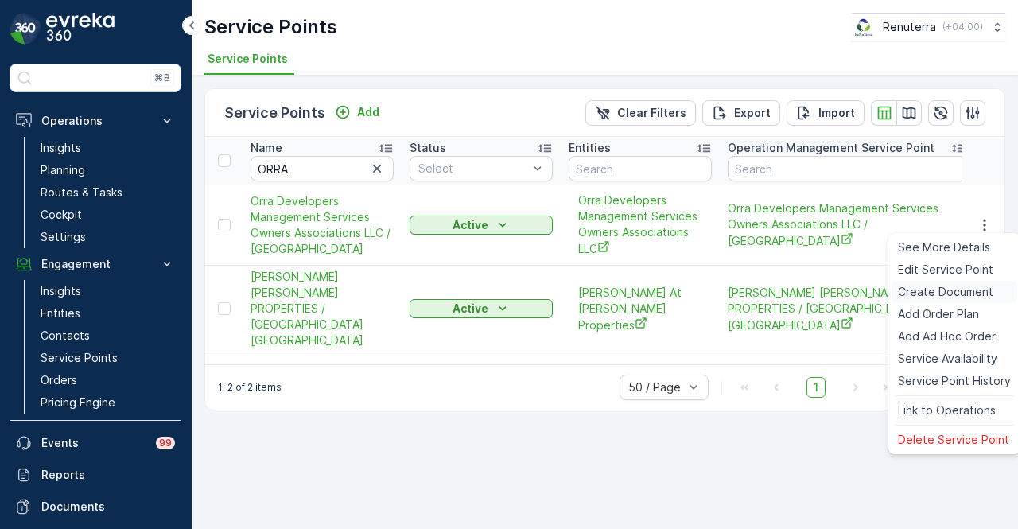
click at [978, 294] on span "Create Document" at bounding box center [945, 292] width 95 height 16
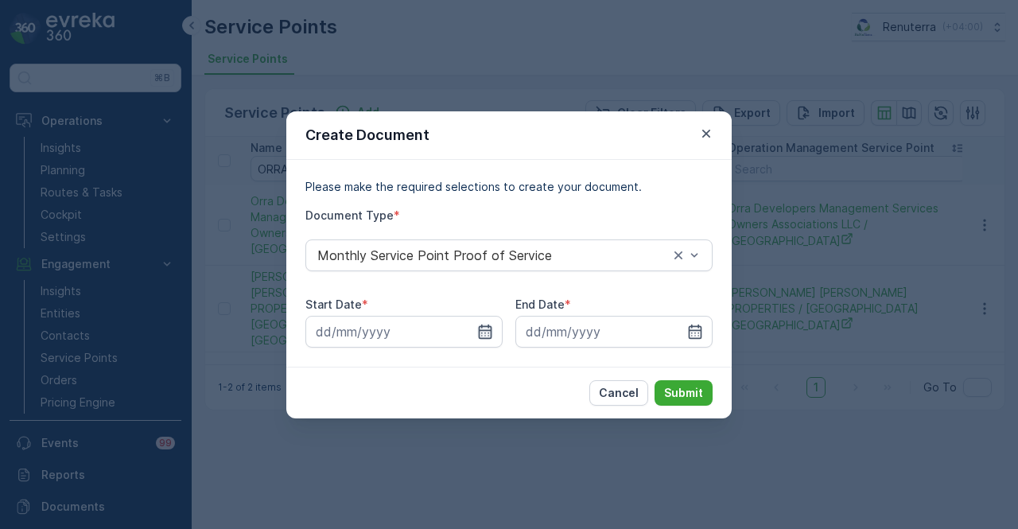
click at [487, 328] on icon "button" at bounding box center [485, 332] width 16 height 16
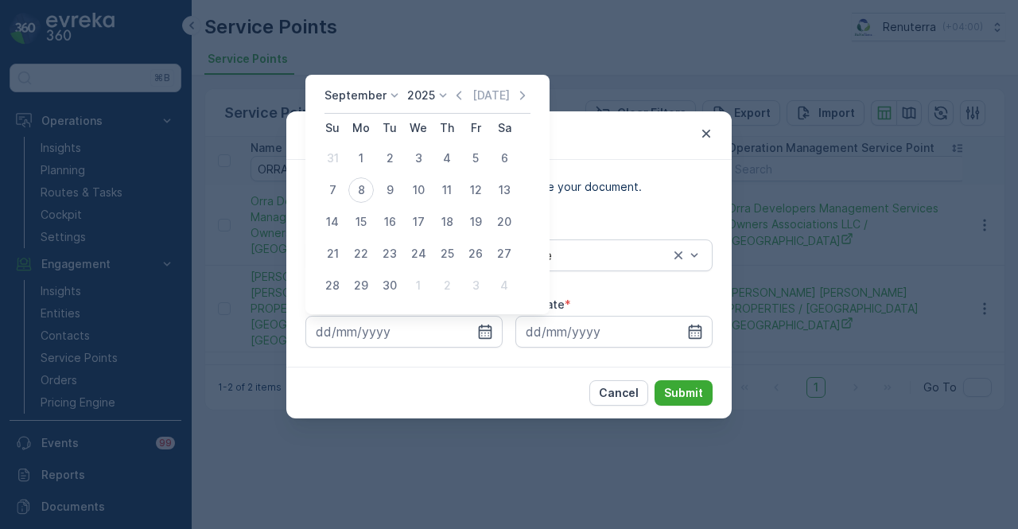
click at [453, 104] on div "September 2025 Today" at bounding box center [428, 100] width 206 height 26
click at [458, 95] on icon "button" at bounding box center [459, 95] width 16 height 16
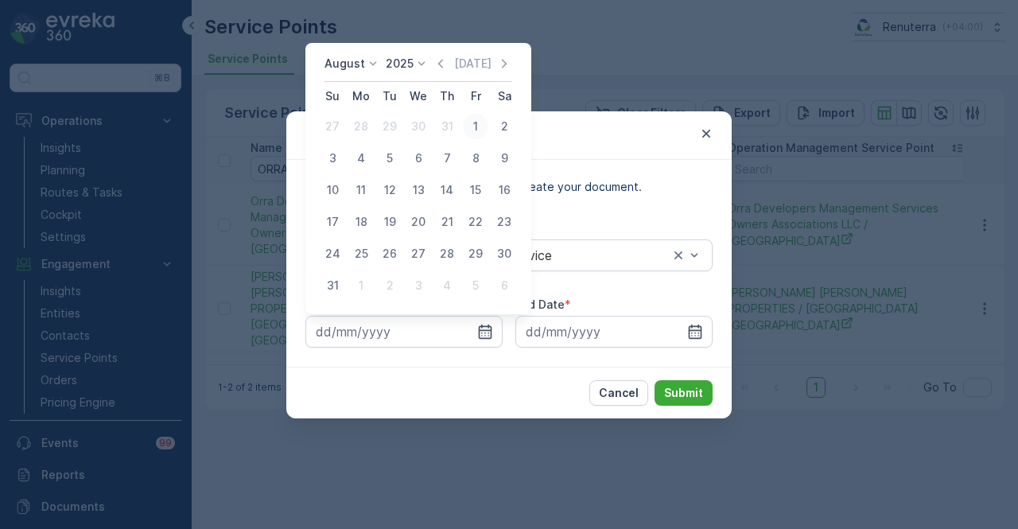
click at [484, 123] on div "1" at bounding box center [475, 126] width 25 height 25
type input "01.08.2025"
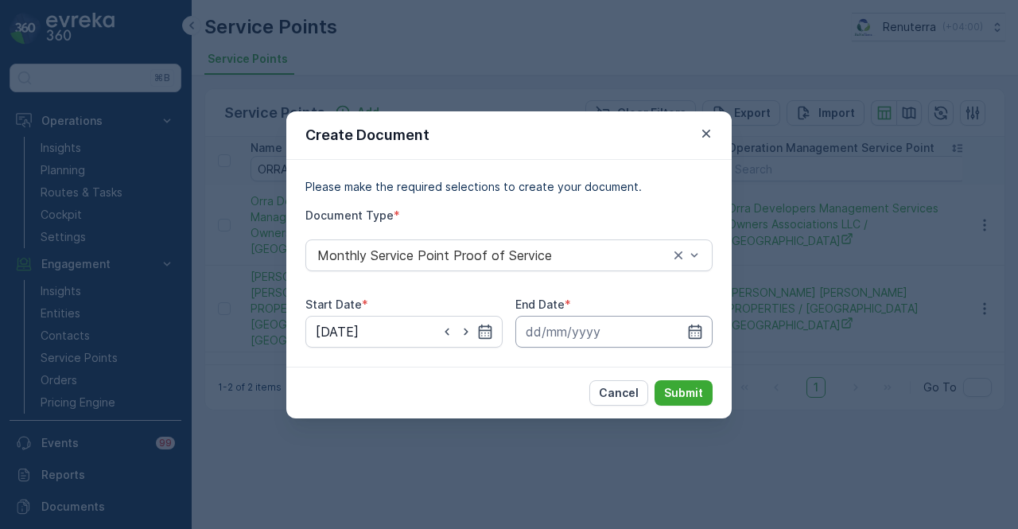
click at [695, 325] on icon "button" at bounding box center [696, 331] width 14 height 14
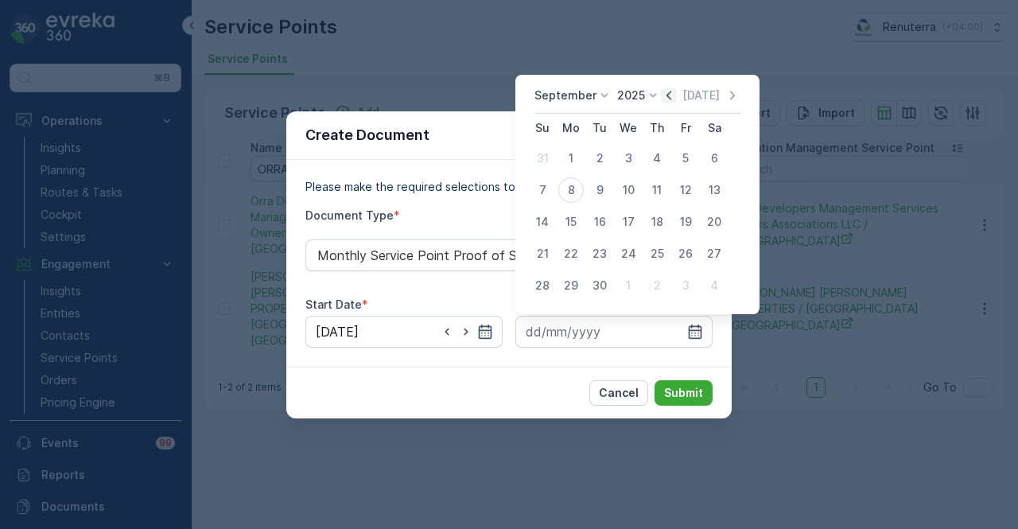
click at [662, 91] on icon "button" at bounding box center [669, 95] width 16 height 16
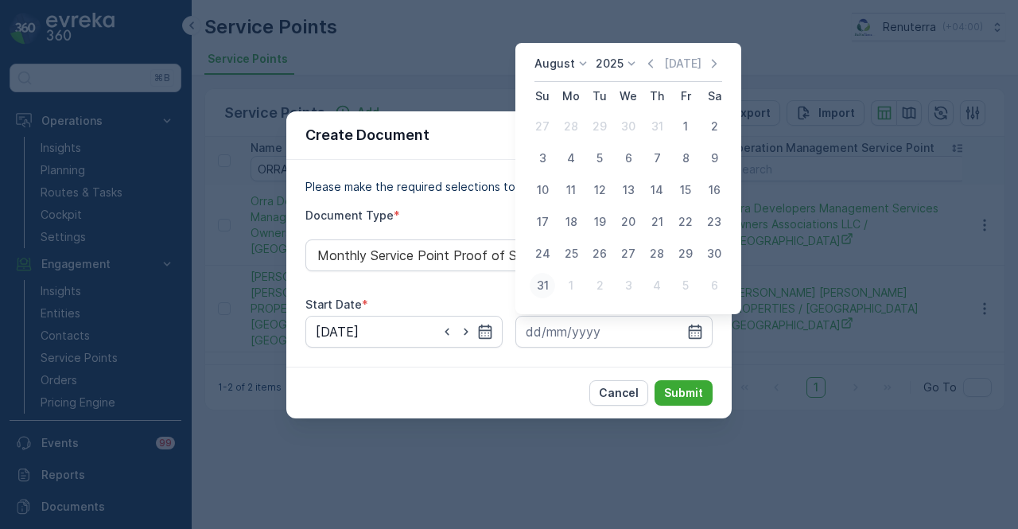
drag, startPoint x: 545, startPoint y: 286, endPoint x: 551, endPoint y: 292, distance: 9.0
click at [551, 292] on div "31" at bounding box center [542, 285] width 25 height 25
type input "31.08.2025"
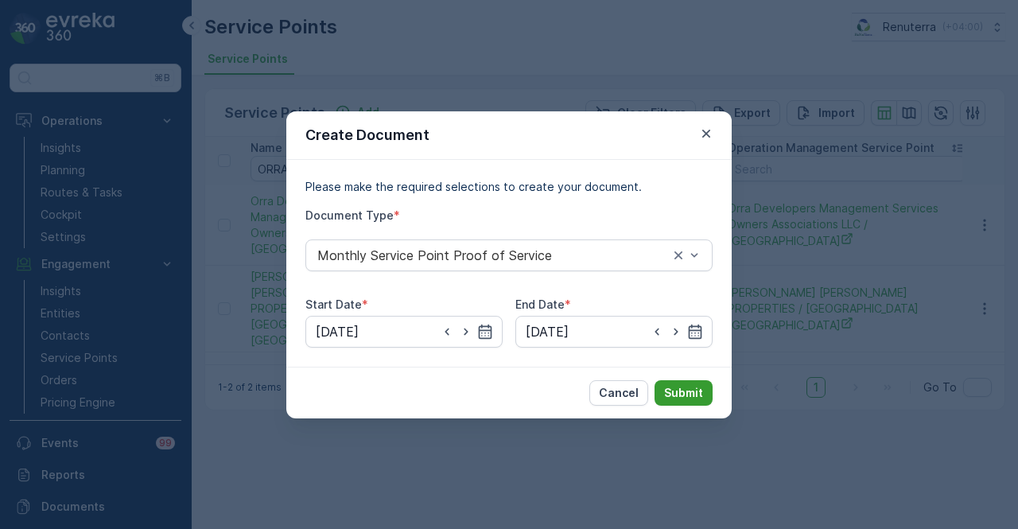
click at [665, 389] on p "Submit" at bounding box center [683, 393] width 39 height 16
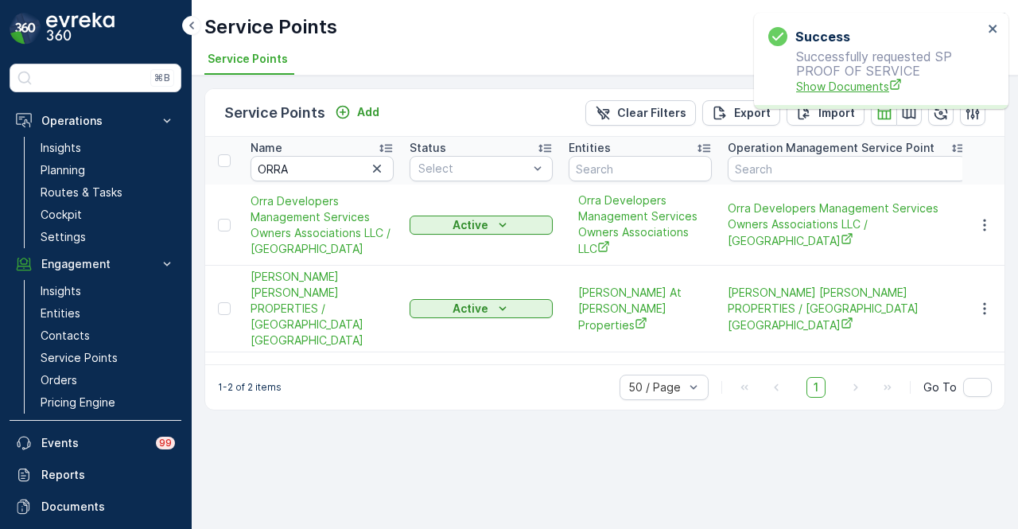
click at [852, 86] on span "Show Documents" at bounding box center [889, 86] width 187 height 17
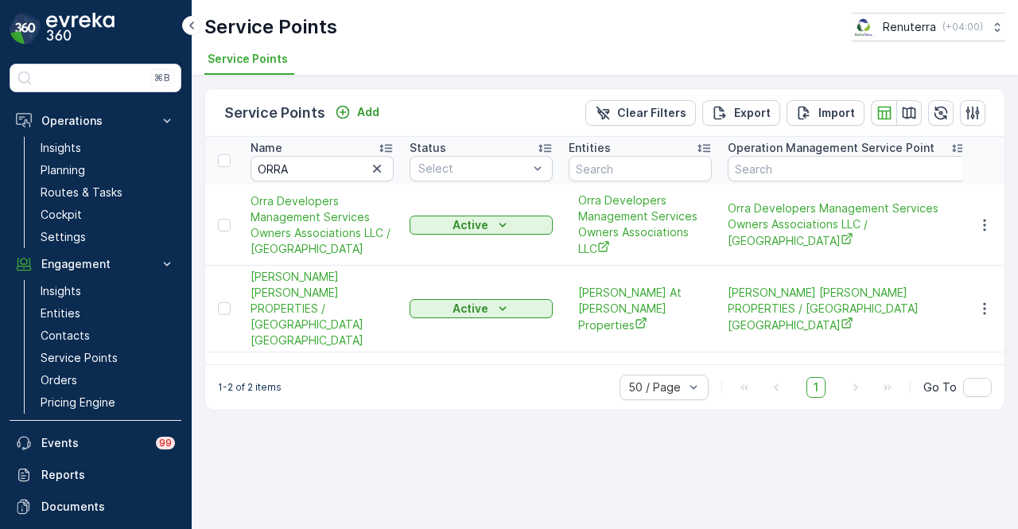
click at [989, 235] on td at bounding box center [983, 225] width 43 height 81
click at [988, 224] on icon "button" at bounding box center [985, 225] width 16 height 16
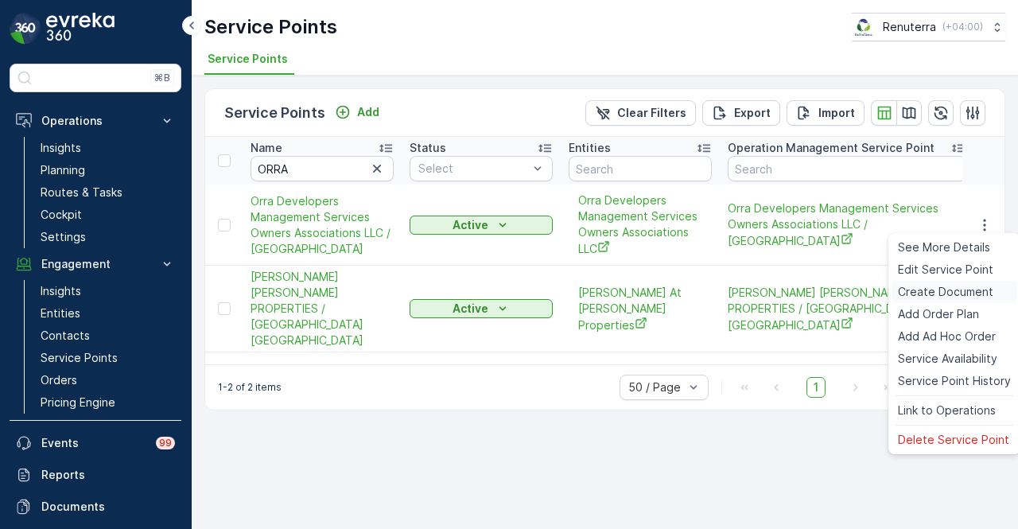
click at [977, 286] on span "Create Document" at bounding box center [945, 292] width 95 height 16
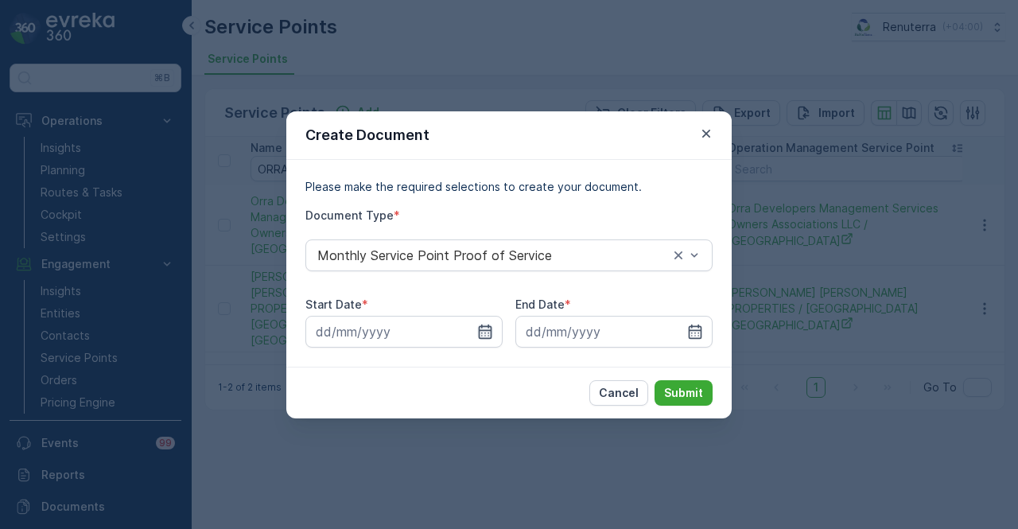
click at [485, 335] on icon "button" at bounding box center [486, 331] width 14 height 14
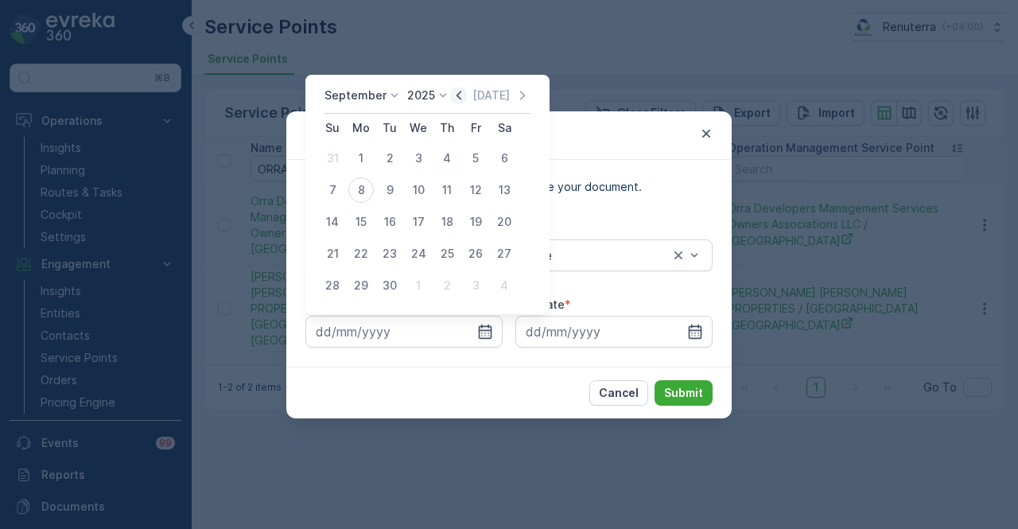
click at [457, 96] on icon "button" at bounding box center [459, 95] width 16 height 16
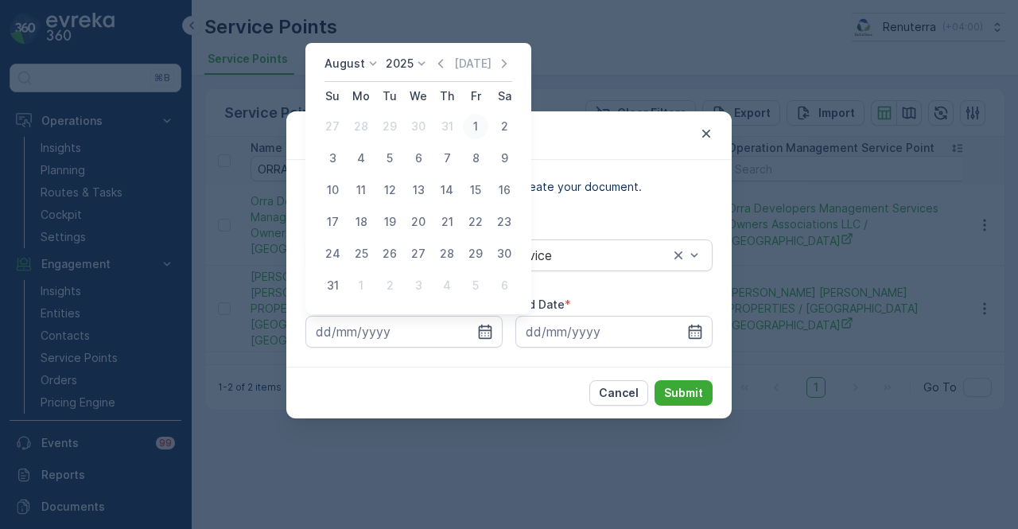
click at [486, 126] on div "1" at bounding box center [475, 126] width 25 height 25
type input "01.08.2025"
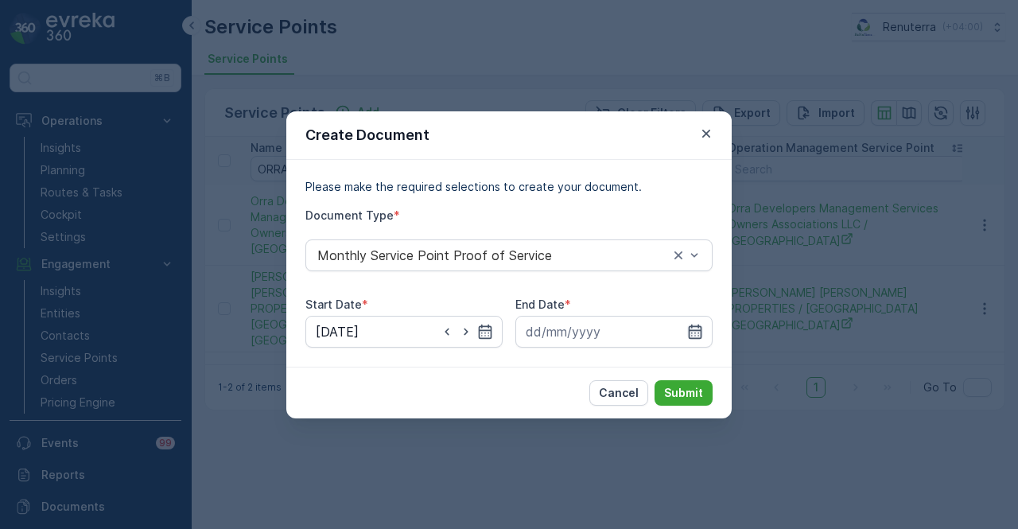
click at [696, 335] on icon "button" at bounding box center [695, 332] width 16 height 16
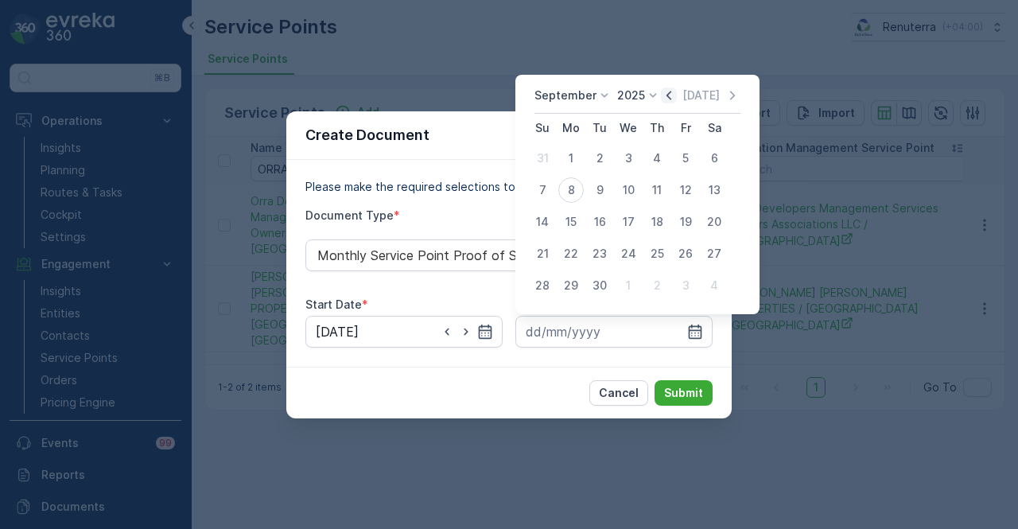
click at [664, 95] on icon "button" at bounding box center [669, 95] width 16 height 16
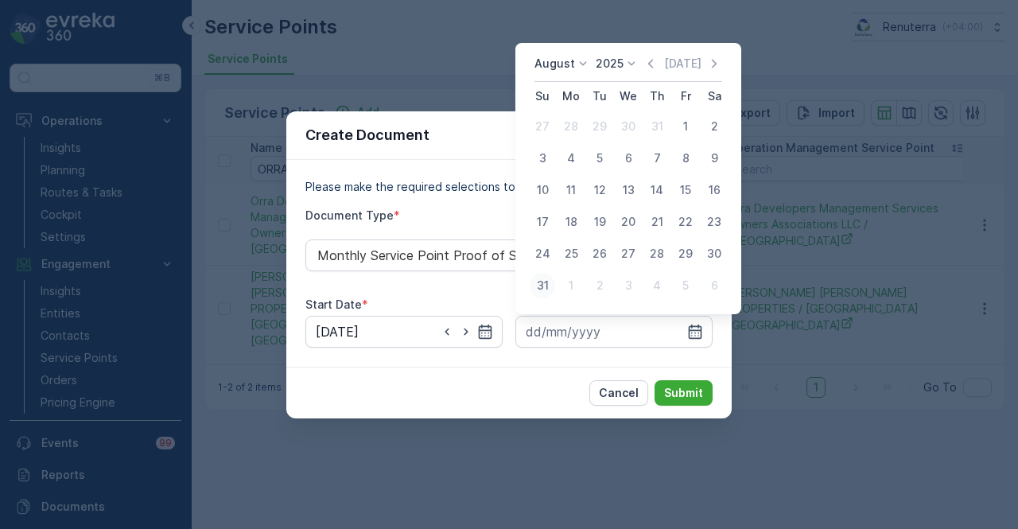
click at [544, 281] on div "31" at bounding box center [542, 285] width 25 height 25
type input "31.08.2025"
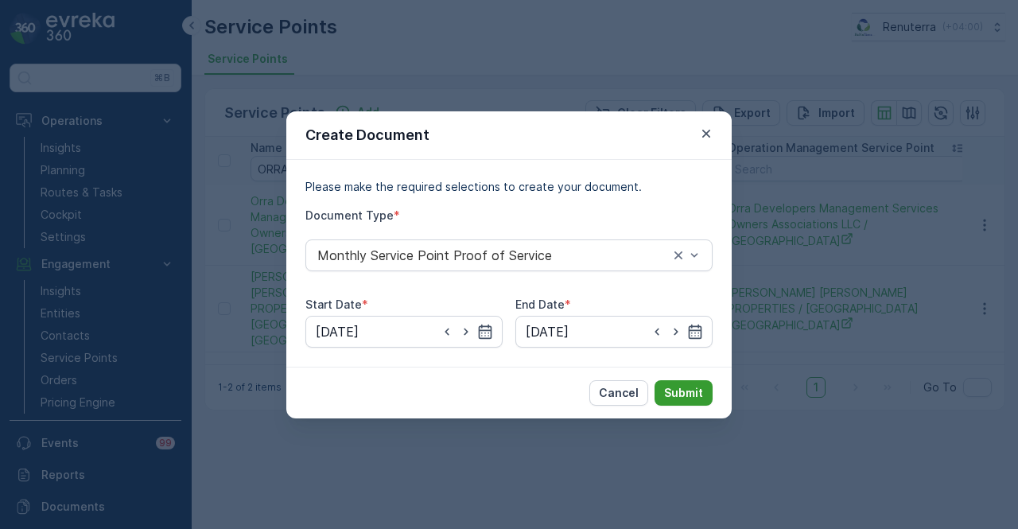
click at [676, 391] on p "Submit" at bounding box center [683, 393] width 39 height 16
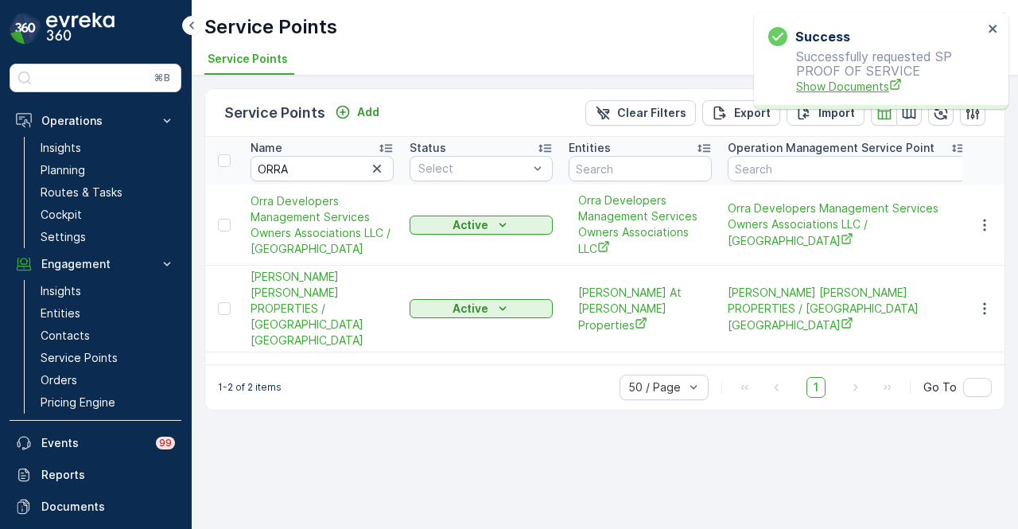
click at [853, 83] on span "Show Documents" at bounding box center [889, 86] width 187 height 17
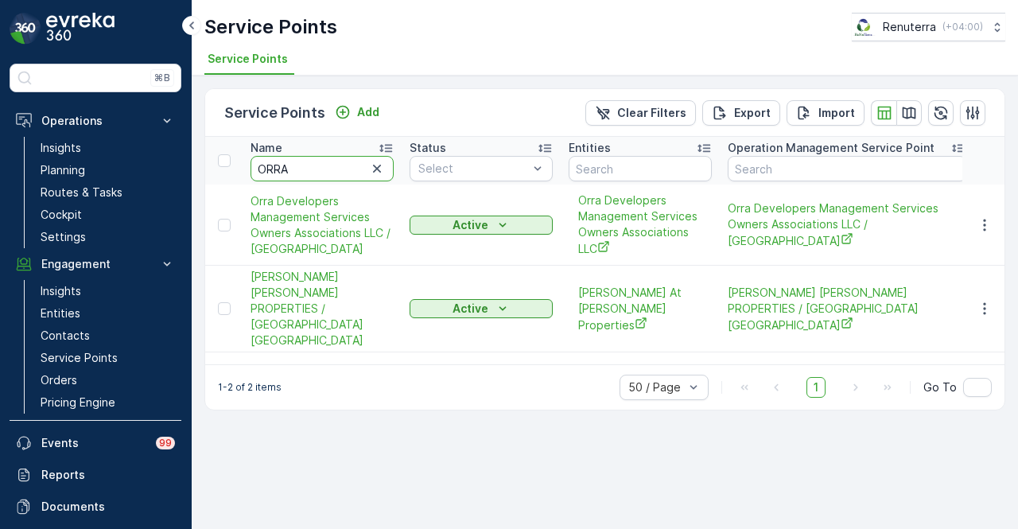
click at [328, 165] on input "ORRA" at bounding box center [322, 168] width 143 height 25
type input "O"
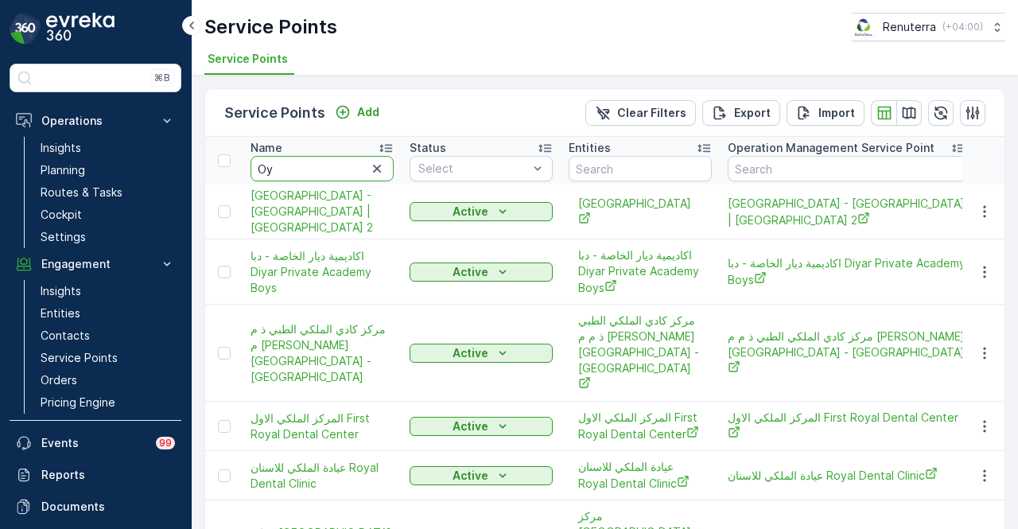
click at [328, 165] on input "Oy" at bounding box center [322, 168] width 143 height 25
type input "Oyo"
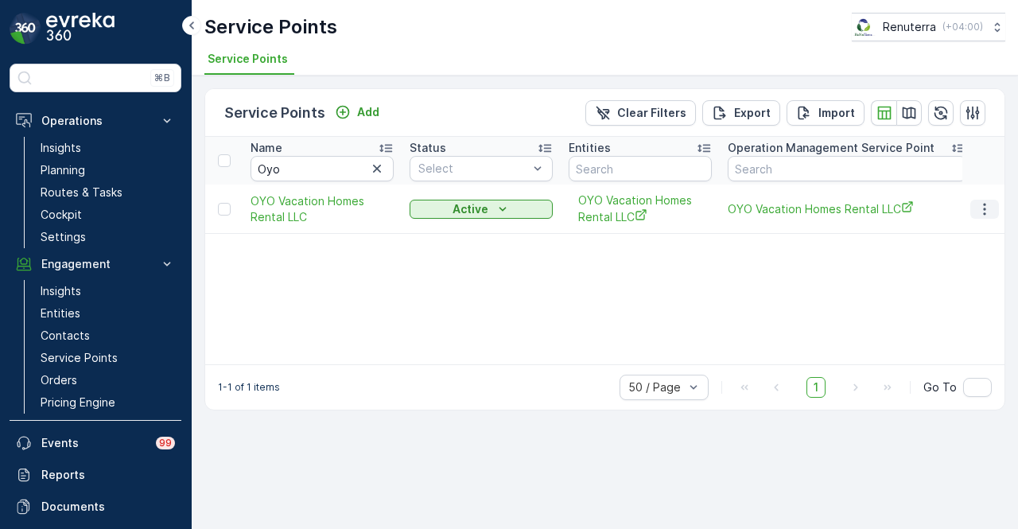
click at [982, 212] on icon "button" at bounding box center [985, 209] width 16 height 16
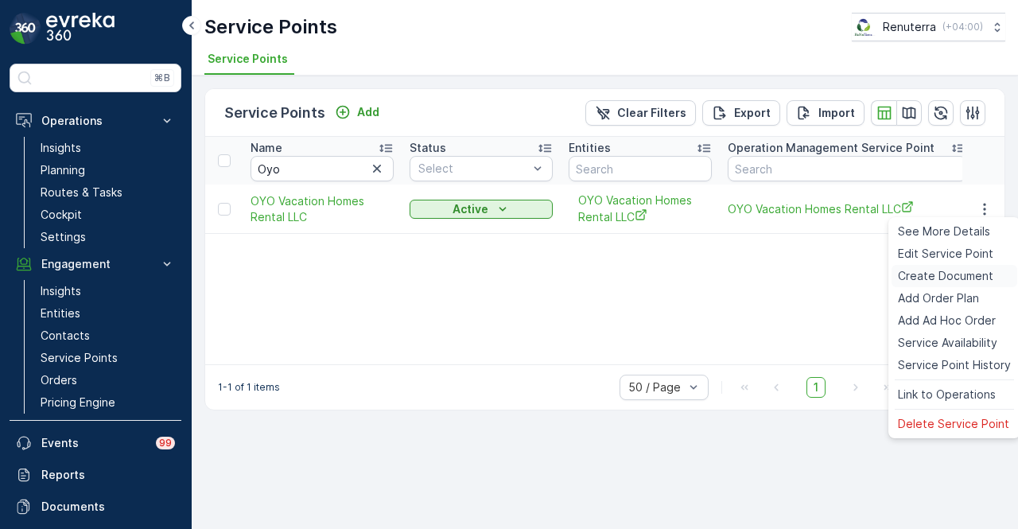
click at [982, 274] on span "Create Document" at bounding box center [945, 276] width 95 height 16
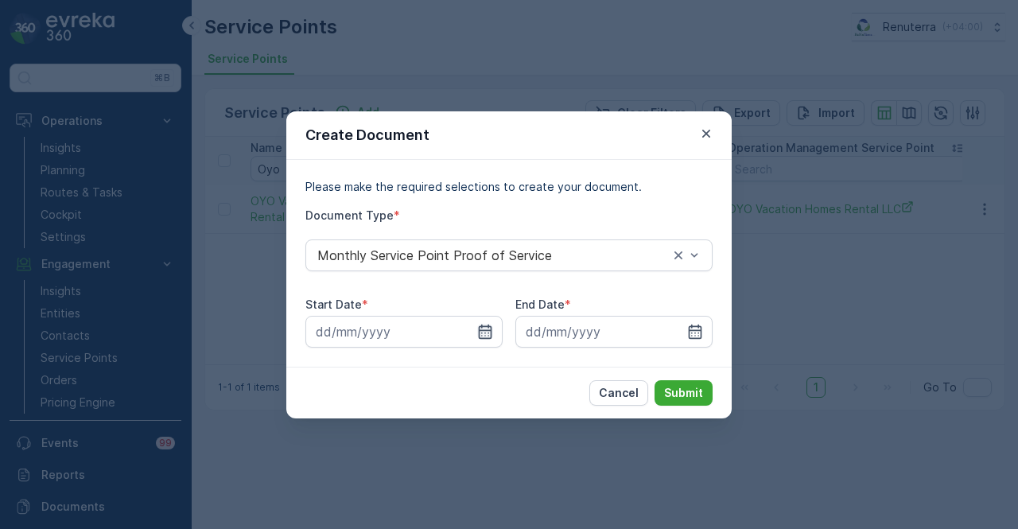
click at [480, 332] on icon "button" at bounding box center [485, 332] width 16 height 16
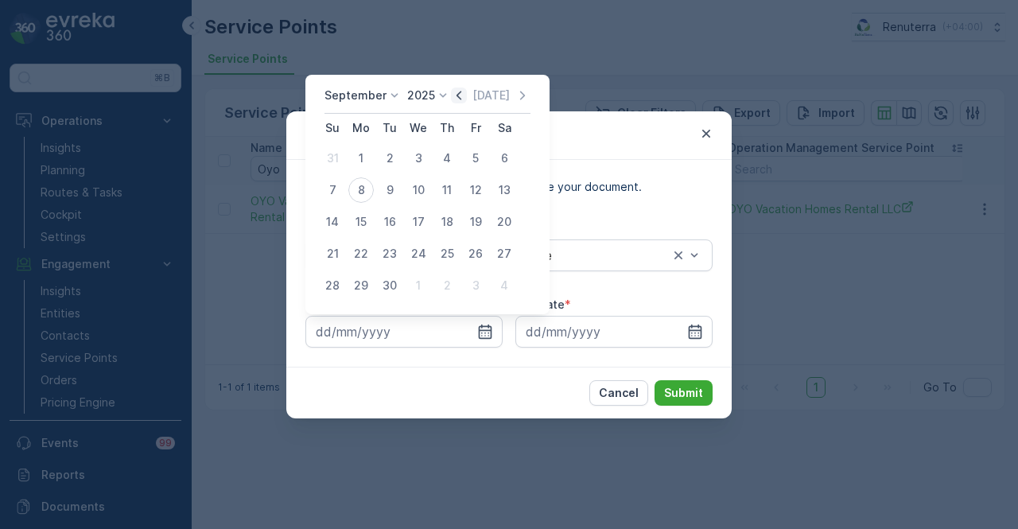
click at [458, 91] on icon "button" at bounding box center [459, 95] width 5 height 9
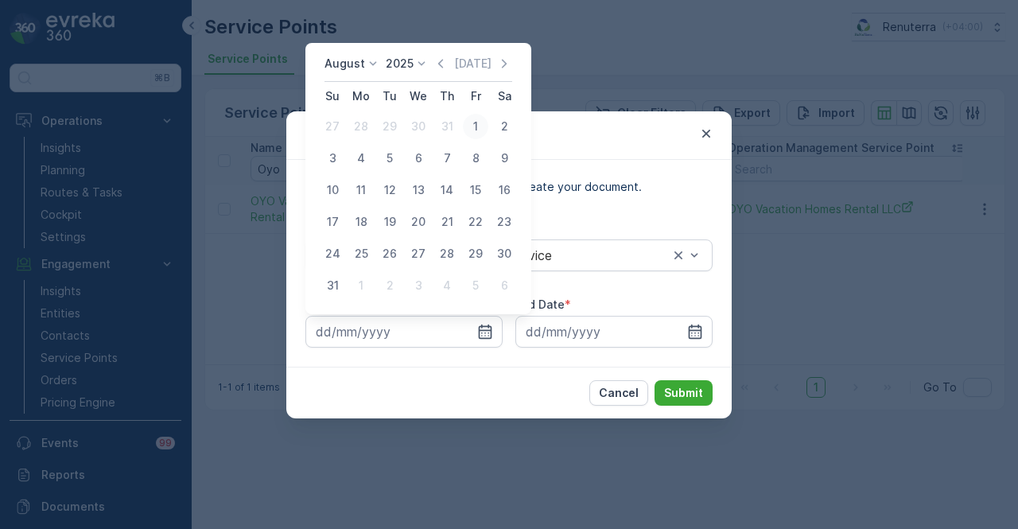
drag, startPoint x: 474, startPoint y: 132, endPoint x: 667, endPoint y: 287, distance: 247.2
click at [474, 131] on div "1" at bounding box center [475, 126] width 25 height 25
type input "01.08.2025"
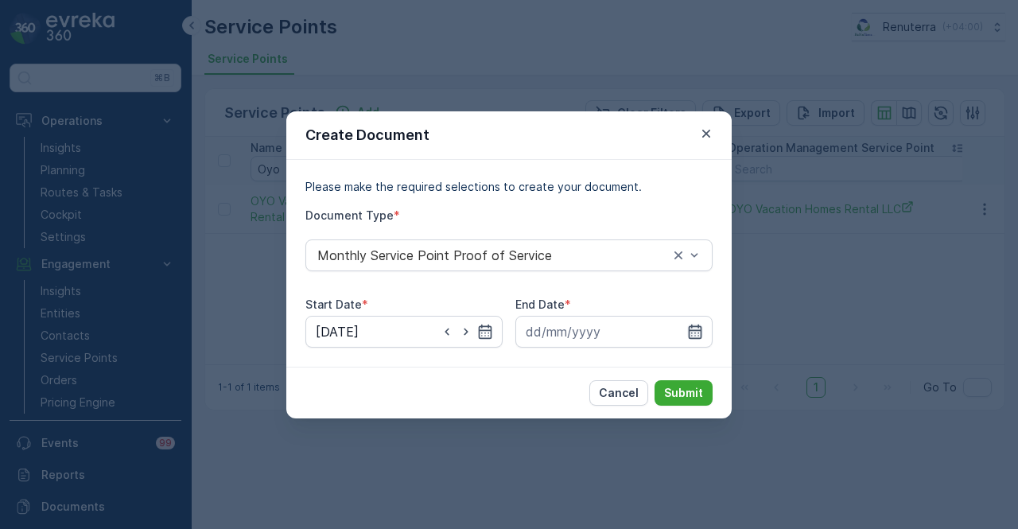
click at [702, 333] on icon "button" at bounding box center [696, 331] width 14 height 14
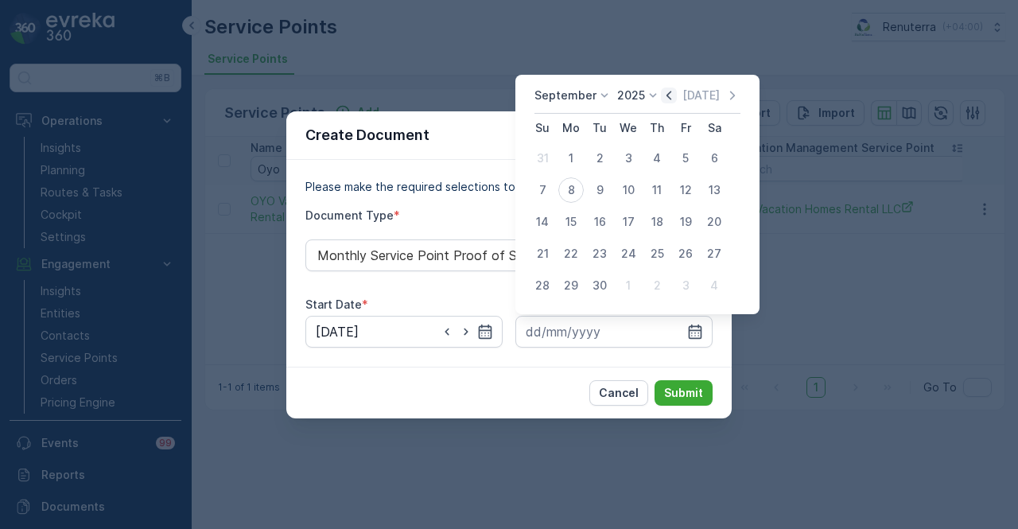
click at [667, 97] on icon "button" at bounding box center [669, 95] width 16 height 16
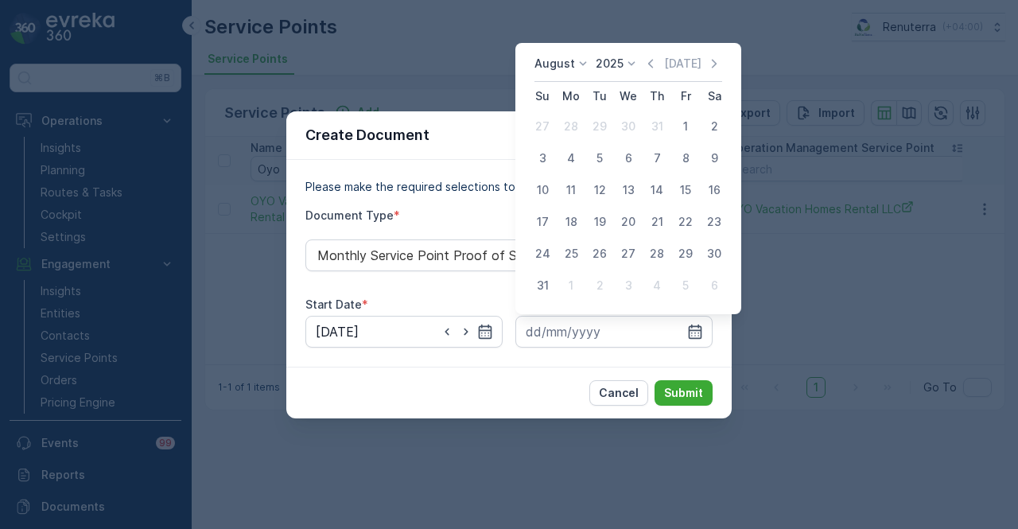
drag, startPoint x: 549, startPoint y: 281, endPoint x: 727, endPoint y: 395, distance: 211.8
click at [554, 285] on div "31" at bounding box center [542, 285] width 25 height 25
type input "31.08.2025"
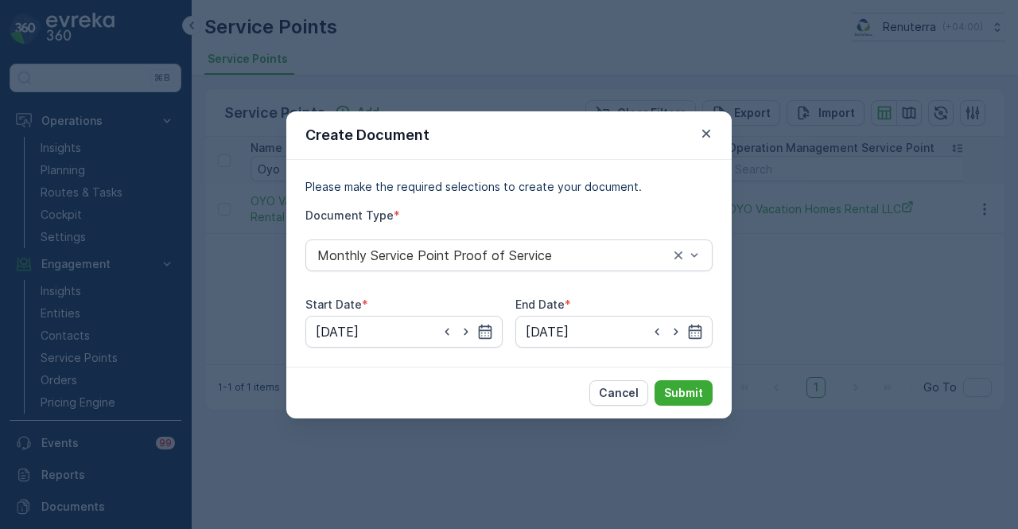
click at [729, 396] on div "Cancel Submit" at bounding box center [508, 393] width 445 height 52
click at [688, 393] on p "Submit" at bounding box center [683, 393] width 39 height 16
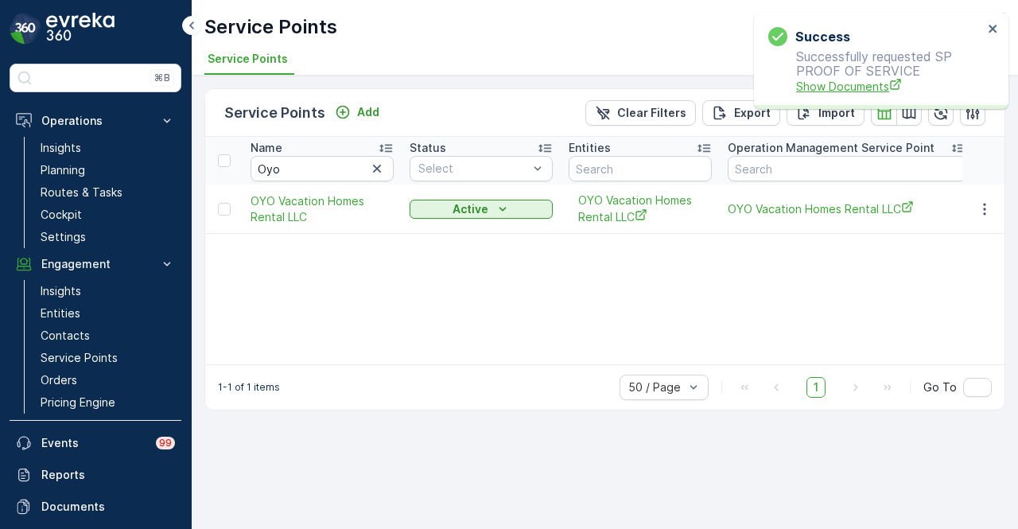
click at [822, 79] on span "Show Documents" at bounding box center [889, 86] width 187 height 17
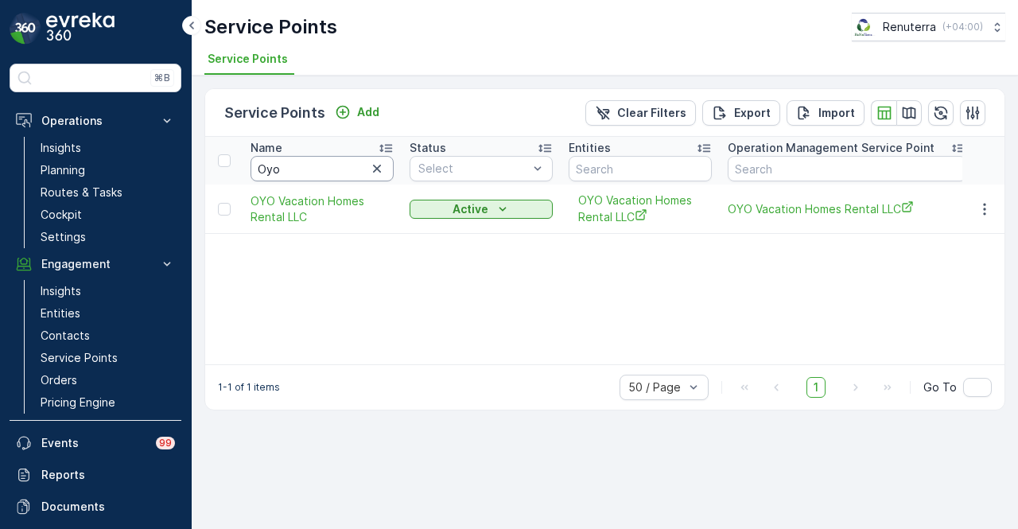
click at [349, 170] on input "Oyo" at bounding box center [322, 168] width 143 height 25
type input "O"
type input "park av"
click at [978, 195] on td at bounding box center [983, 209] width 43 height 49
click at [982, 209] on icon "button" at bounding box center [985, 209] width 16 height 16
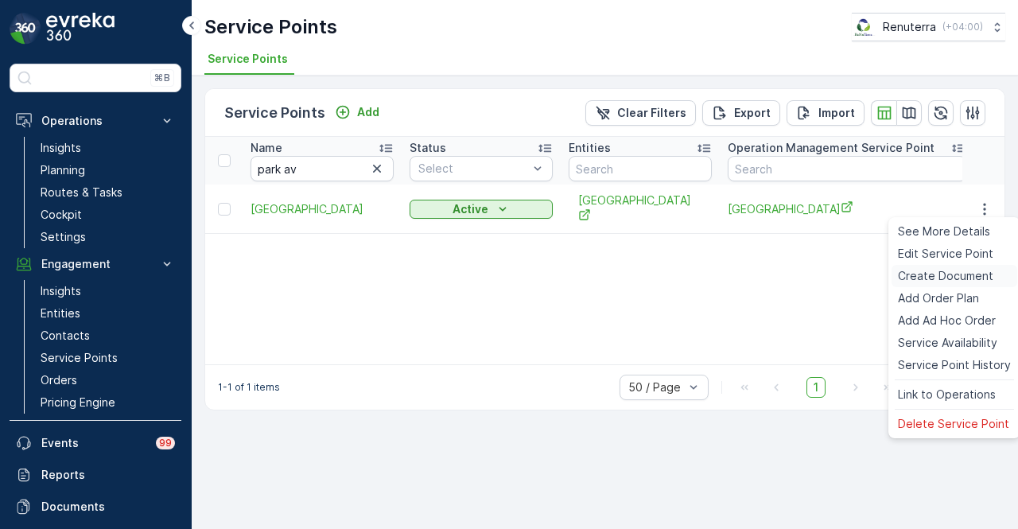
click at [967, 271] on span "Create Document" at bounding box center [945, 276] width 95 height 16
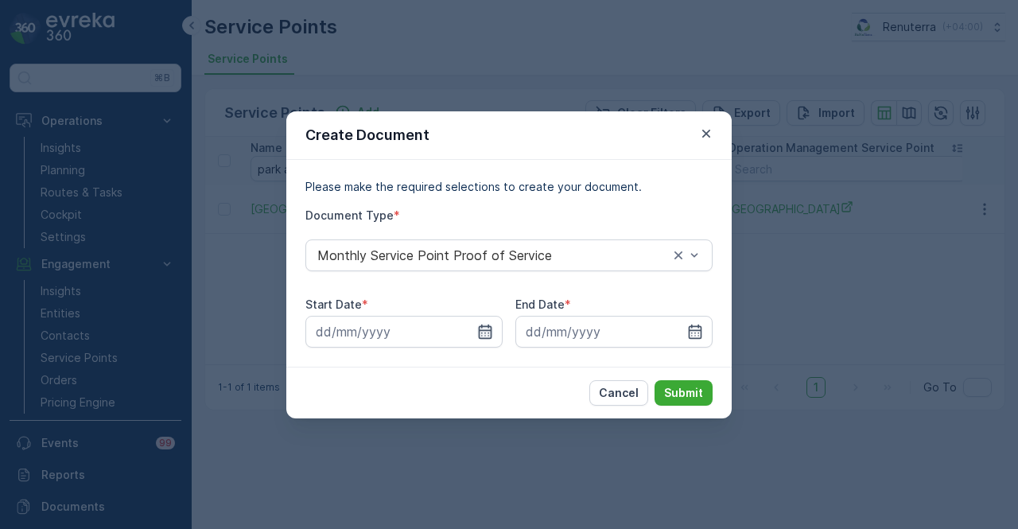
click at [484, 335] on icon "button" at bounding box center [485, 332] width 16 height 16
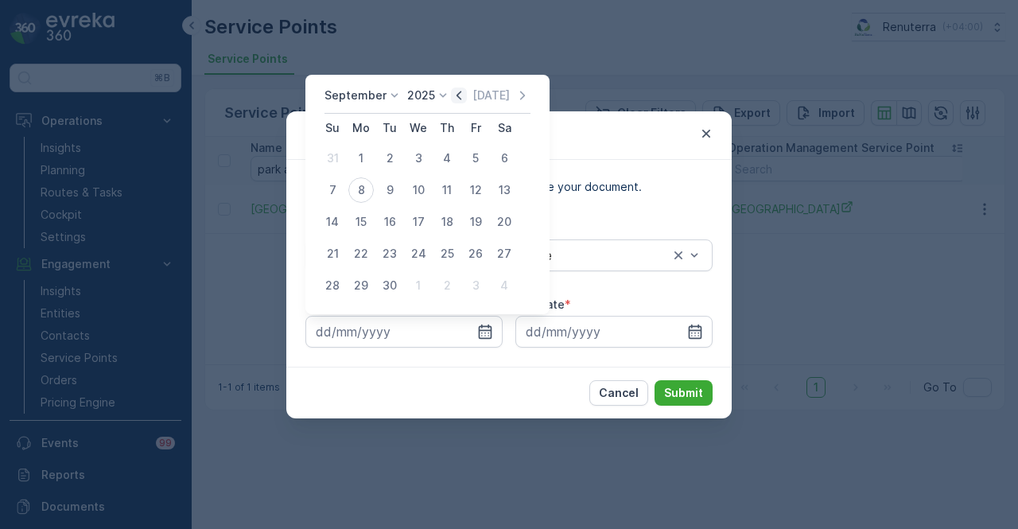
click at [457, 99] on icon "button" at bounding box center [459, 95] width 16 height 16
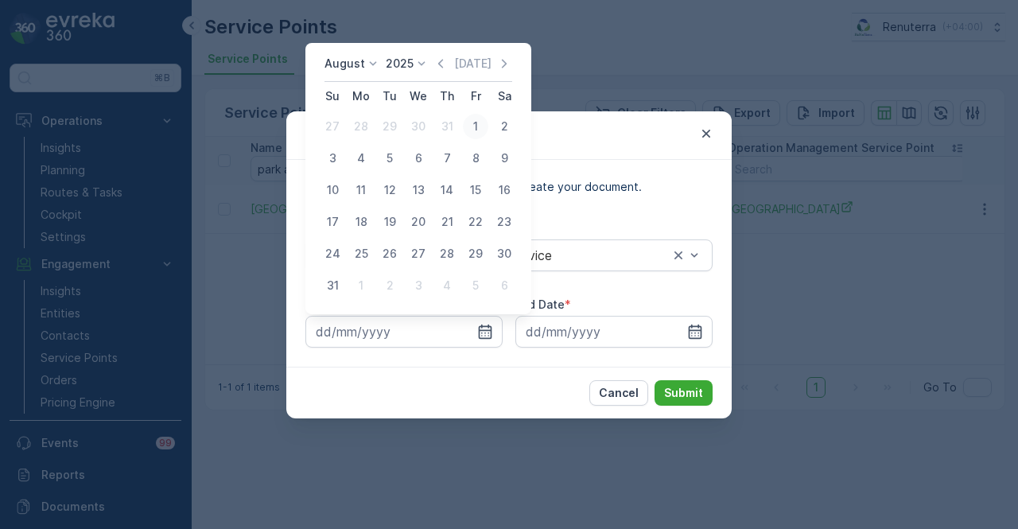
click at [476, 129] on div "1" at bounding box center [475, 126] width 25 height 25
type input "01.08.2025"
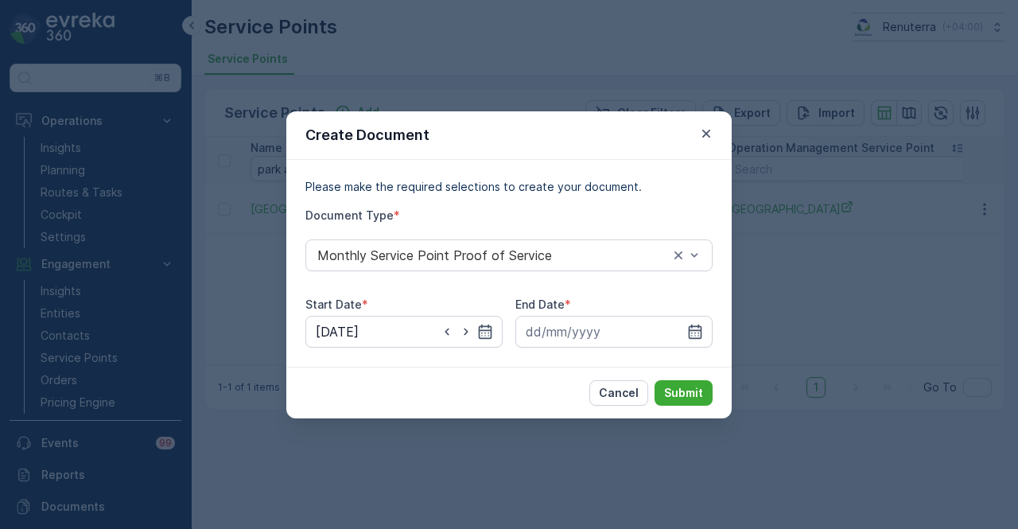
drag, startPoint x: 692, startPoint y: 329, endPoint x: 696, endPoint y: 278, distance: 51.9
click at [694, 322] on div at bounding box center [613, 332] width 197 height 32
drag, startPoint x: 690, startPoint y: 330, endPoint x: 691, endPoint y: 316, distance: 14.3
click at [690, 330] on icon "button" at bounding box center [696, 331] width 14 height 14
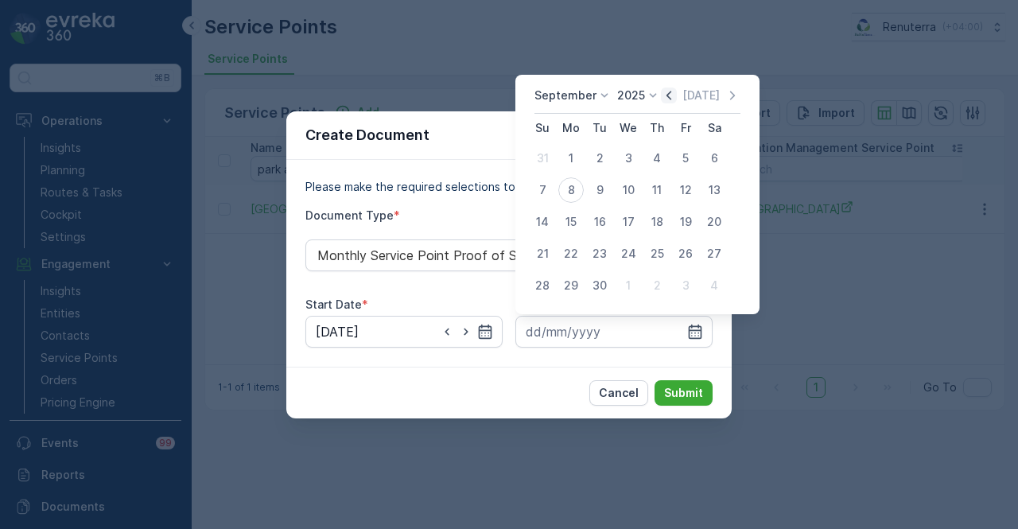
click at [663, 102] on icon "button" at bounding box center [669, 95] width 16 height 16
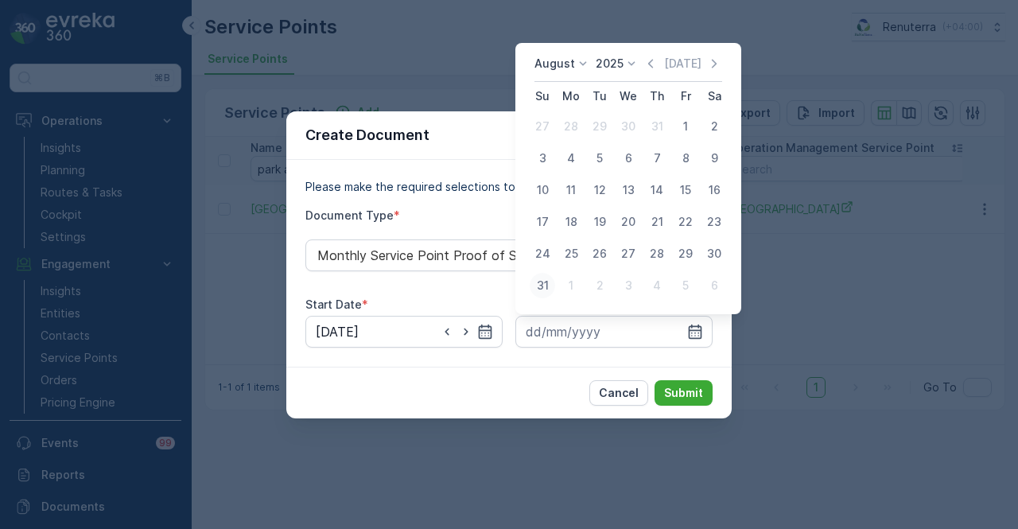
click at [546, 295] on div "31" at bounding box center [542, 285] width 25 height 25
type input "31.08.2025"
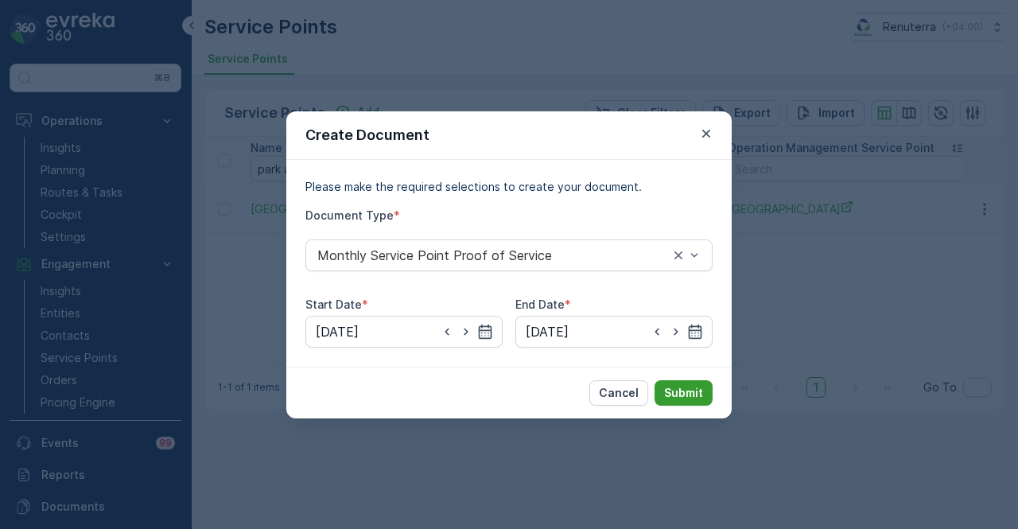
click at [687, 394] on p "Submit" at bounding box center [683, 393] width 39 height 16
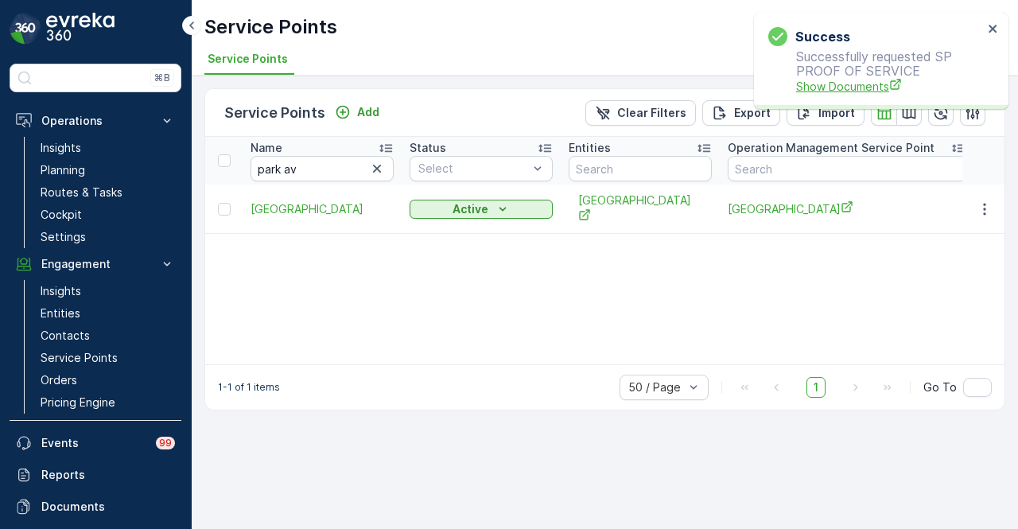
click at [840, 88] on span "Show Documents" at bounding box center [889, 86] width 187 height 17
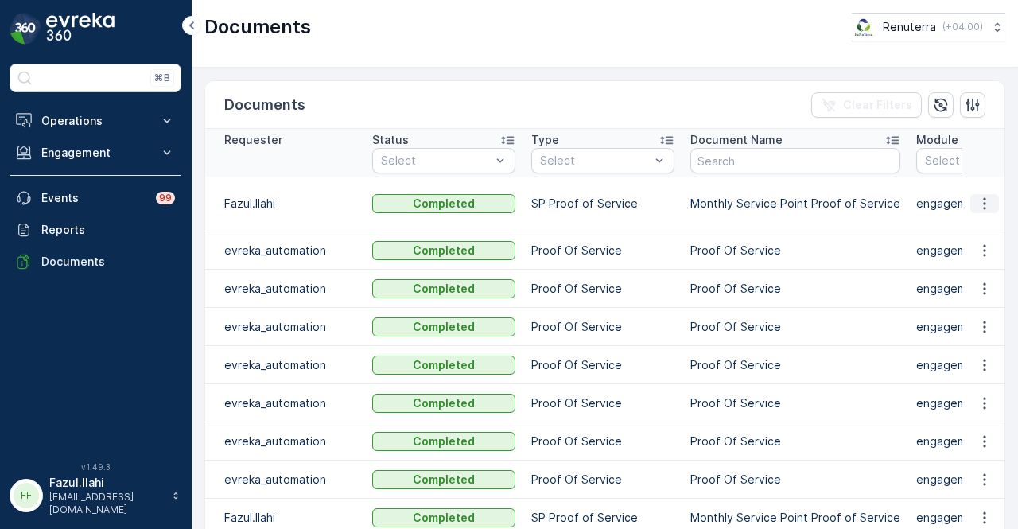
click at [988, 198] on icon "button" at bounding box center [985, 204] width 16 height 16
click at [985, 220] on span "See Details" at bounding box center [980, 226] width 61 height 16
click at [977, 203] on icon "button" at bounding box center [985, 204] width 16 height 16
click at [975, 219] on span "See Details" at bounding box center [980, 226] width 61 height 16
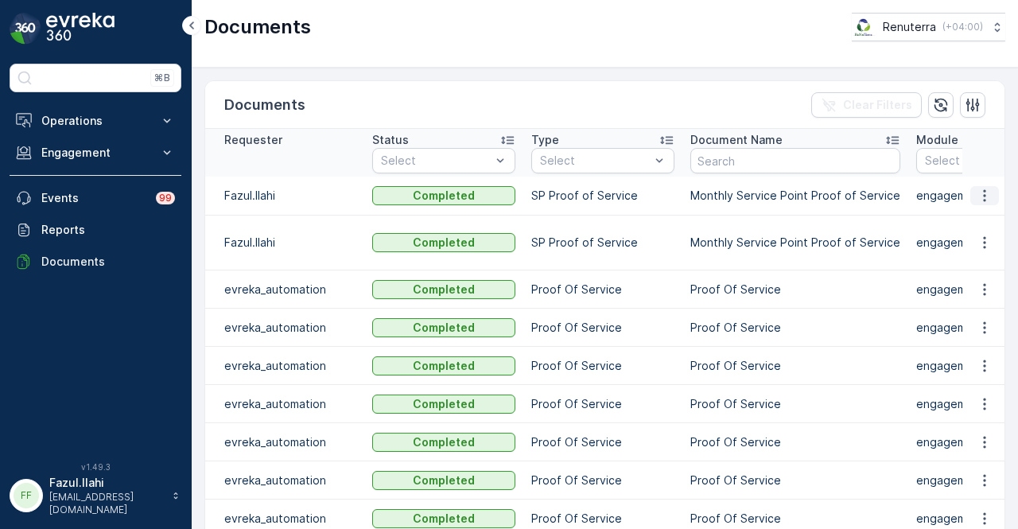
click at [984, 199] on icon "button" at bounding box center [985, 196] width 16 height 16
drag, startPoint x: 985, startPoint y: 203, endPoint x: 982, endPoint y: 220, distance: 17.0
click at [982, 220] on span "See Details" at bounding box center [980, 218] width 61 height 16
click at [991, 238] on button "button" at bounding box center [984, 242] width 29 height 19
drag, startPoint x: 988, startPoint y: 247, endPoint x: 983, endPoint y: 263, distance: 17.4
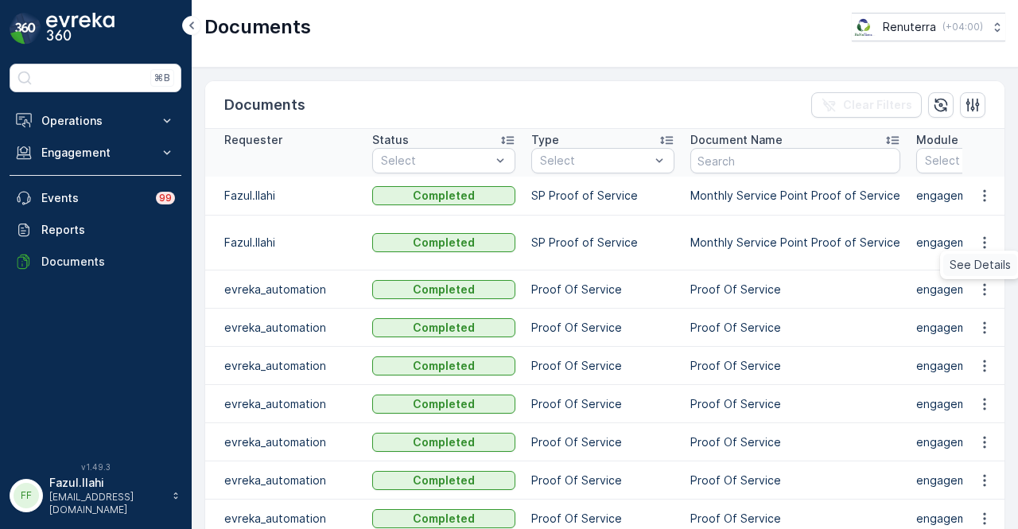
click at [983, 263] on span "See Details" at bounding box center [980, 265] width 61 height 16
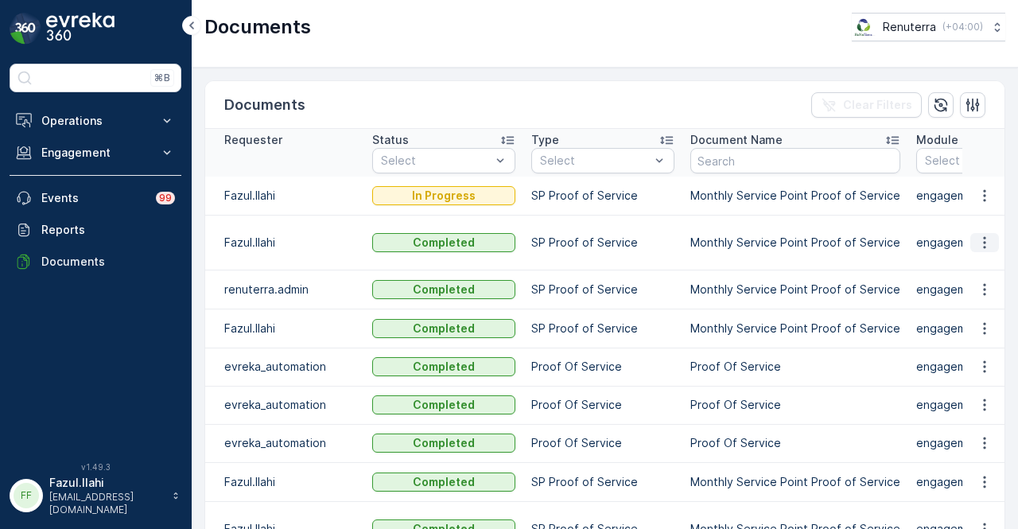
click at [977, 237] on icon "button" at bounding box center [985, 243] width 16 height 16
click at [974, 261] on span "See Details" at bounding box center [980, 265] width 61 height 16
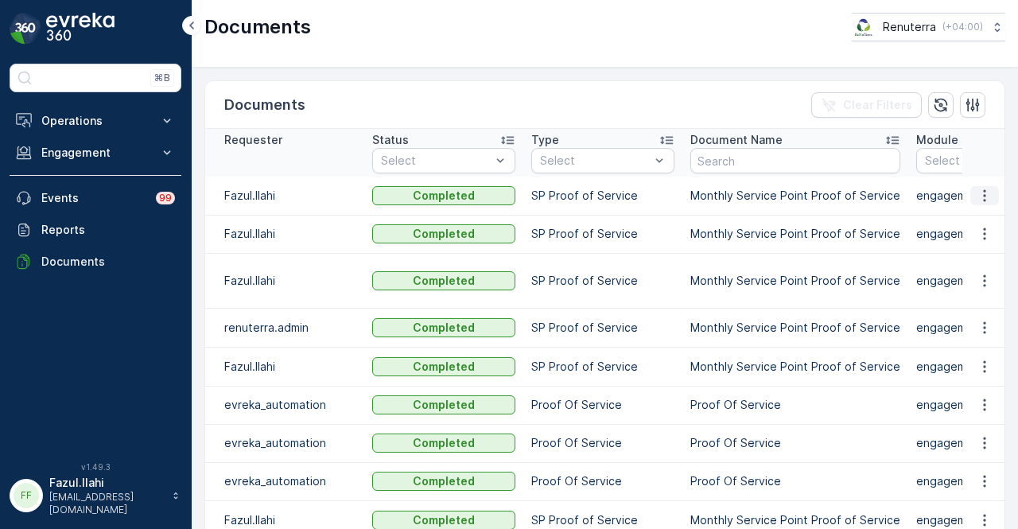
click at [983, 204] on icon "button" at bounding box center [985, 196] width 16 height 16
click at [980, 222] on span "See Details" at bounding box center [980, 226] width 61 height 16
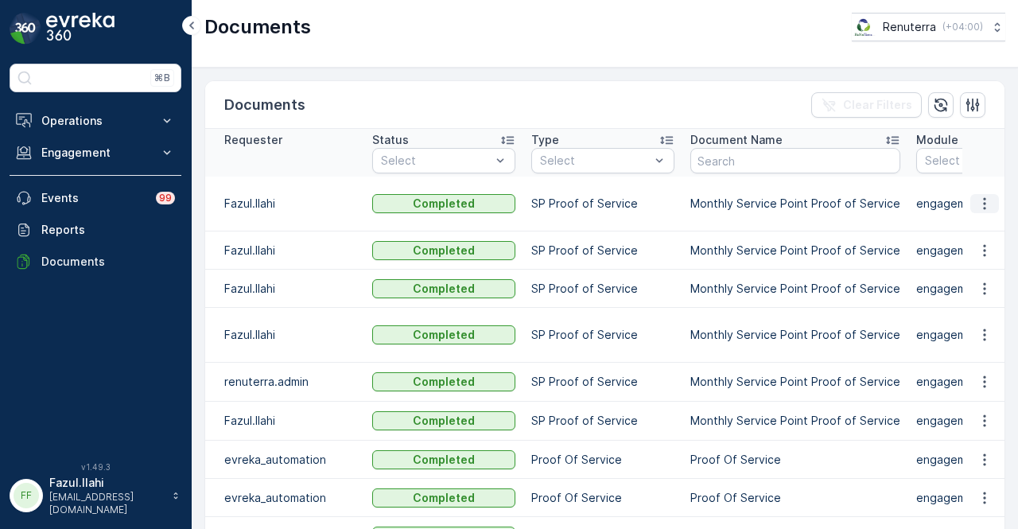
click at [977, 204] on icon "button" at bounding box center [985, 204] width 16 height 16
click at [978, 237] on div "See Details" at bounding box center [980, 226] width 74 height 22
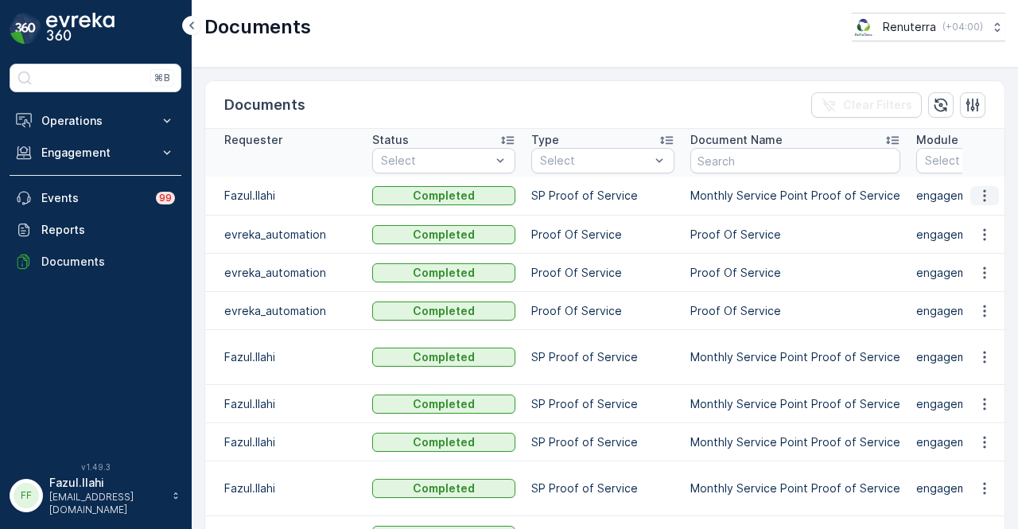
click at [972, 192] on button "button" at bounding box center [984, 195] width 29 height 19
click at [972, 219] on span "See Details" at bounding box center [992, 219] width 67 height 14
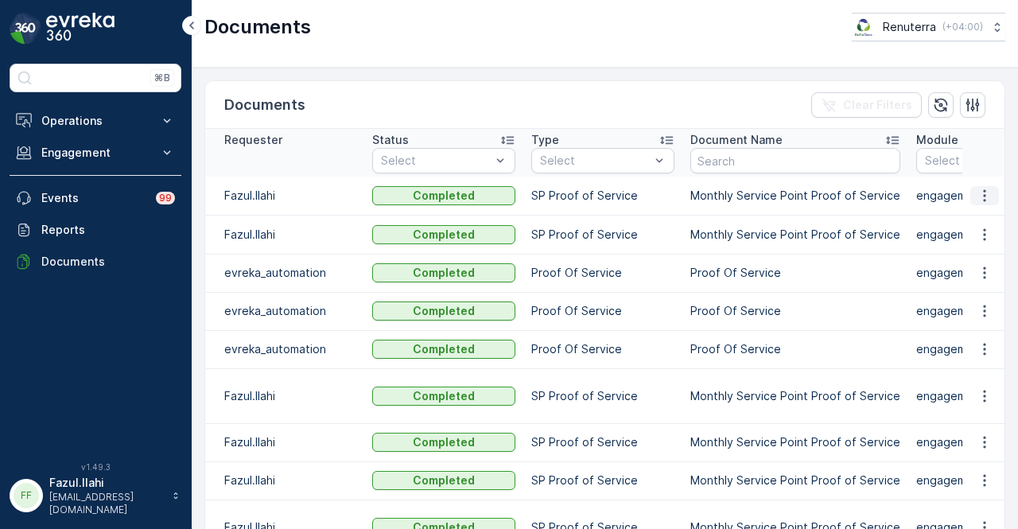
click at [983, 203] on button "button" at bounding box center [984, 195] width 29 height 19
click at [983, 217] on span "See Details" at bounding box center [980, 218] width 61 height 16
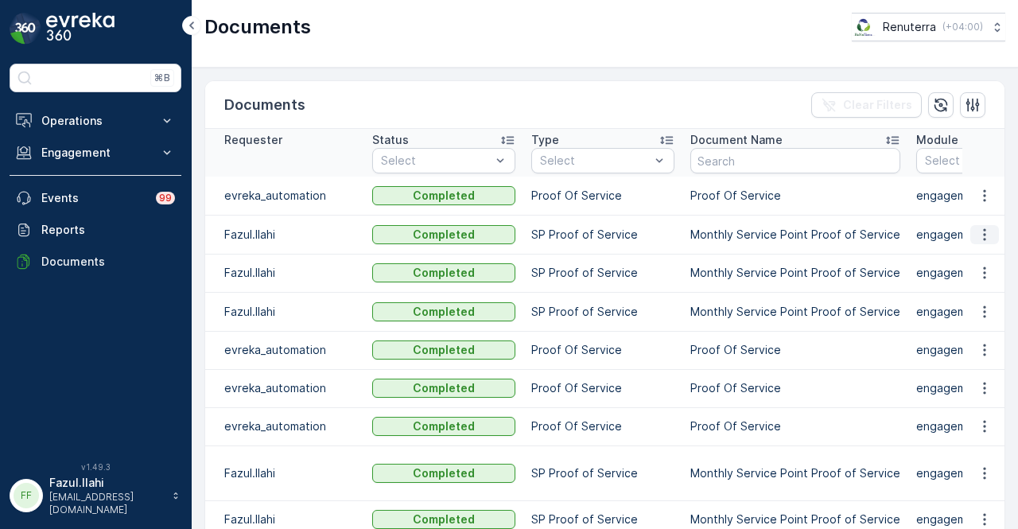
click at [983, 233] on icon "button" at bounding box center [985, 235] width 16 height 16
click at [967, 265] on div "See Details" at bounding box center [980, 257] width 74 height 22
click at [140, 120] on p "Operations" at bounding box center [95, 121] width 108 height 16
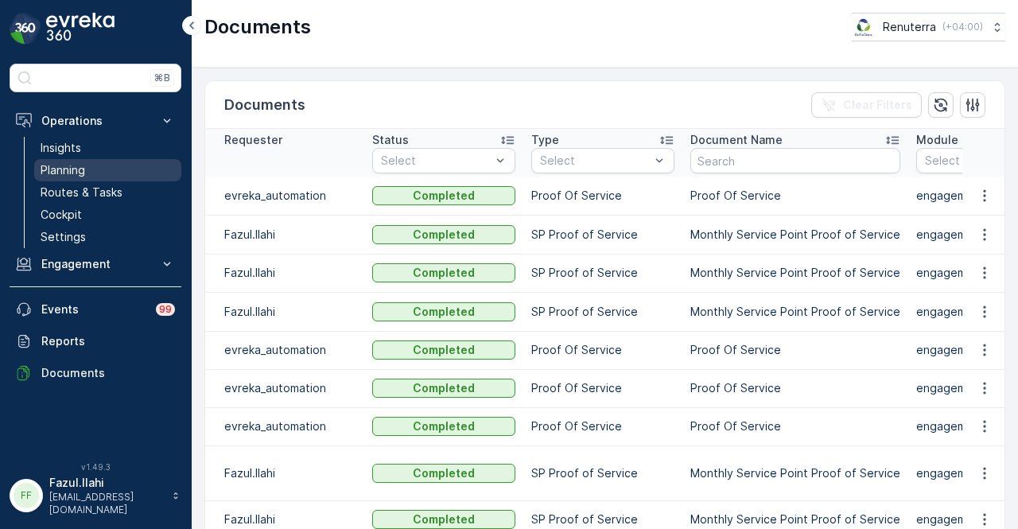
click at [127, 174] on link "Planning" at bounding box center [107, 170] width 147 height 22
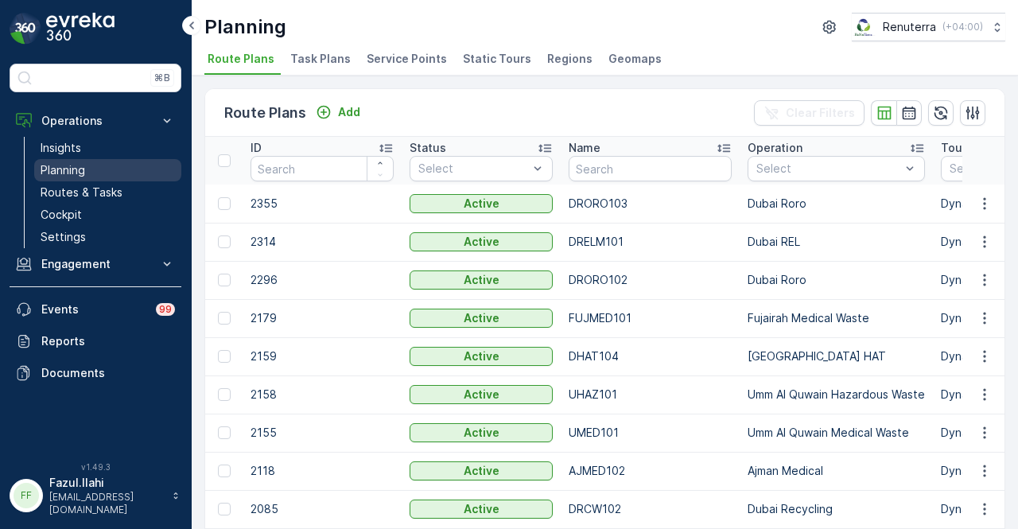
click at [102, 161] on link "Planning" at bounding box center [107, 170] width 147 height 22
click at [412, 49] on li "Service Points" at bounding box center [408, 61] width 90 height 27
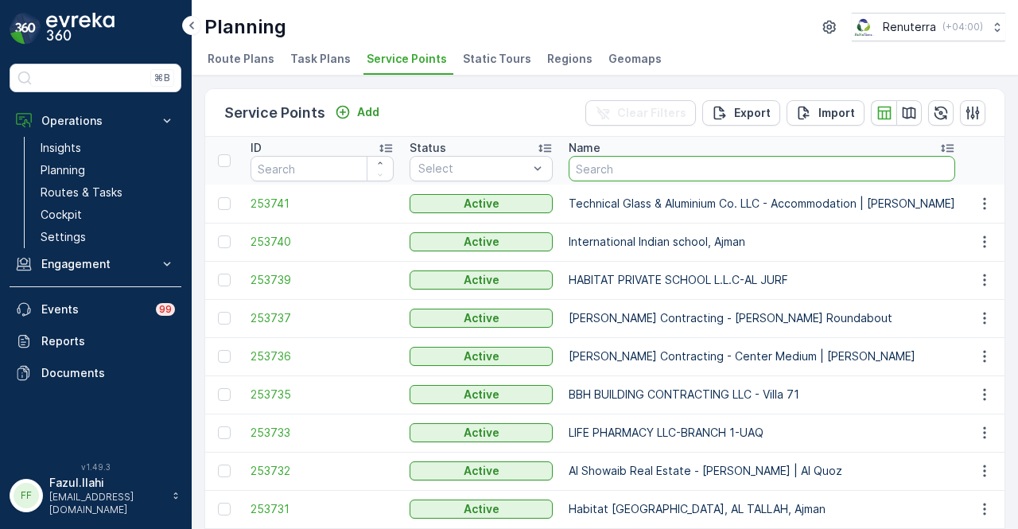
click at [690, 168] on input "text" at bounding box center [762, 168] width 387 height 25
type input "qalat"
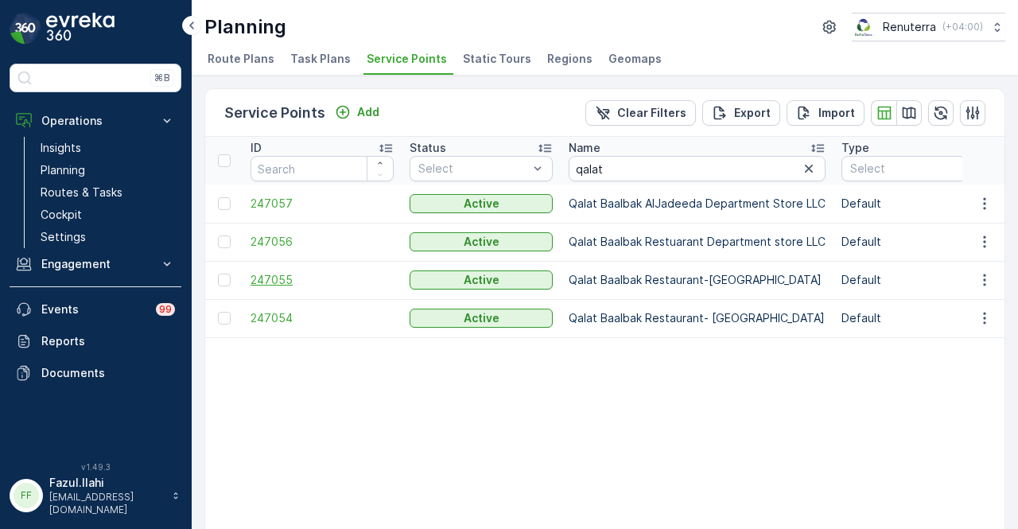
click at [259, 284] on span "247055" at bounding box center [322, 280] width 143 height 16
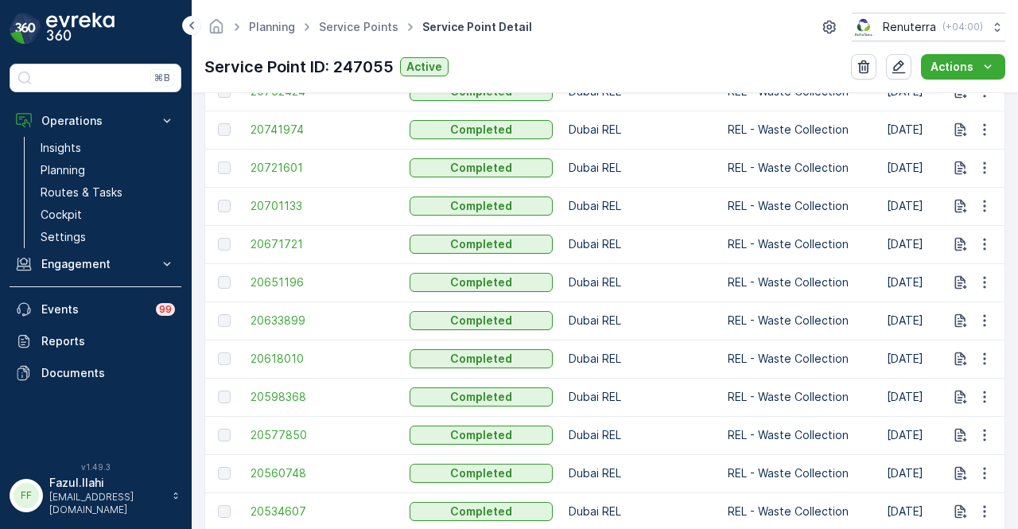
scroll to position [2068, 0]
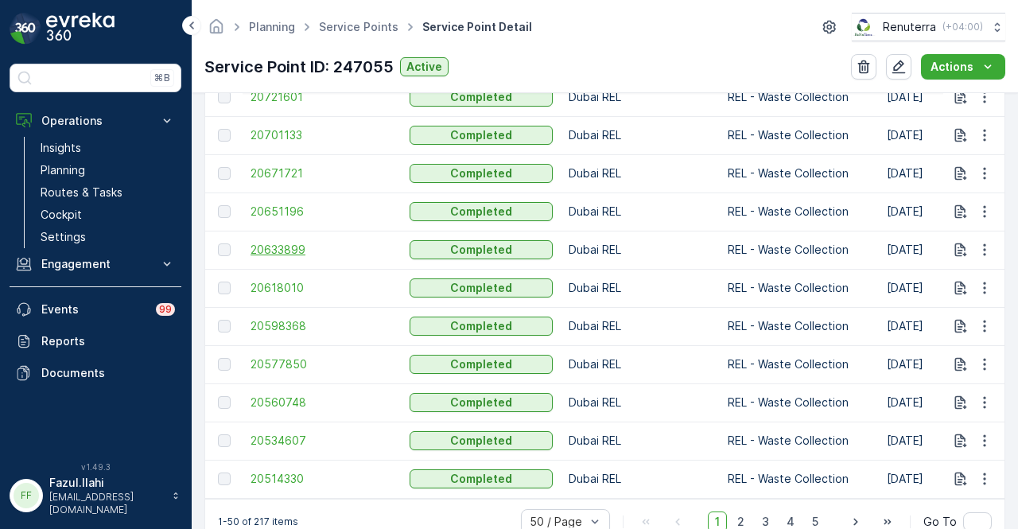
click at [293, 251] on span "20633899" at bounding box center [322, 250] width 143 height 16
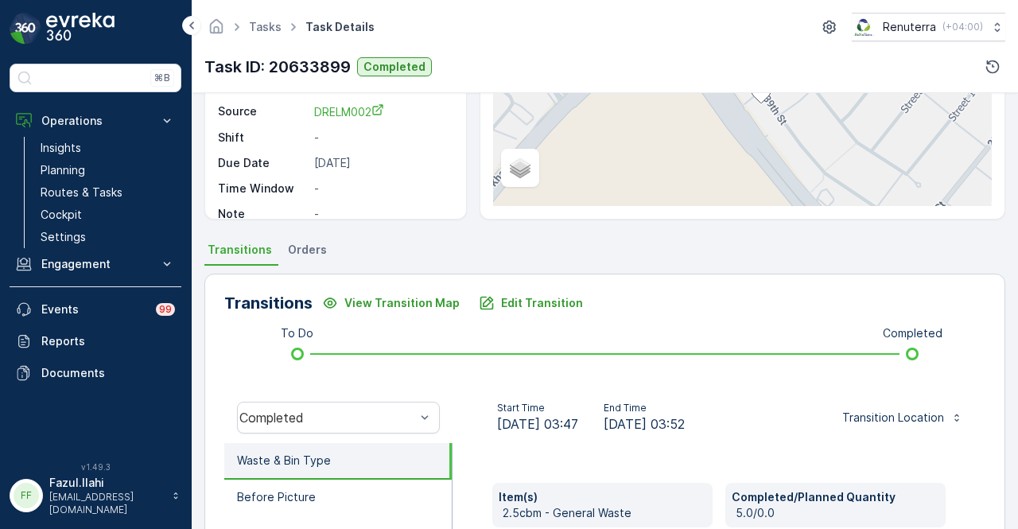
scroll to position [472, 0]
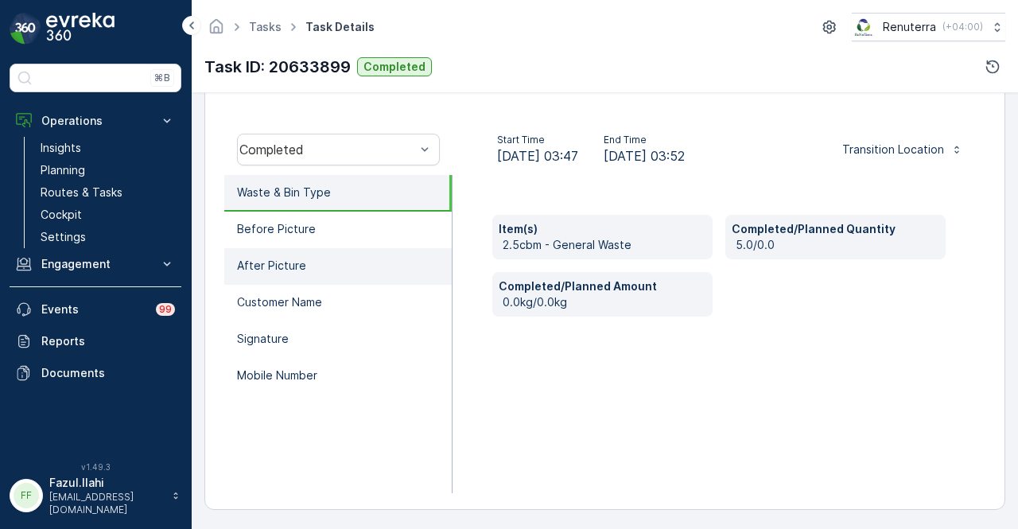
click at [344, 265] on li "After Picture" at bounding box center [337, 266] width 227 height 37
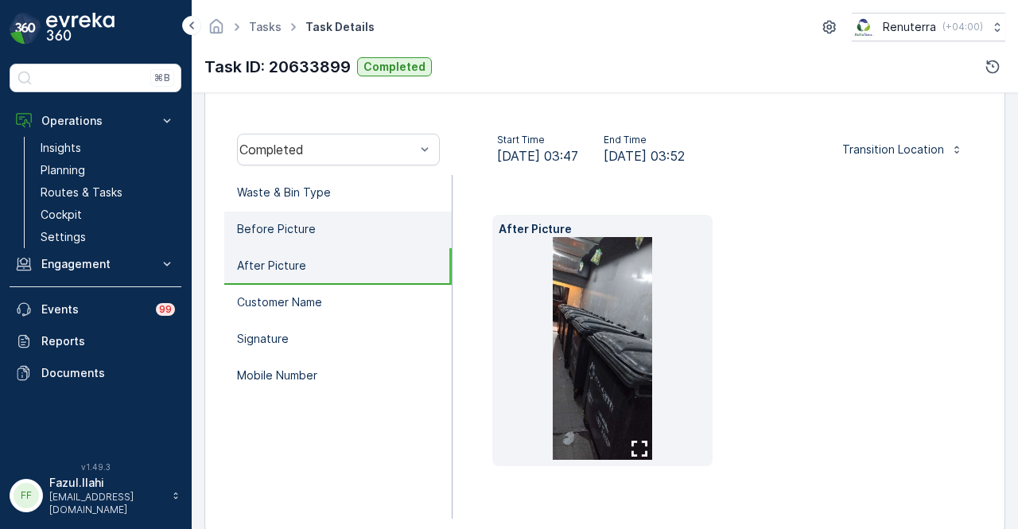
click at [356, 236] on li "Before Picture" at bounding box center [337, 230] width 227 height 37
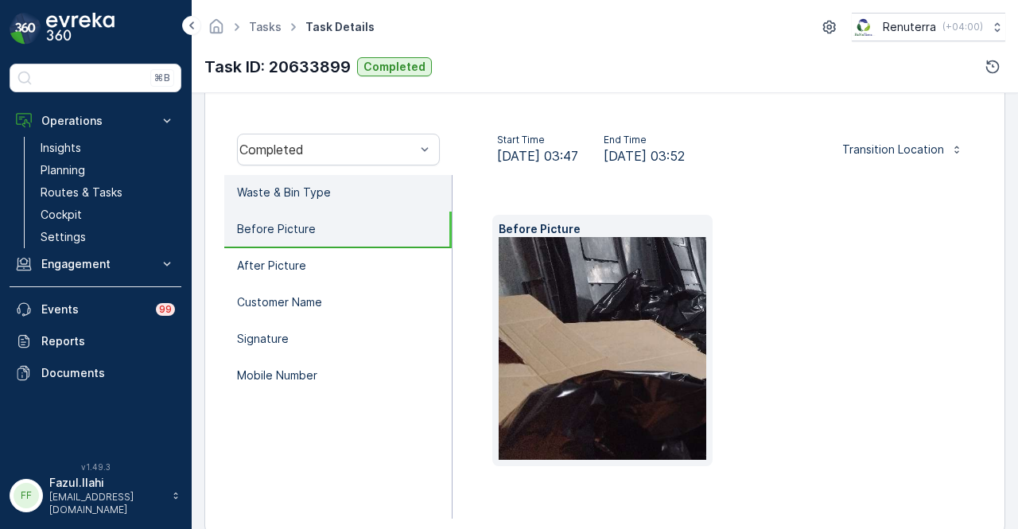
click at [377, 198] on li "Waste & Bin Type" at bounding box center [337, 193] width 227 height 37
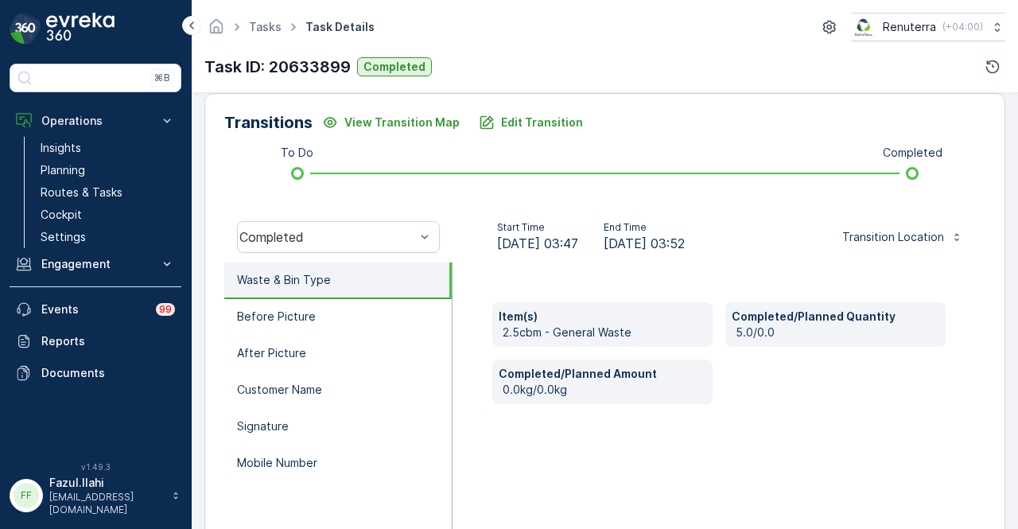
scroll to position [313, 0]
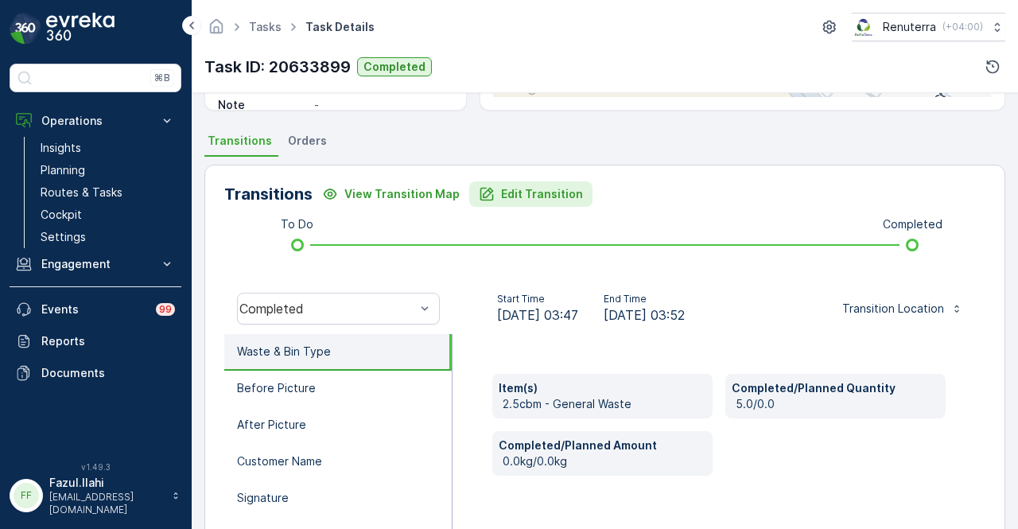
click at [534, 195] on p "Edit Transition" at bounding box center [542, 194] width 82 height 16
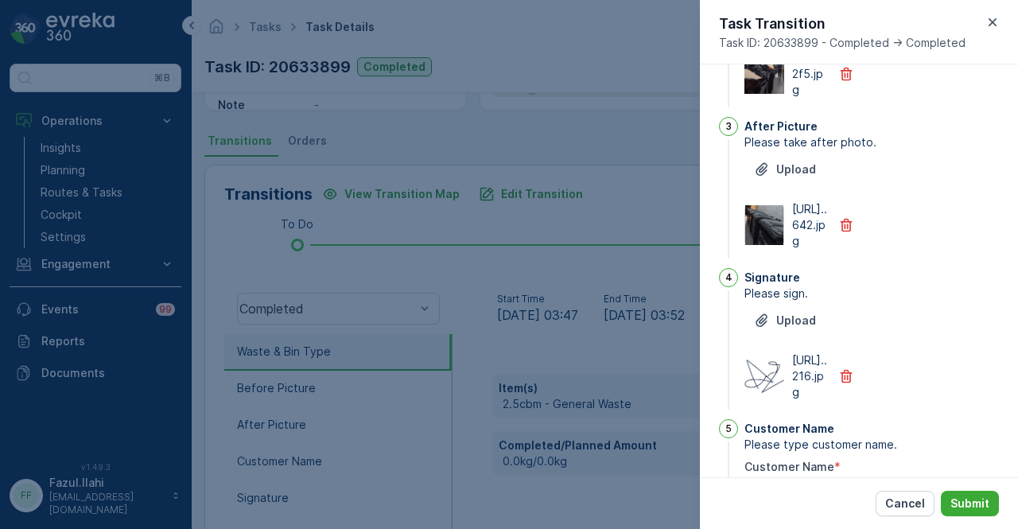
scroll to position [0, 0]
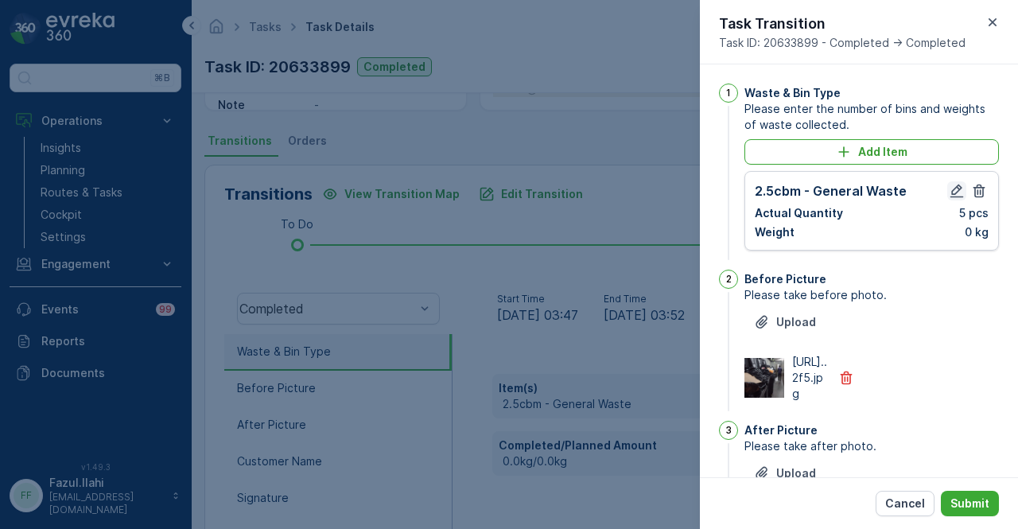
click at [951, 195] on icon "button" at bounding box center [957, 191] width 16 height 16
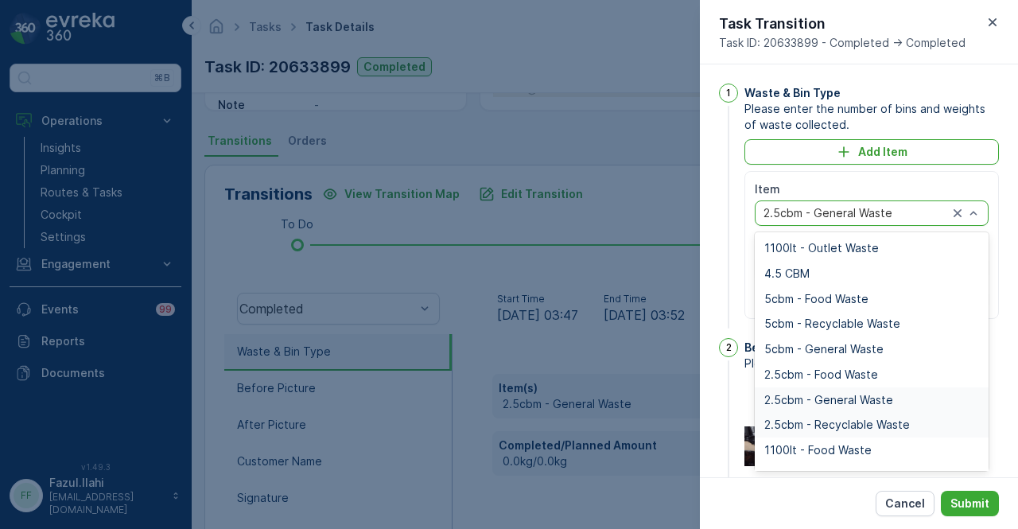
scroll to position [80, 0]
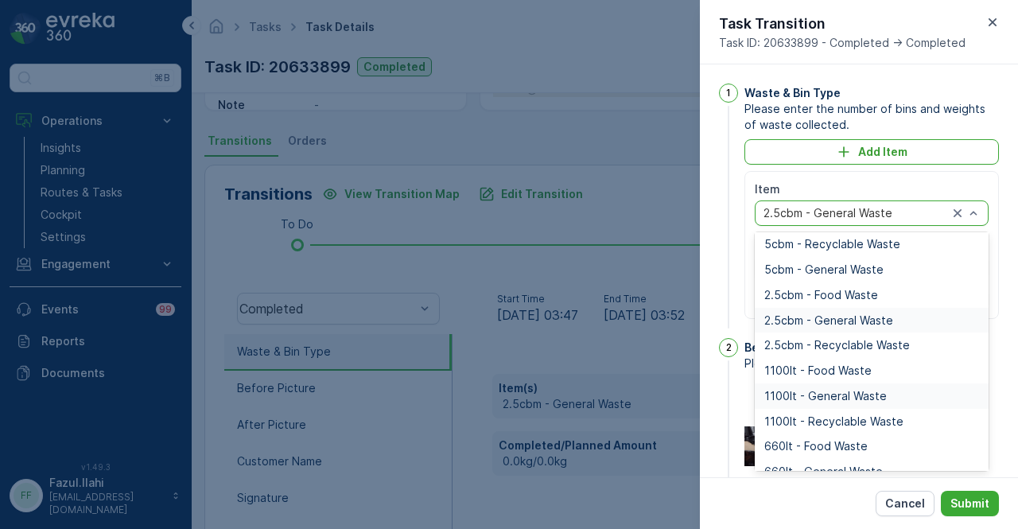
click at [891, 396] on div "1100lt - General Waste" at bounding box center [871, 396] width 215 height 13
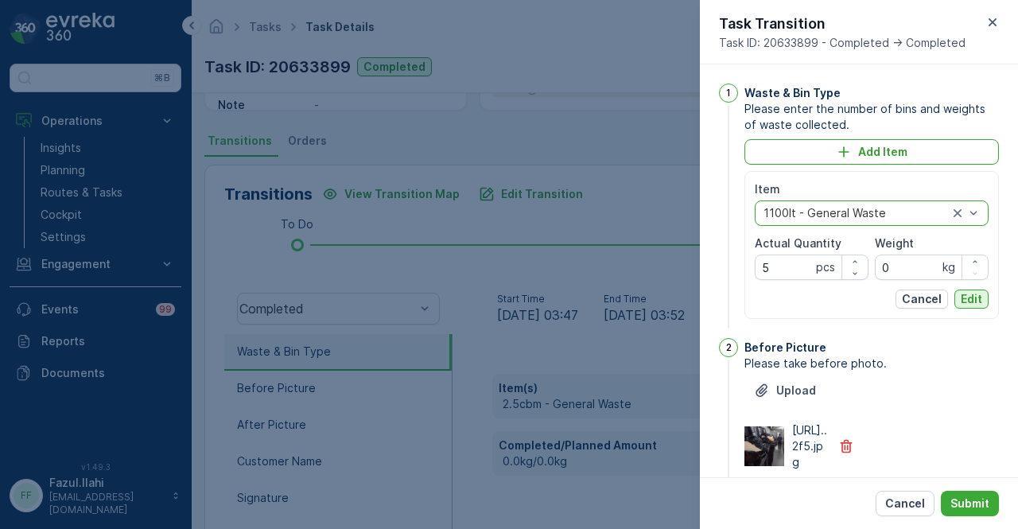
click at [974, 303] on p "Edit" at bounding box center [971, 299] width 21 height 16
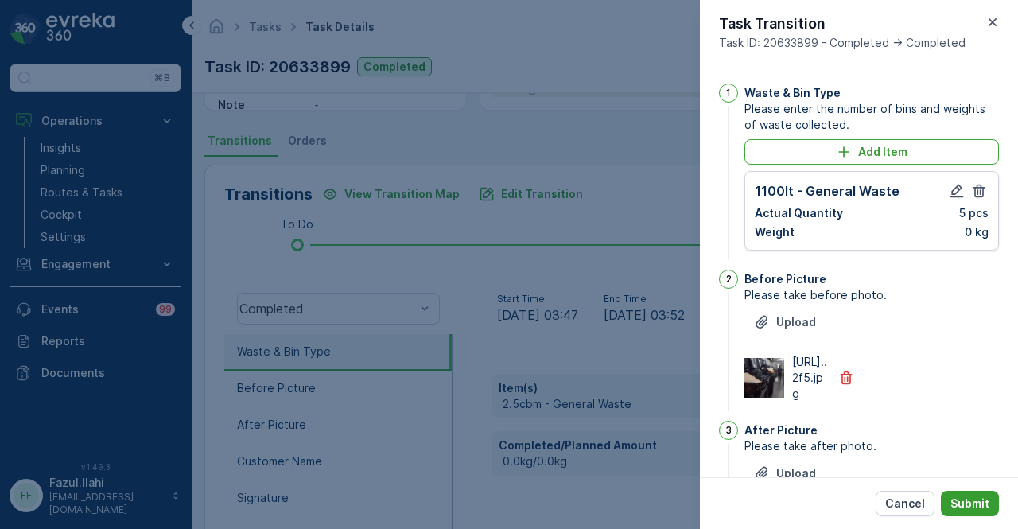
click at [986, 516] on button "Submit" at bounding box center [970, 503] width 58 height 25
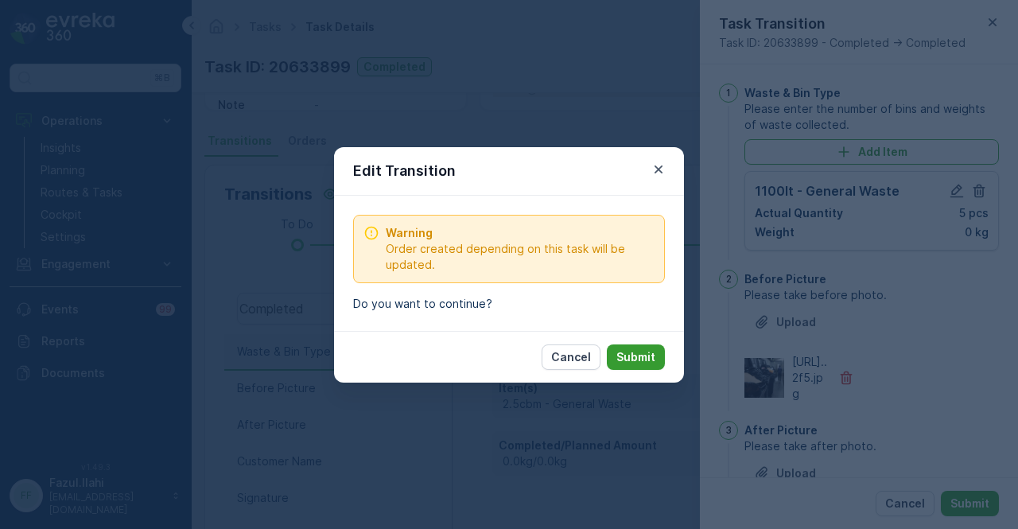
click at [629, 349] on p "Submit" at bounding box center [635, 357] width 39 height 16
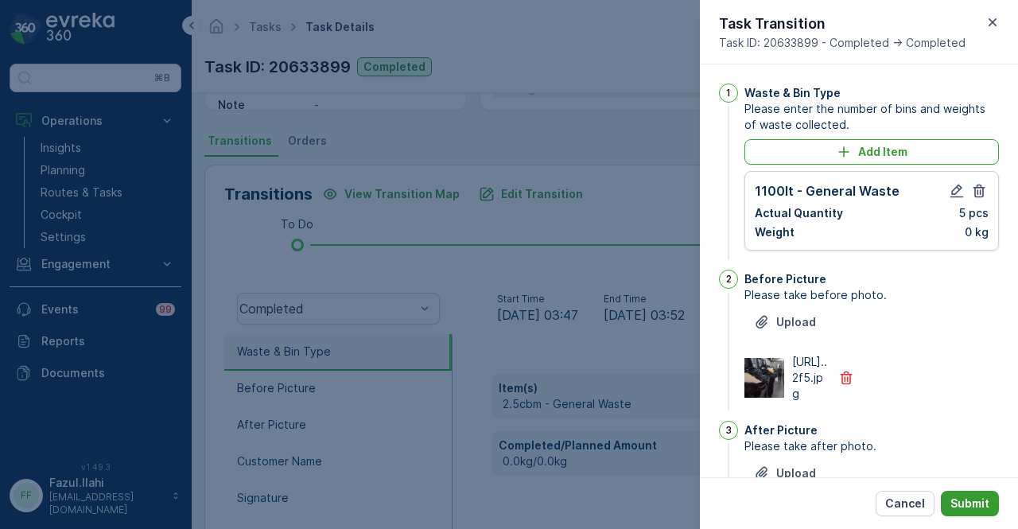
click at [988, 505] on p "Submit" at bounding box center [969, 504] width 39 height 16
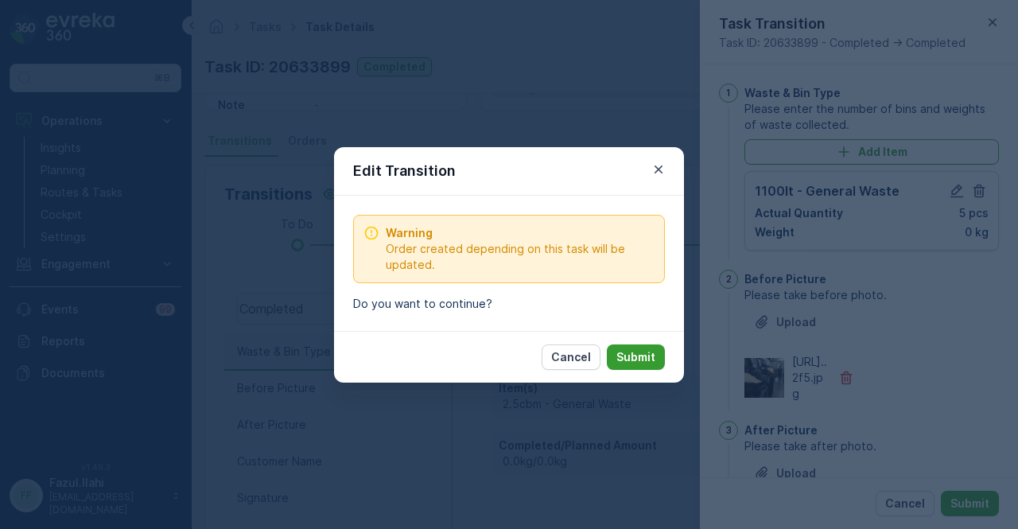
click at [640, 351] on p "Submit" at bounding box center [635, 357] width 39 height 16
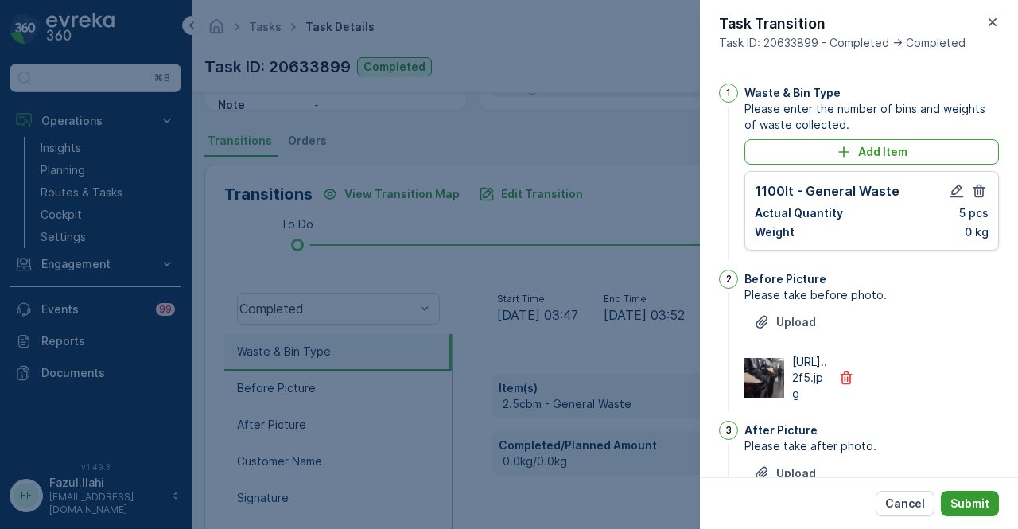
click at [970, 508] on p "Submit" at bounding box center [969, 504] width 39 height 16
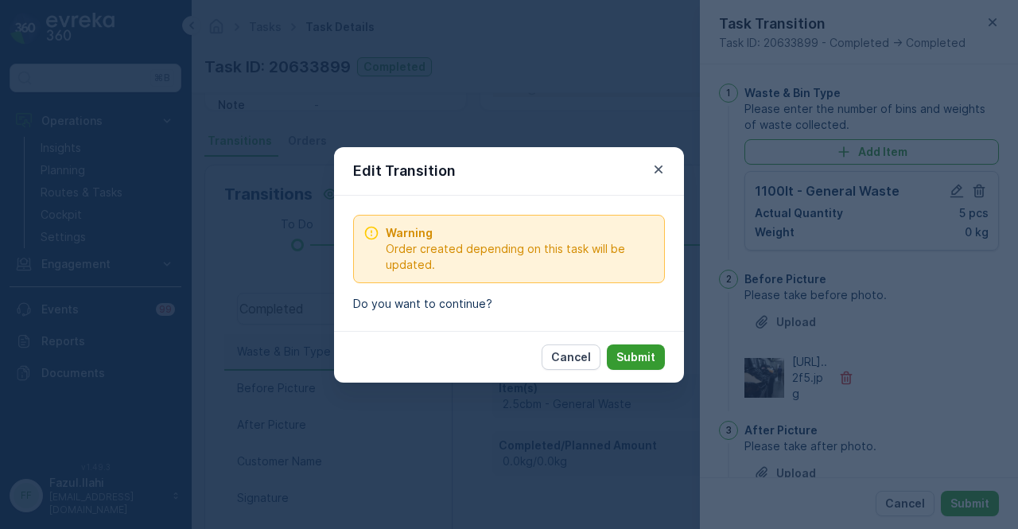
click at [625, 354] on p "Submit" at bounding box center [635, 357] width 39 height 16
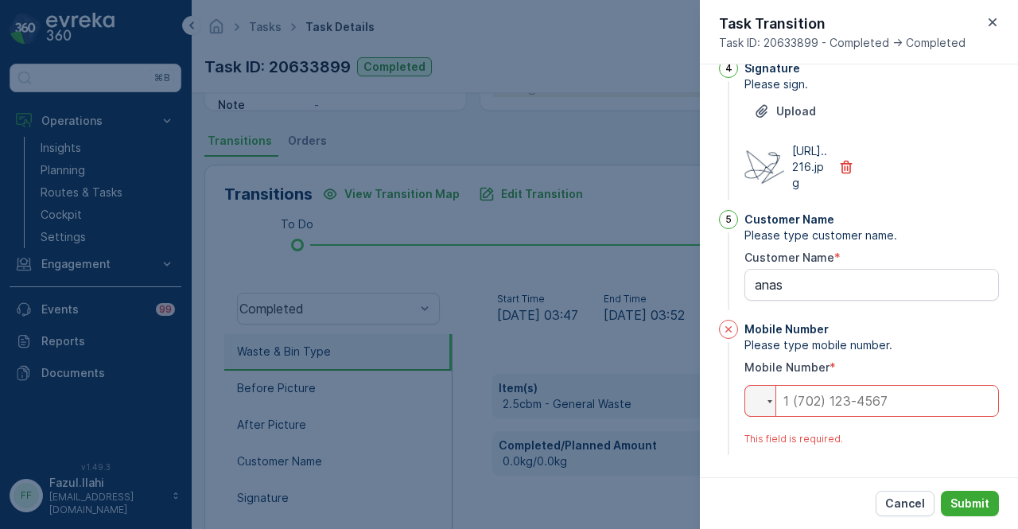
scroll to position [606, 0]
click at [890, 410] on input "tel" at bounding box center [871, 401] width 255 height 32
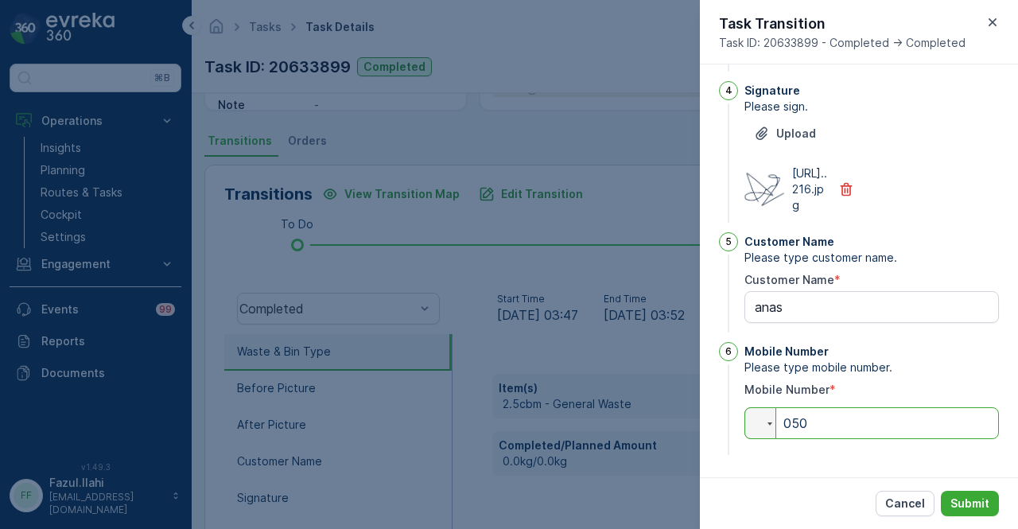
type input "050"
click at [962, 487] on div "Cancel Submit" at bounding box center [859, 503] width 318 height 52
click at [966, 502] on p "Submit" at bounding box center [969, 504] width 39 height 16
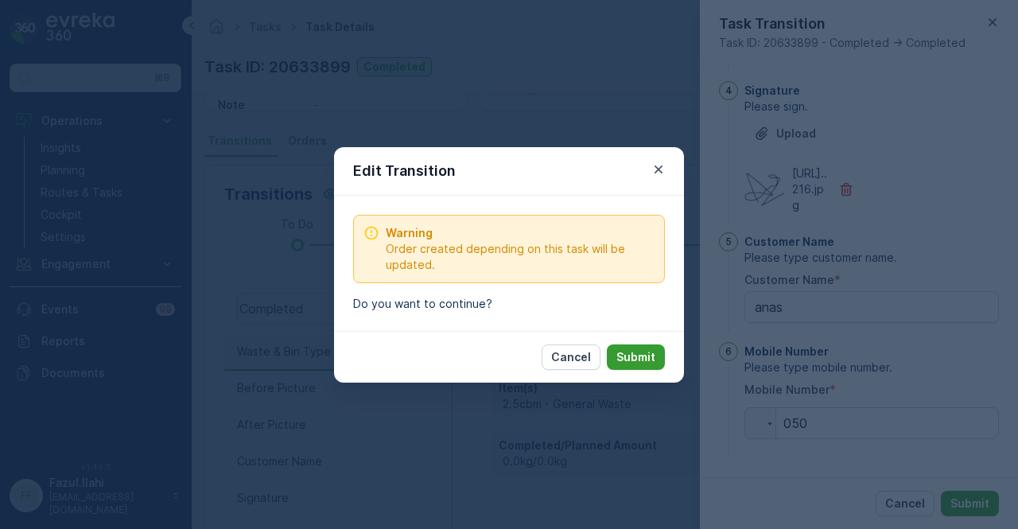
click at [634, 352] on p "Submit" at bounding box center [635, 357] width 39 height 16
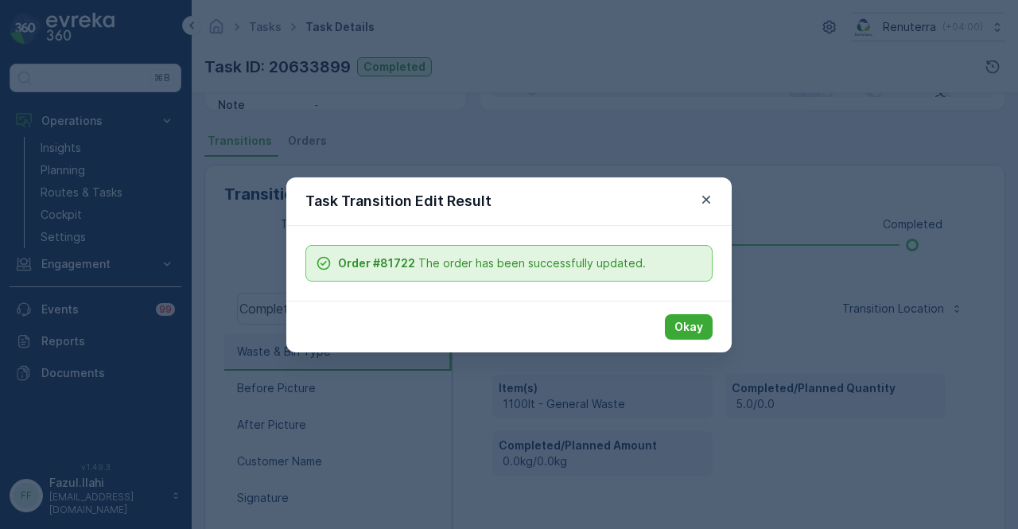
click at [662, 335] on div "Okay" at bounding box center [508, 327] width 445 height 52
click at [684, 324] on p "Okay" at bounding box center [688, 327] width 29 height 16
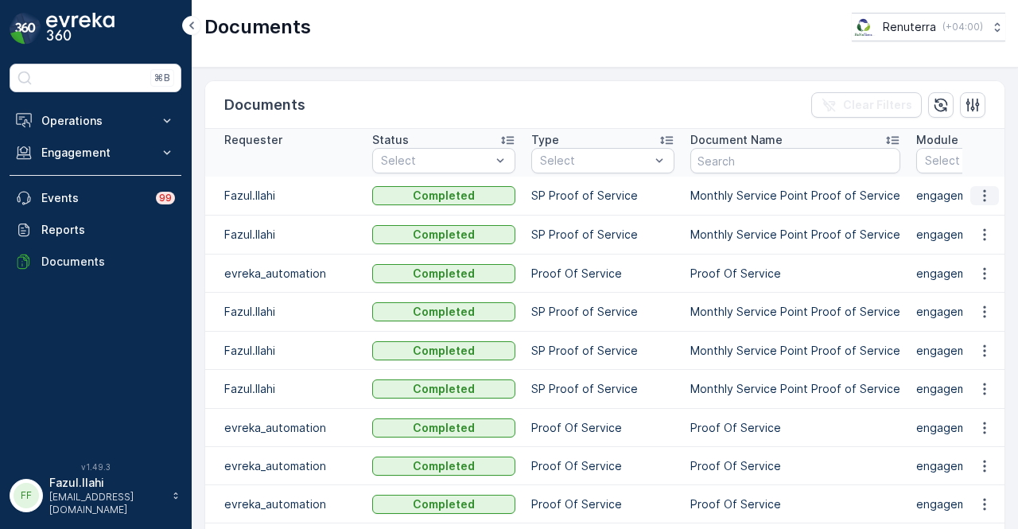
click at [983, 202] on icon "button" at bounding box center [985, 196] width 16 height 16
click at [972, 221] on span "See Details" at bounding box center [980, 218] width 61 height 16
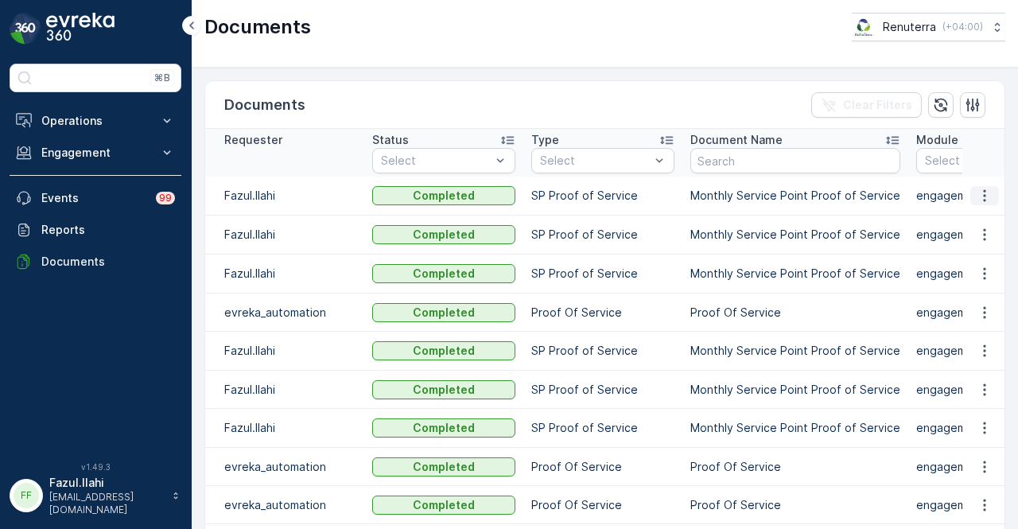
click at [970, 195] on button "button" at bounding box center [984, 195] width 29 height 19
click at [971, 207] on div "See Details" at bounding box center [980, 218] width 74 height 22
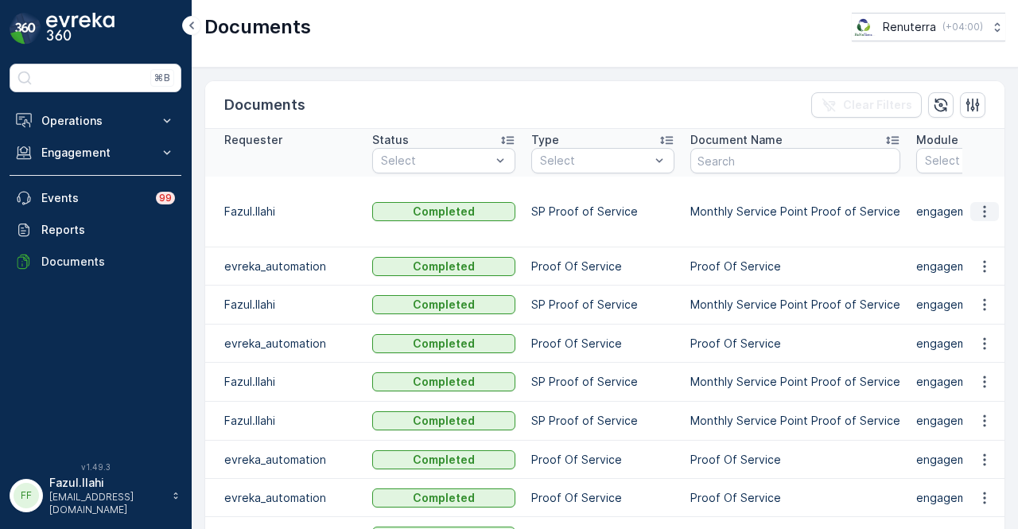
click at [978, 218] on icon "button" at bounding box center [985, 212] width 16 height 16
click at [975, 242] on span "See Details" at bounding box center [980, 234] width 61 height 16
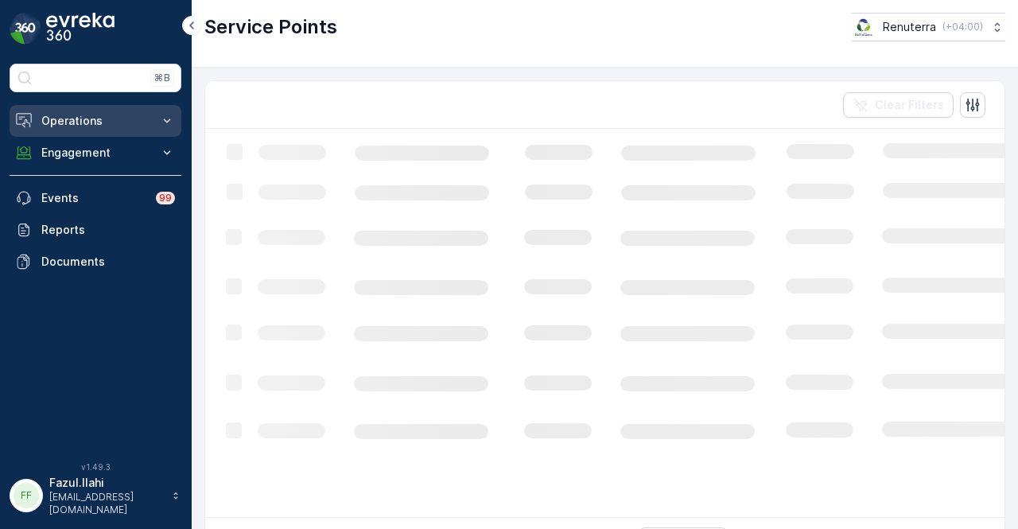
click at [127, 127] on p "Operations" at bounding box center [95, 121] width 108 height 16
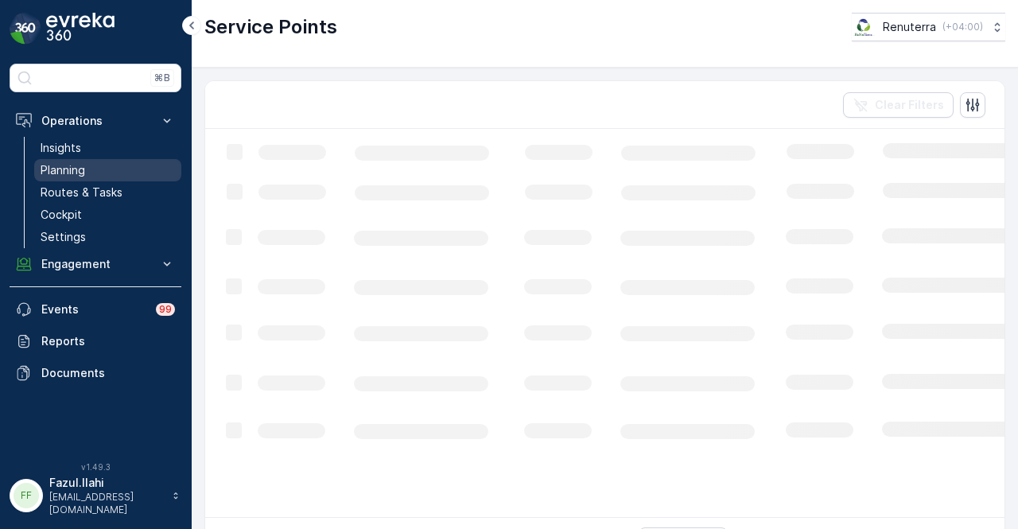
click at [116, 179] on link "Planning" at bounding box center [107, 170] width 147 height 22
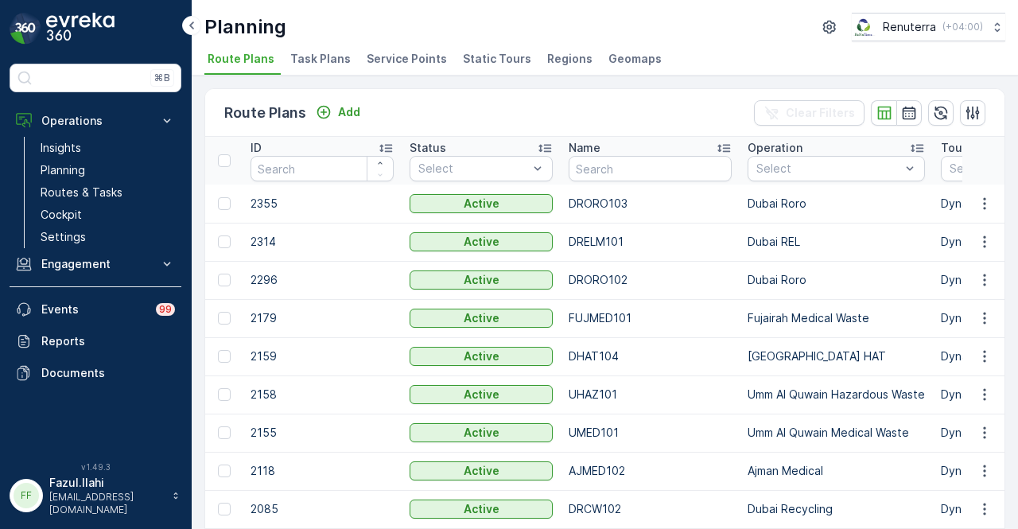
click at [379, 68] on li "Service Points" at bounding box center [408, 61] width 90 height 27
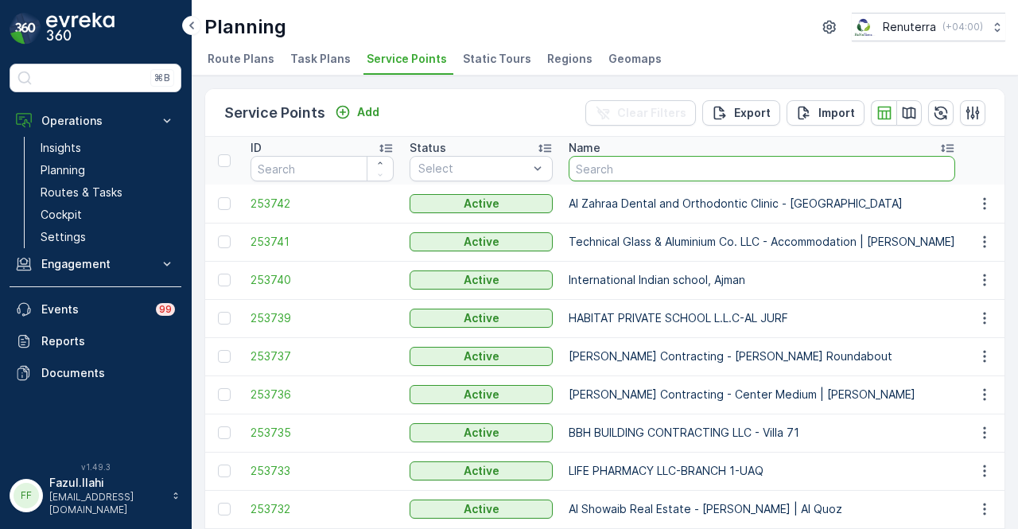
click at [756, 165] on input "text" at bounding box center [762, 168] width 387 height 25
type input "ORRA"
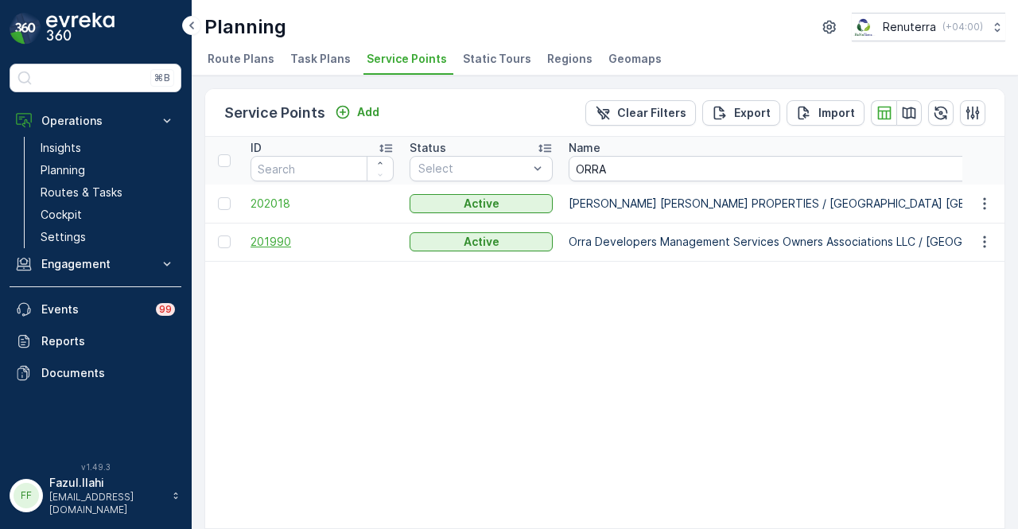
click at [275, 241] on span "201990" at bounding box center [322, 242] width 143 height 16
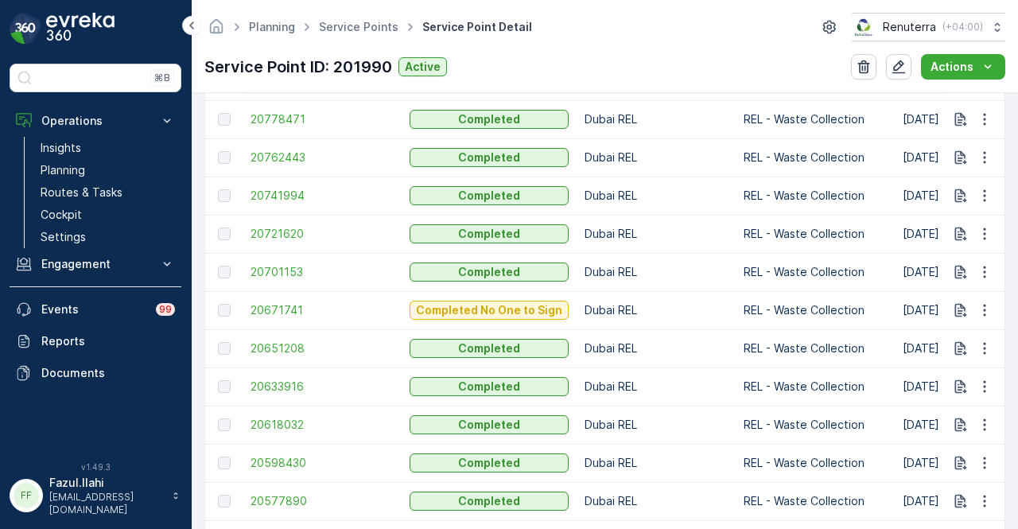
scroll to position [1872, 0]
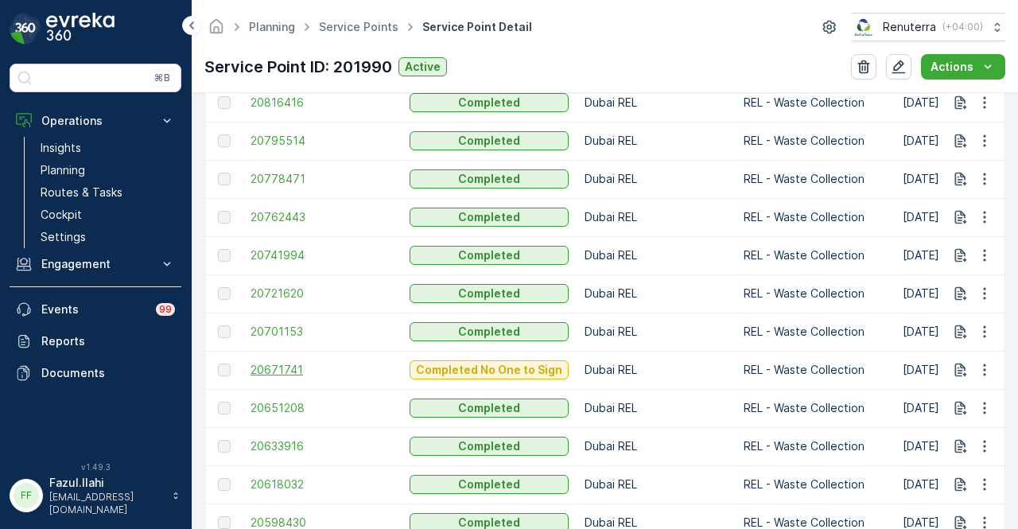
click at [283, 368] on span "20671741" at bounding box center [322, 370] width 143 height 16
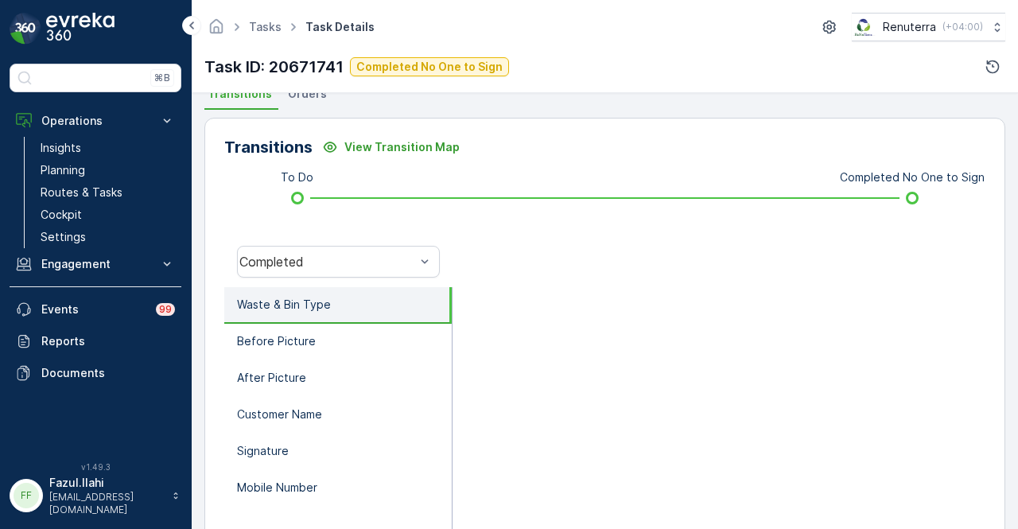
scroll to position [234, 0]
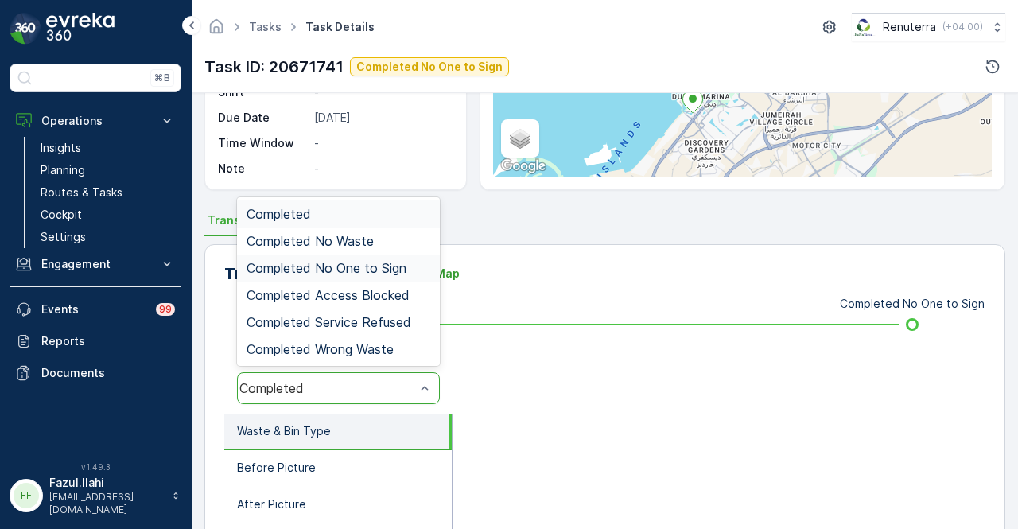
click at [407, 277] on div "Completed No One to Sign" at bounding box center [338, 268] width 203 height 27
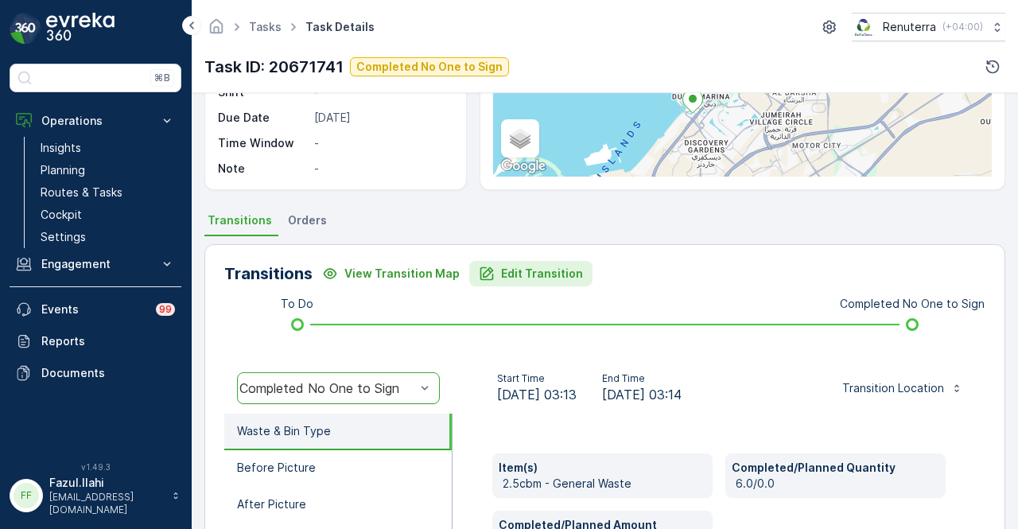
click at [528, 263] on button "Edit Transition" at bounding box center [530, 273] width 123 height 25
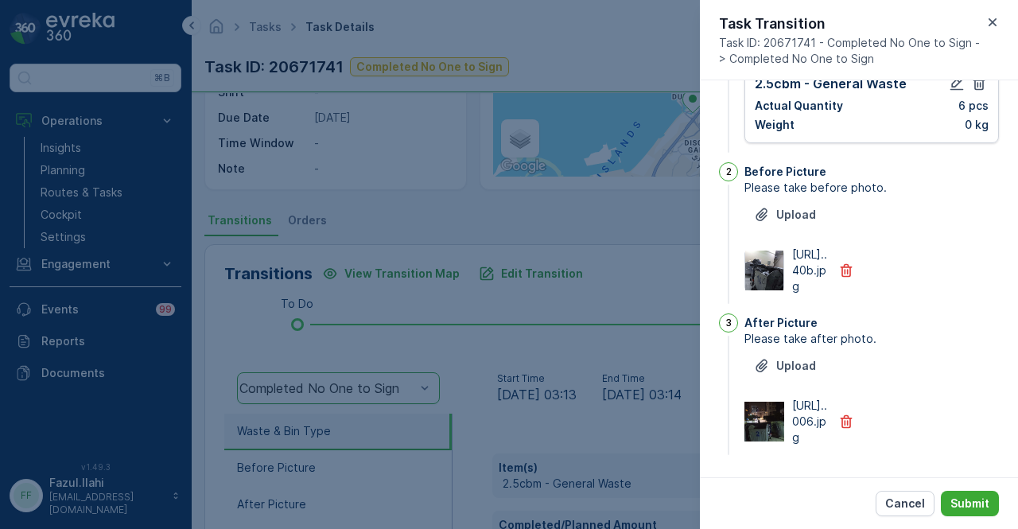
scroll to position [0, 0]
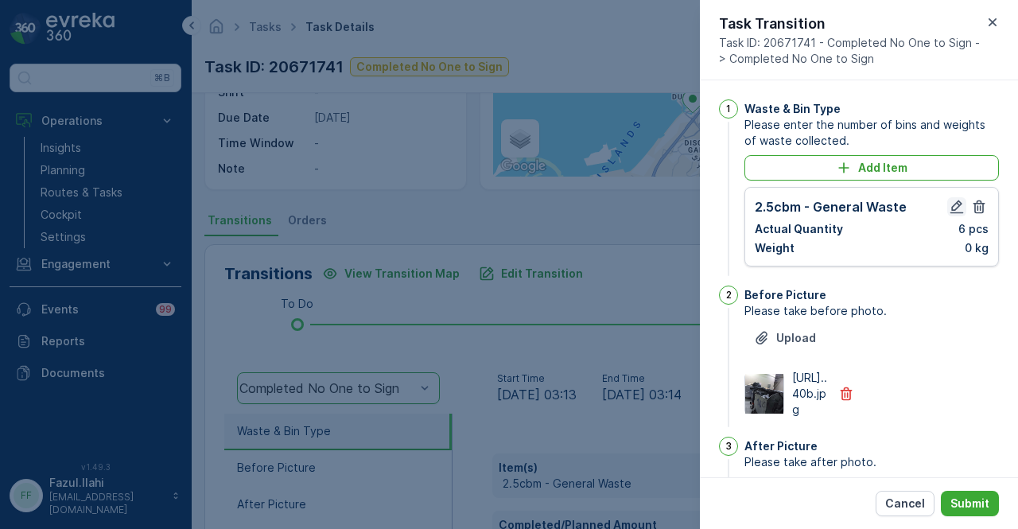
click at [949, 204] on icon "button" at bounding box center [957, 207] width 16 height 16
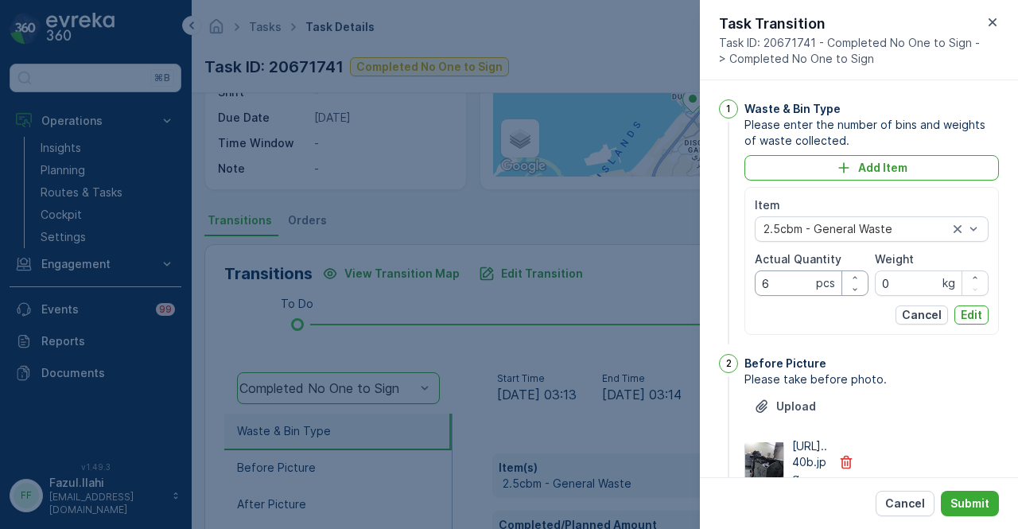
click at [787, 284] on Quantity "6" at bounding box center [812, 282] width 114 height 25
type Quantity "1"
click at [908, 497] on p "Cancel" at bounding box center [905, 504] width 40 height 16
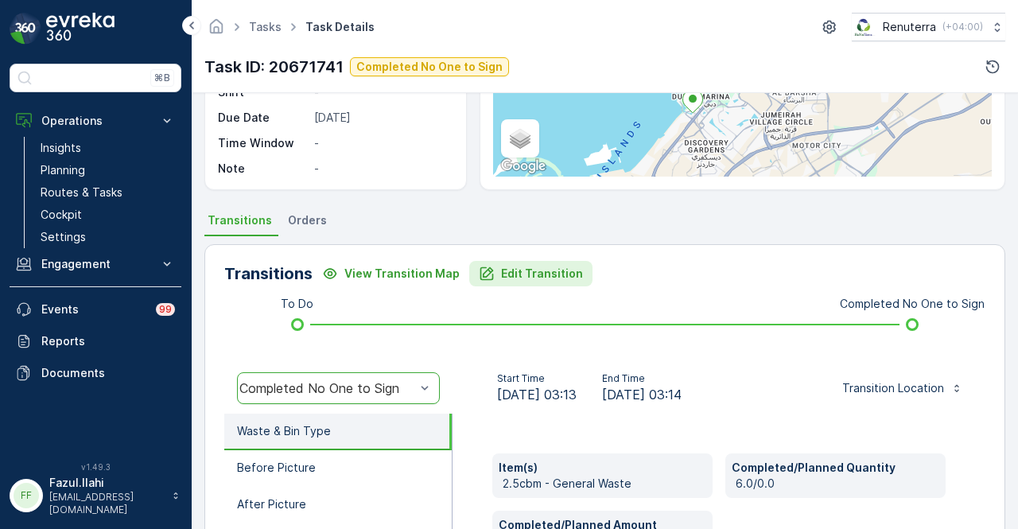
click at [501, 266] on p "Edit Transition" at bounding box center [542, 274] width 82 height 16
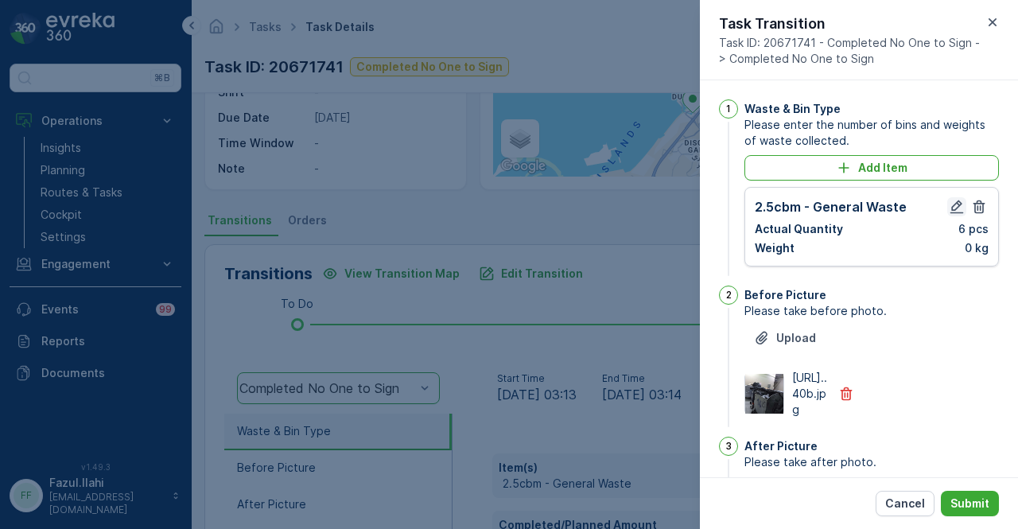
click at [950, 215] on button "button" at bounding box center [956, 206] width 19 height 19
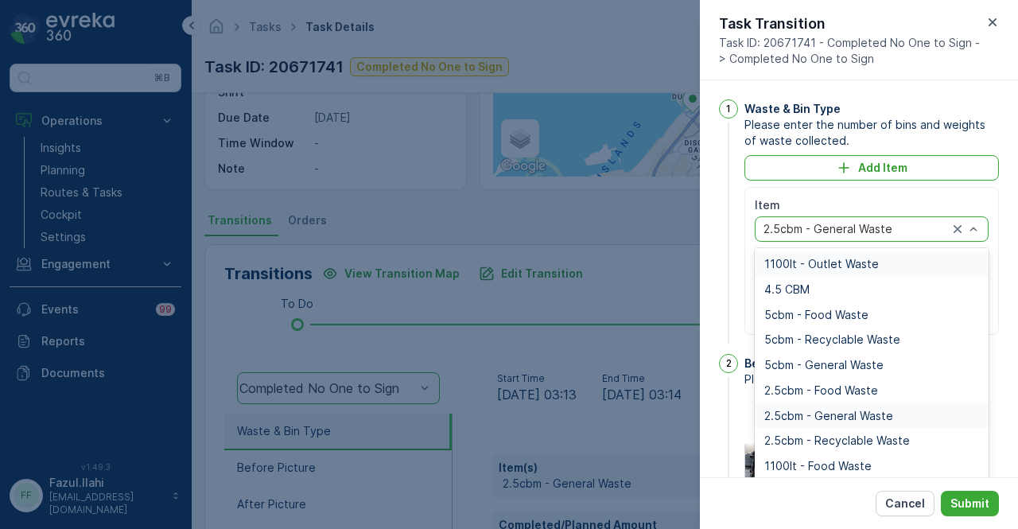
click at [978, 228] on div "2.5cbm - General Waste" at bounding box center [872, 228] width 234 height 25
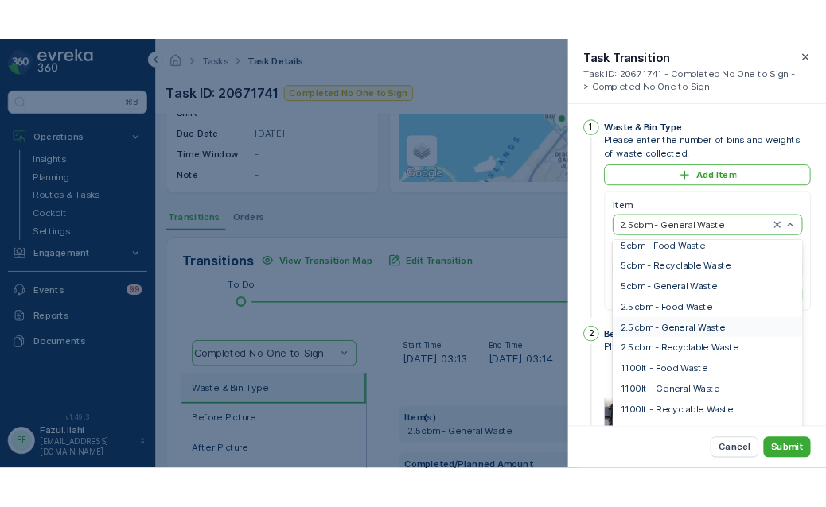
scroll to position [80, 0]
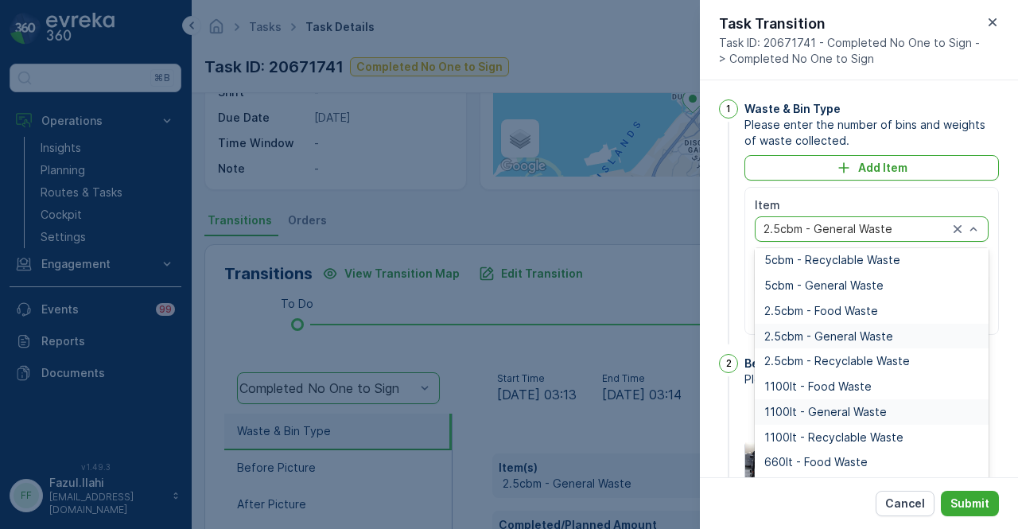
click at [922, 409] on div "1100lt - General Waste" at bounding box center [871, 412] width 215 height 13
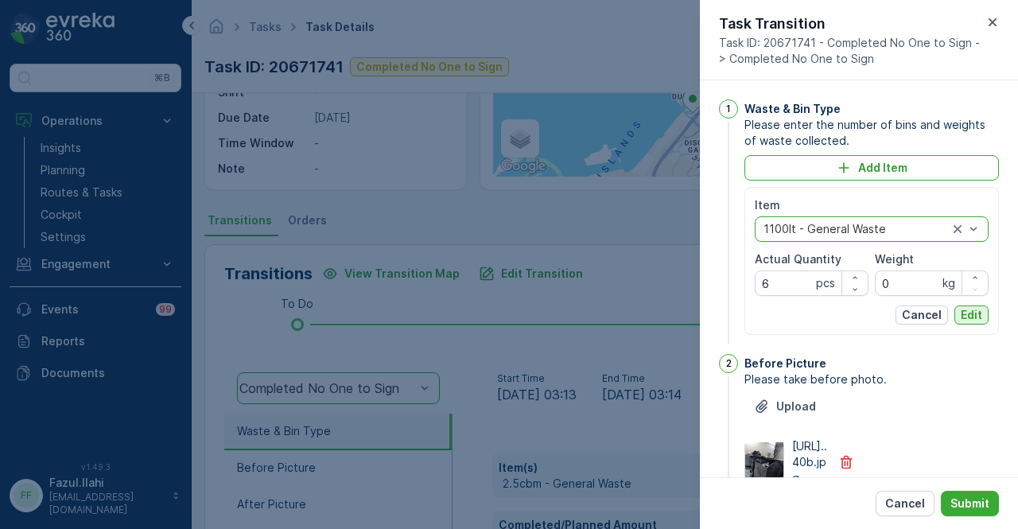
click at [971, 321] on p "Edit" at bounding box center [971, 315] width 21 height 16
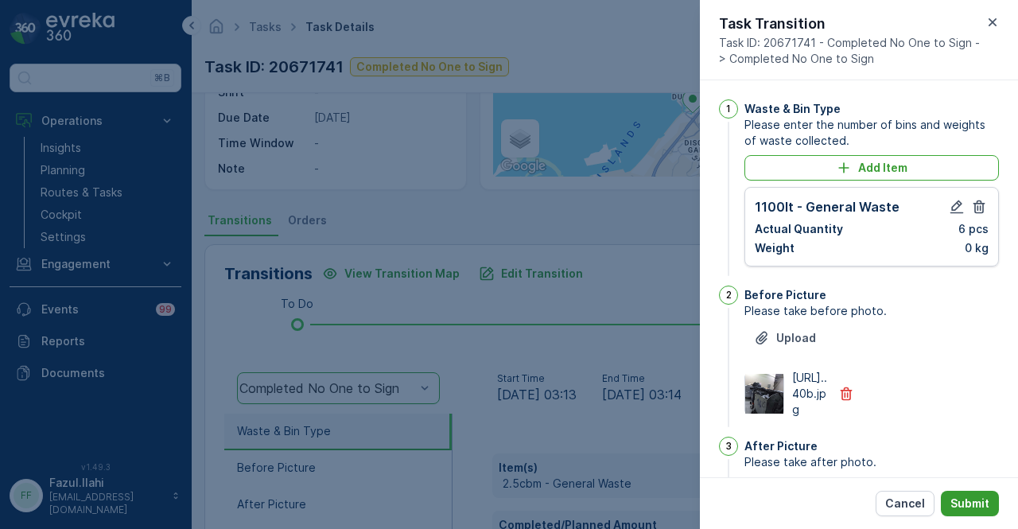
click at [986, 505] on p "Submit" at bounding box center [969, 504] width 39 height 16
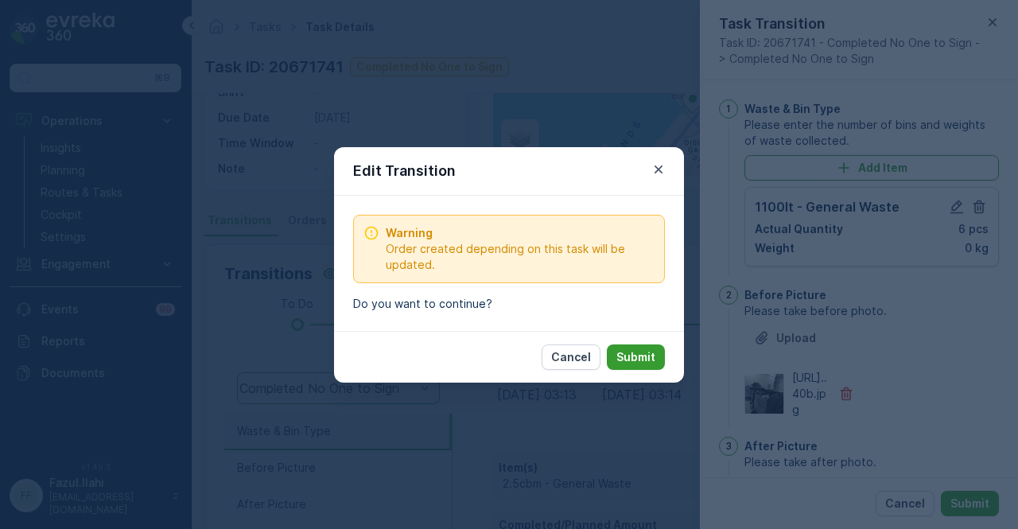
click at [633, 363] on p "Submit" at bounding box center [635, 357] width 39 height 16
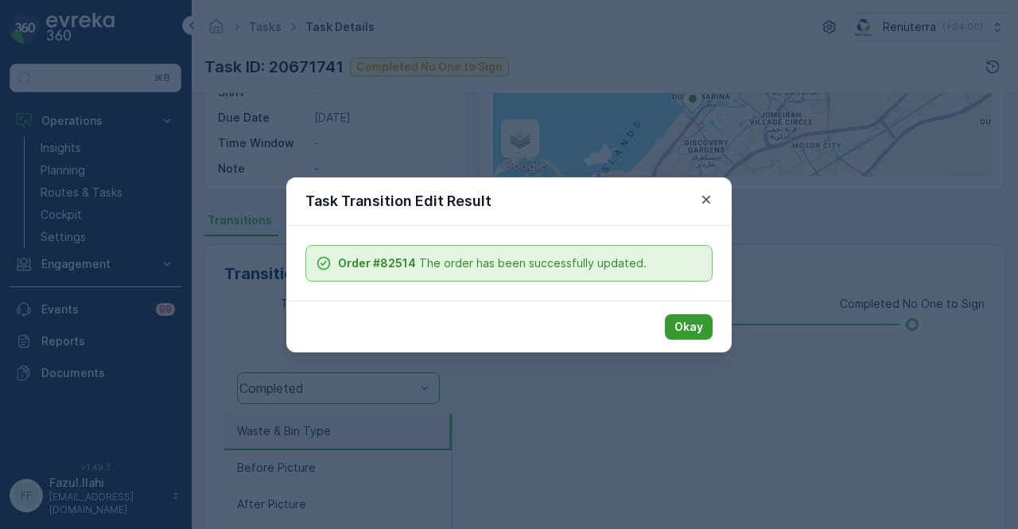
click at [696, 334] on button "Okay" at bounding box center [689, 326] width 48 height 25
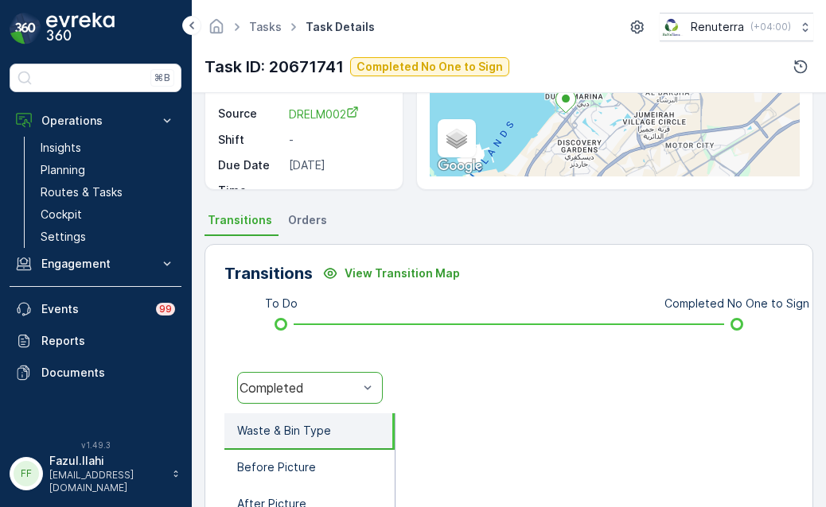
scroll to position [282, 0]
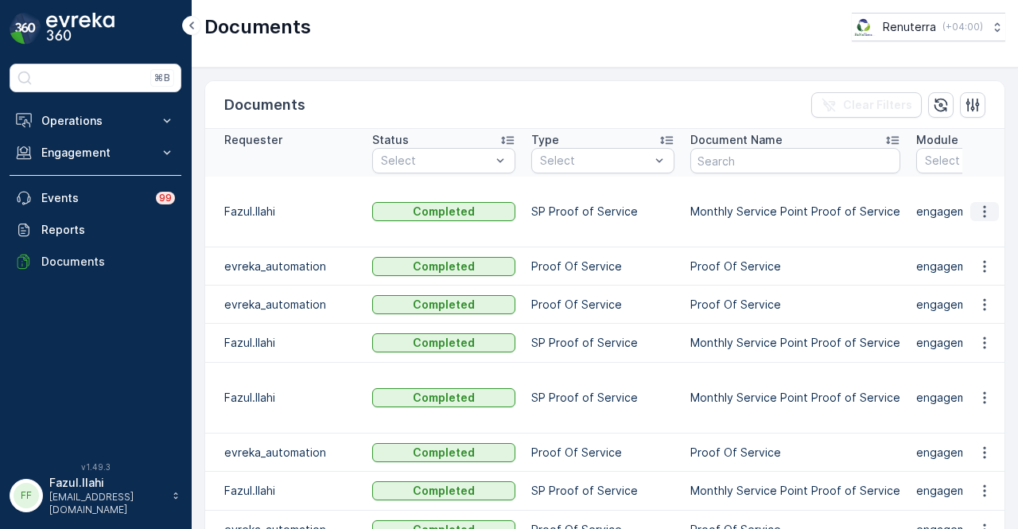
click at [988, 213] on icon "button" at bounding box center [985, 212] width 16 height 16
drag, startPoint x: 989, startPoint y: 214, endPoint x: 987, endPoint y: 233, distance: 19.2
click at [987, 233] on span "See Details" at bounding box center [980, 234] width 61 height 16
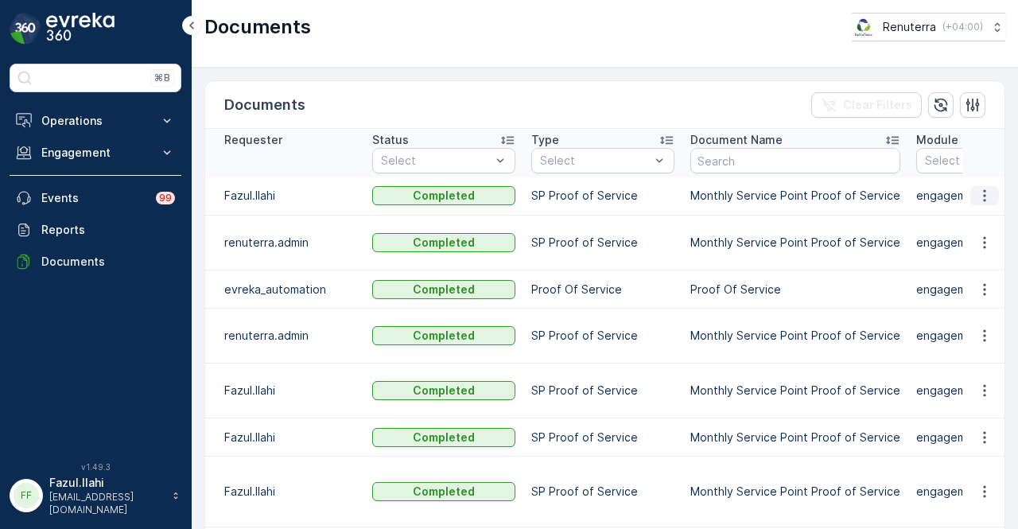
click at [986, 195] on icon "button" at bounding box center [985, 196] width 16 height 16
click at [985, 224] on span "See Details" at bounding box center [980, 218] width 61 height 16
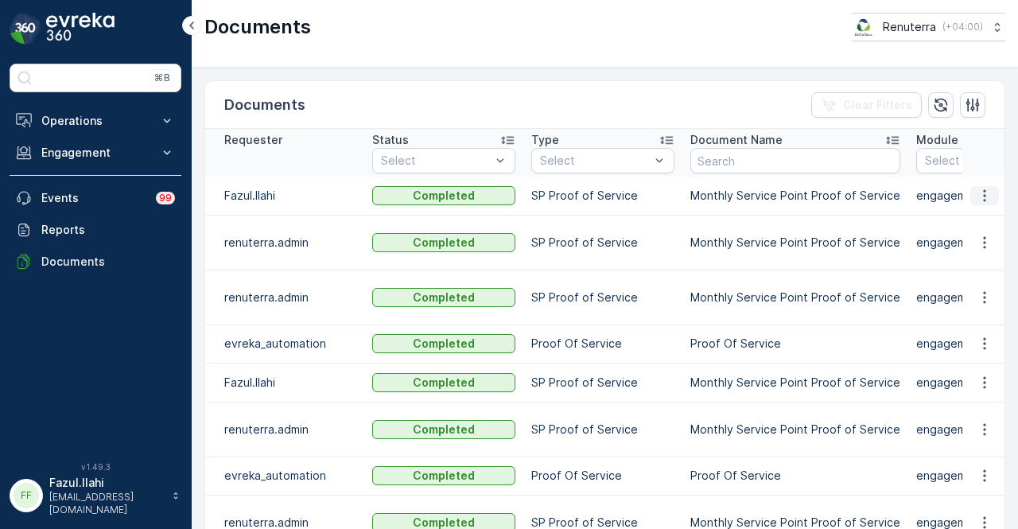
click at [978, 195] on icon "button" at bounding box center [985, 196] width 16 height 16
click at [976, 219] on span "See Details" at bounding box center [980, 218] width 61 height 16
